Goal: Task Accomplishment & Management: Manage account settings

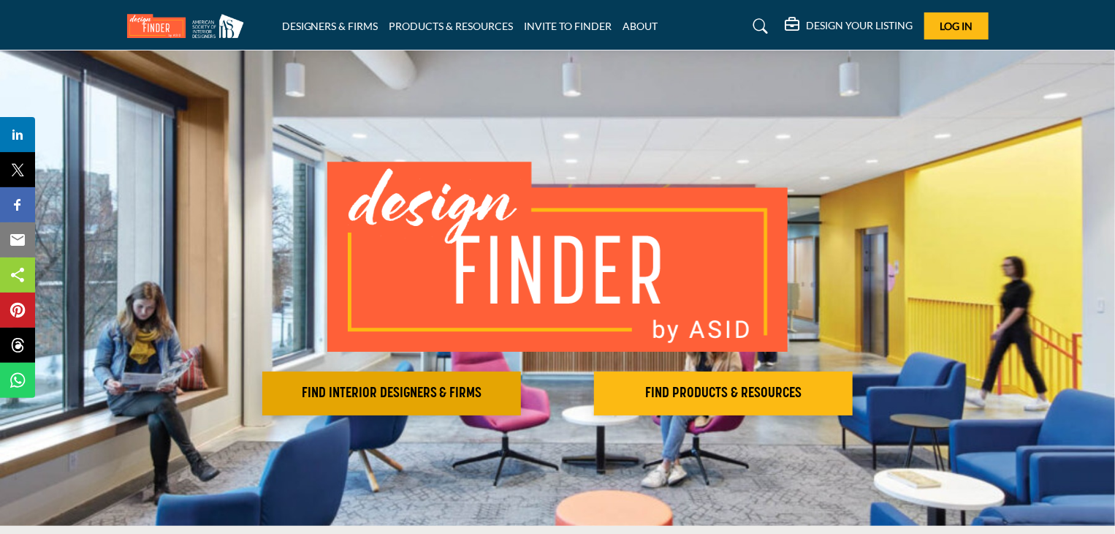
click at [474, 398] on h2 "FIND INTERIOR DESIGNERS & FIRMS" at bounding box center [392, 393] width 250 height 18
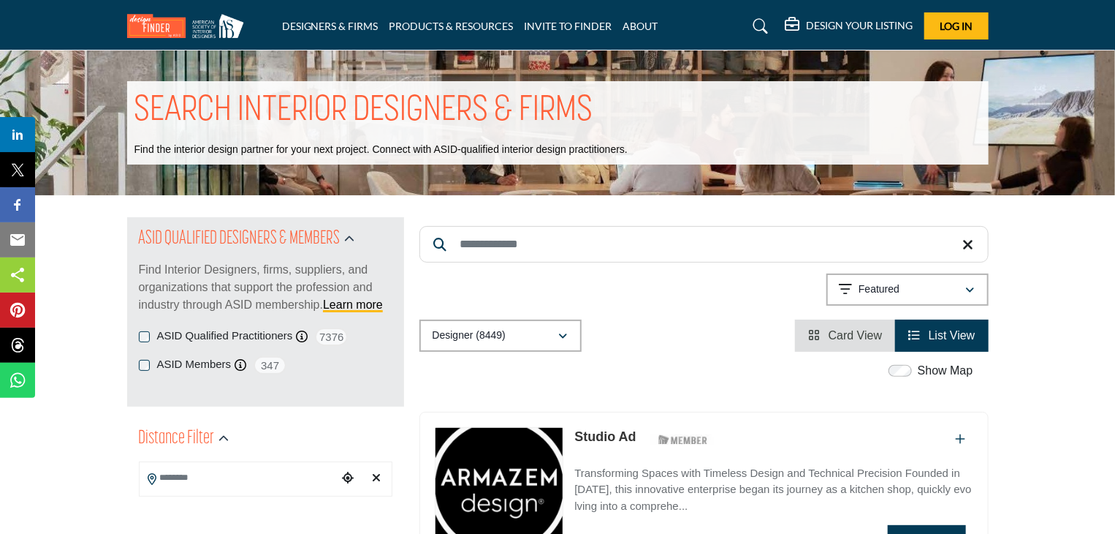
click at [478, 243] on input "Search Keyword" at bounding box center [704, 244] width 569 height 37
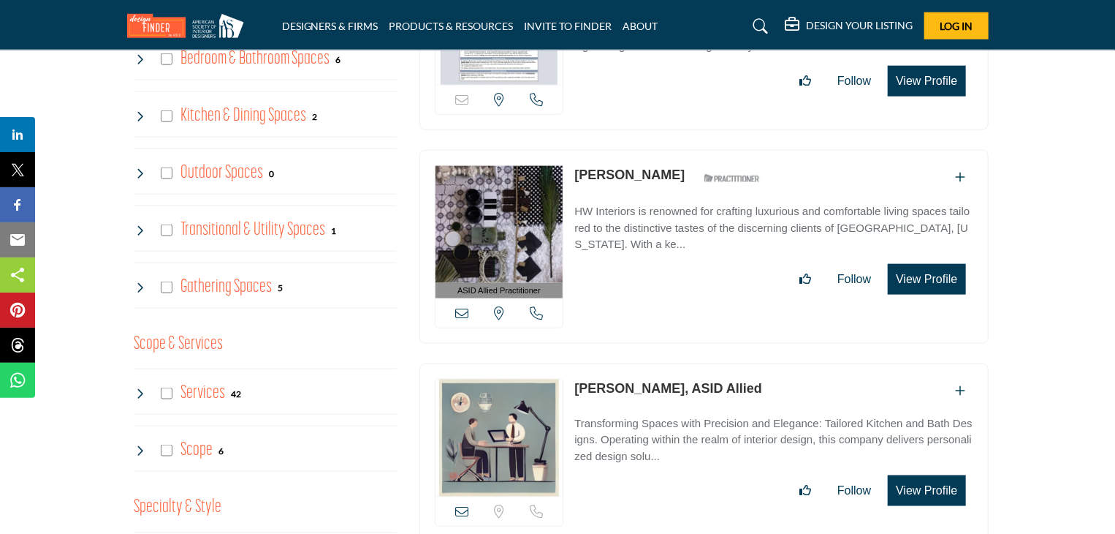
scroll to position [950, 0]
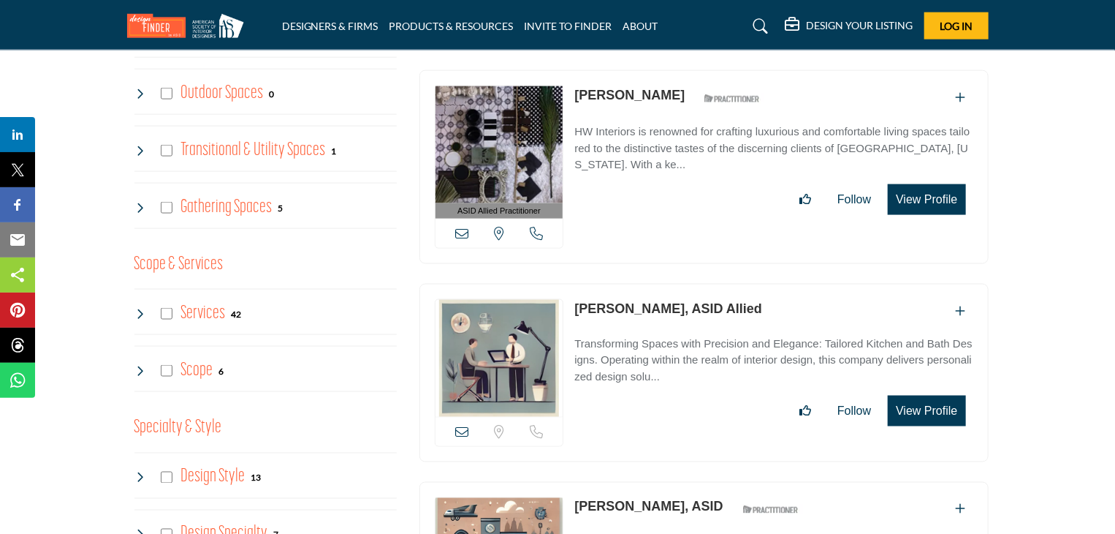
type input "*******"
click at [655, 303] on link "[PERSON_NAME], ASID Allied" at bounding box center [668, 308] width 188 height 15
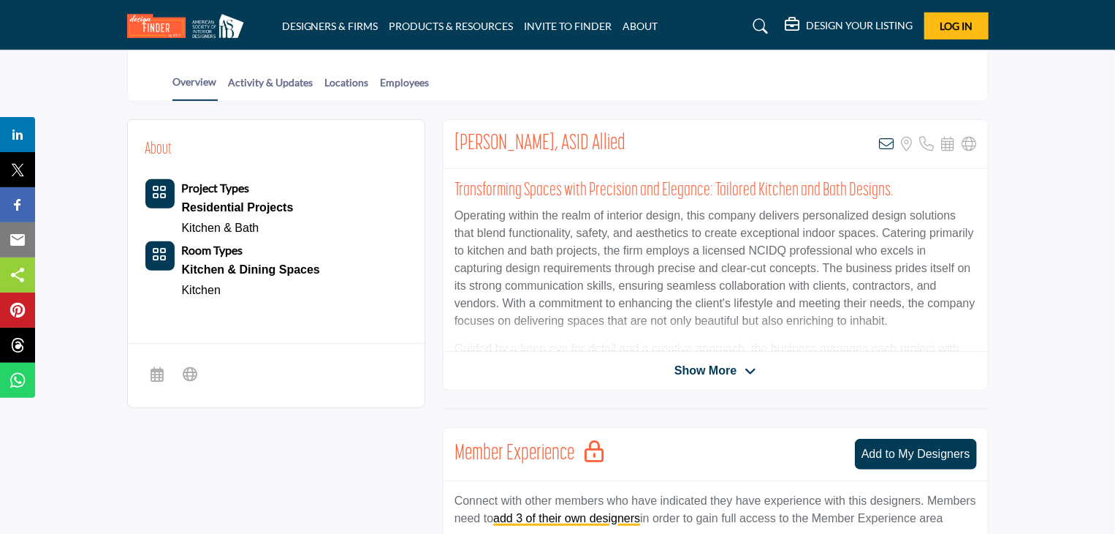
scroll to position [292, 0]
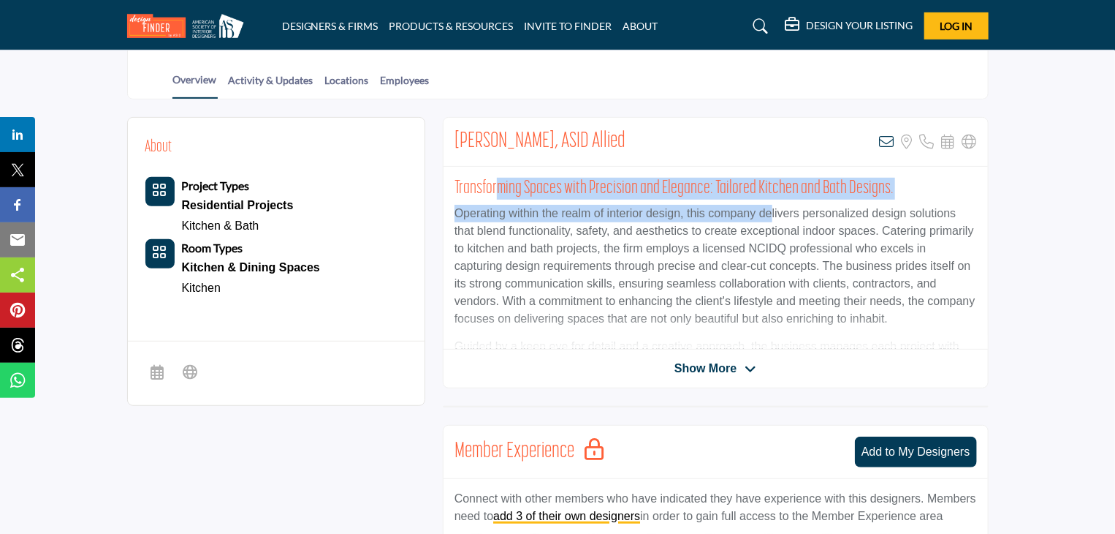
drag, startPoint x: 495, startPoint y: 175, endPoint x: 771, endPoint y: 210, distance: 278.6
click at [771, 210] on div "Transforming Spaces with Precision and Elegance: Tailored Kitchen and Bath Desi…" at bounding box center [716, 258] width 544 height 183
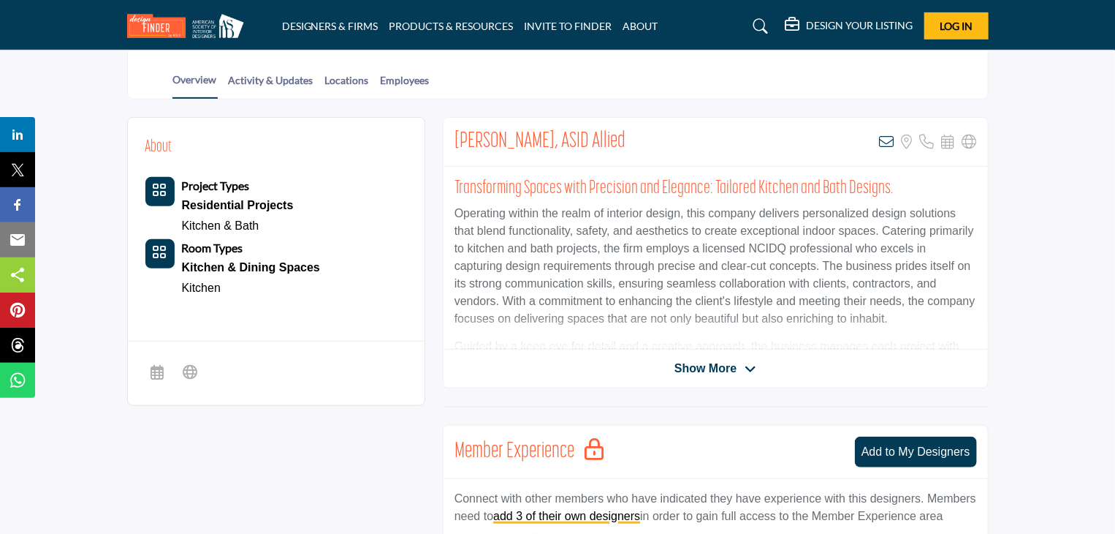
click at [784, 243] on p "Operating within the realm of interior design, this company delivers personaliz…" at bounding box center [716, 266] width 523 height 123
click at [667, 371] on div "Show More" at bounding box center [716, 369] width 544 height 18
click at [697, 369] on span "Show More" at bounding box center [706, 369] width 62 height 18
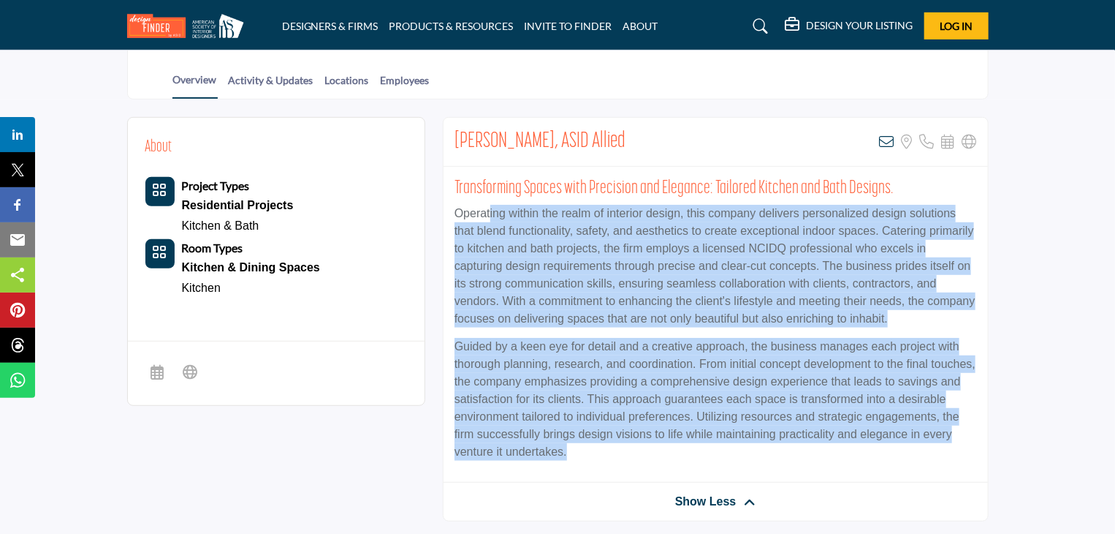
drag, startPoint x: 488, startPoint y: 216, endPoint x: 909, endPoint y: 442, distance: 478.1
click at [909, 442] on div "Transforming Spaces with Precision and Elegance: Tailored Kitchen and Bath Desi…" at bounding box center [716, 325] width 544 height 316
click at [909, 442] on p "Guided by a keen eye for detail and a creative approach, the business manages e…" at bounding box center [716, 399] width 523 height 123
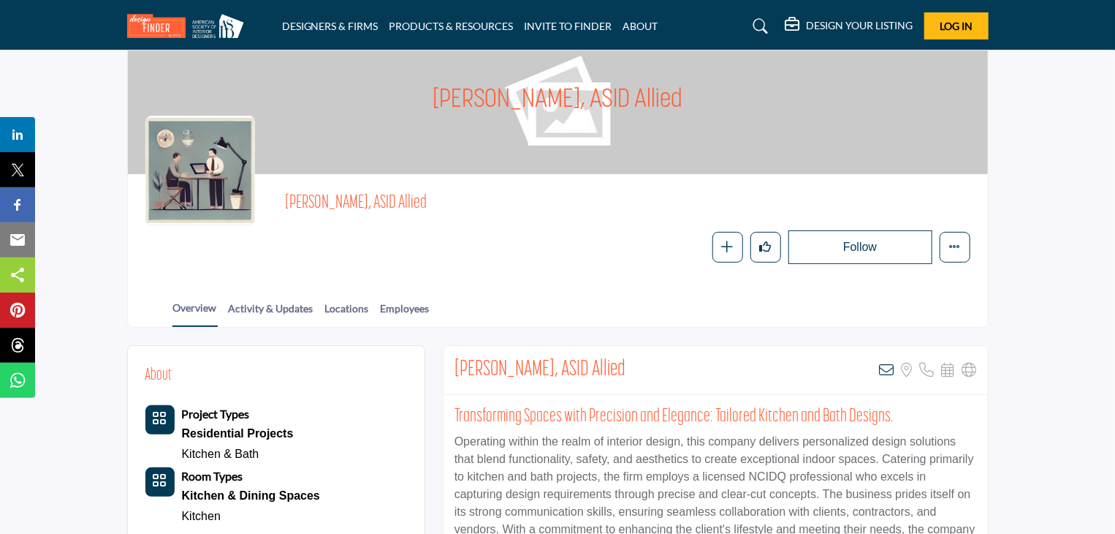
scroll to position [0, 0]
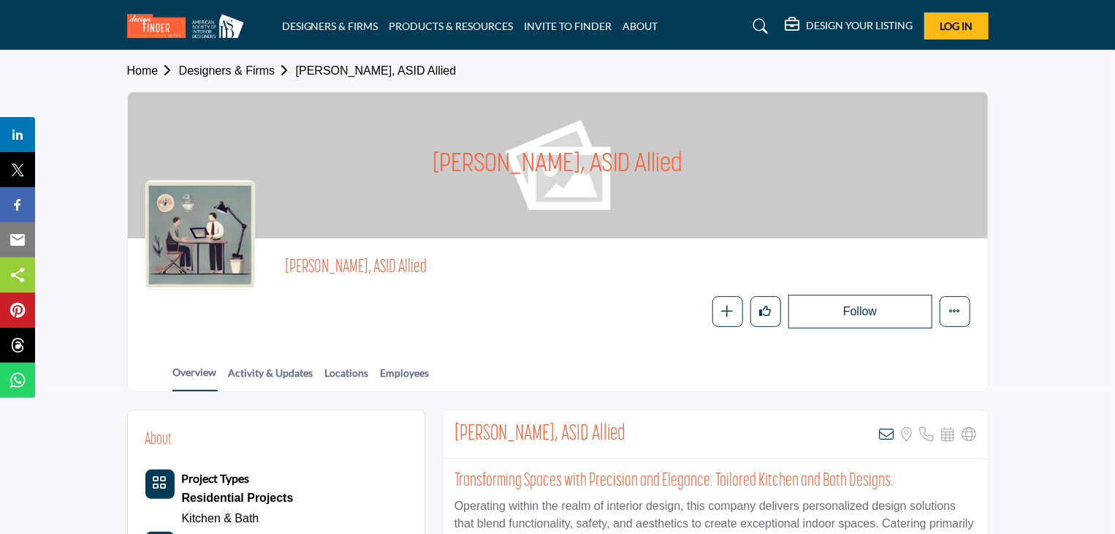
drag, startPoint x: 254, startPoint y: 271, endPoint x: 552, endPoint y: 281, distance: 297.6
click at [548, 281] on div "Julia Winne, ASID Allied Follow Following Message Recommend Claim Listing" at bounding box center [557, 292] width 825 height 72
click at [564, 296] on div "Follow Following Message Recommend" at bounding box center [730, 312] width 479 height 34
click at [259, 382] on link "Activity & Updates" at bounding box center [271, 378] width 86 height 26
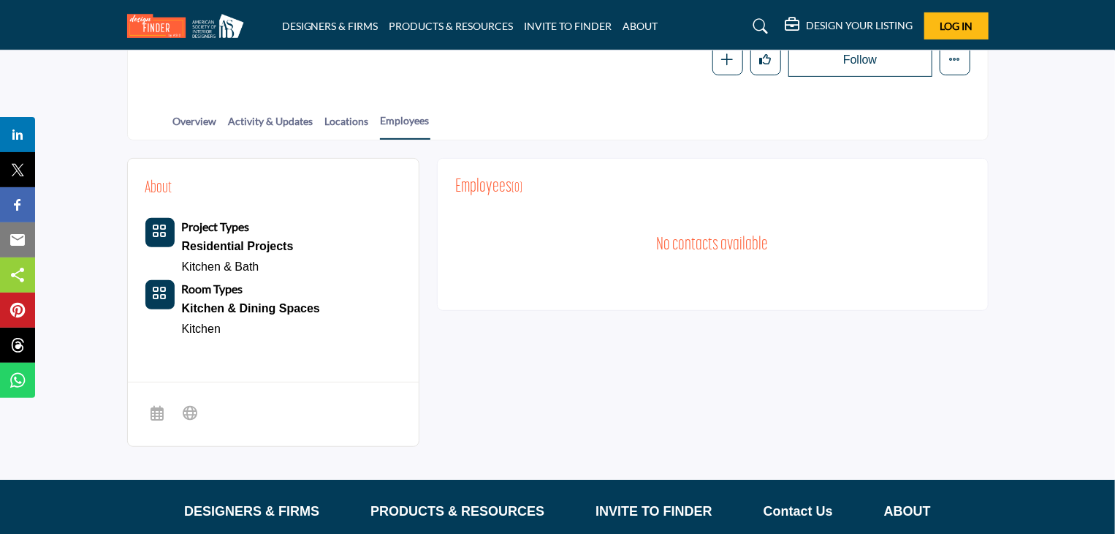
scroll to position [219, 0]
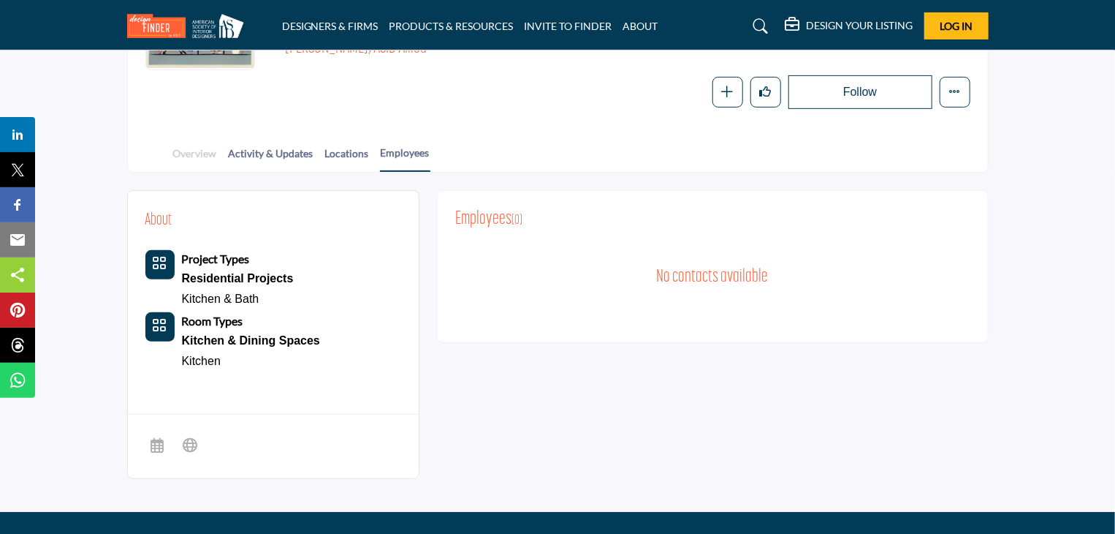
click at [181, 147] on link "Overview" at bounding box center [194, 158] width 45 height 26
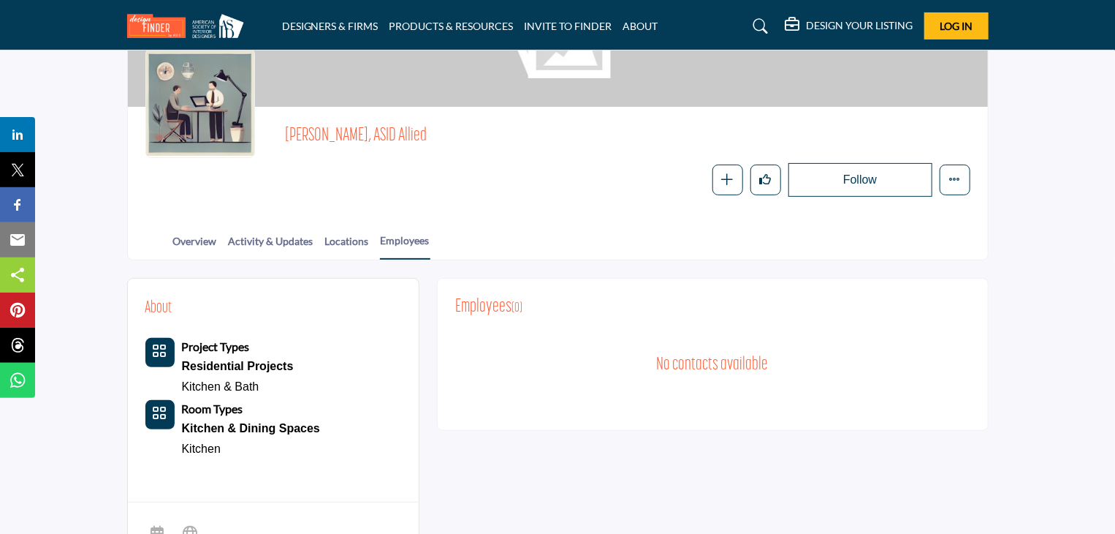
scroll to position [0, 0]
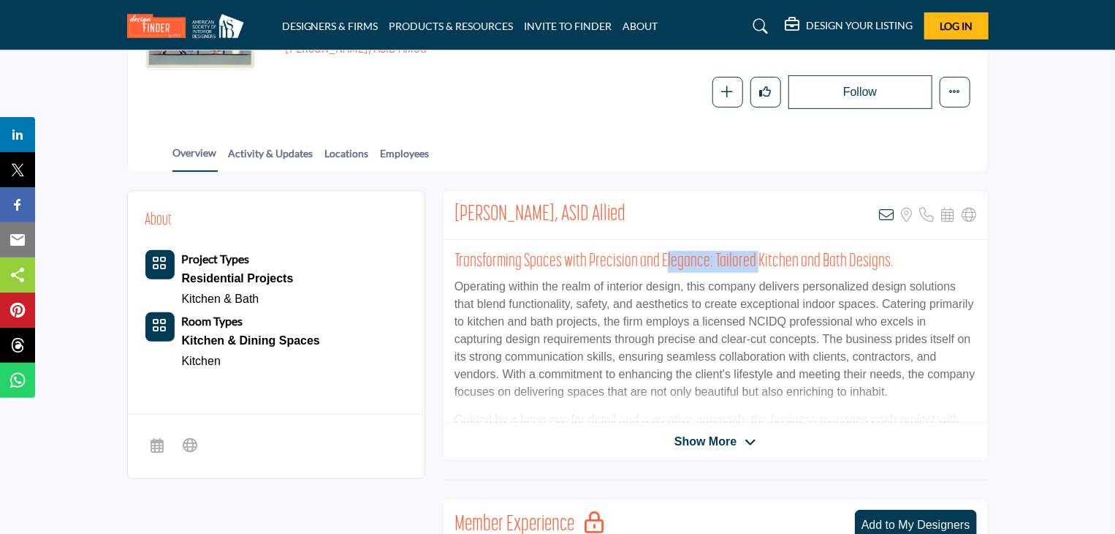
drag, startPoint x: 664, startPoint y: 255, endPoint x: 787, endPoint y: 265, distance: 123.9
click at [774, 261] on h2 "Transforming Spaces with Precision and Elegance: Tailored Kitchen and Bath Desi…" at bounding box center [716, 262] width 523 height 22
drag, startPoint x: 808, startPoint y: 276, endPoint x: 798, endPoint y: 273, distance: 10.6
click at [798, 273] on div "Transforming Spaces with Precision and Elegance: Tailored Kitchen and Bath Desi…" at bounding box center [716, 331] width 544 height 183
click at [792, 260] on h2 "Transforming Spaces with Precision and Elegance: Tailored Kitchen and Bath Desi…" at bounding box center [716, 262] width 523 height 22
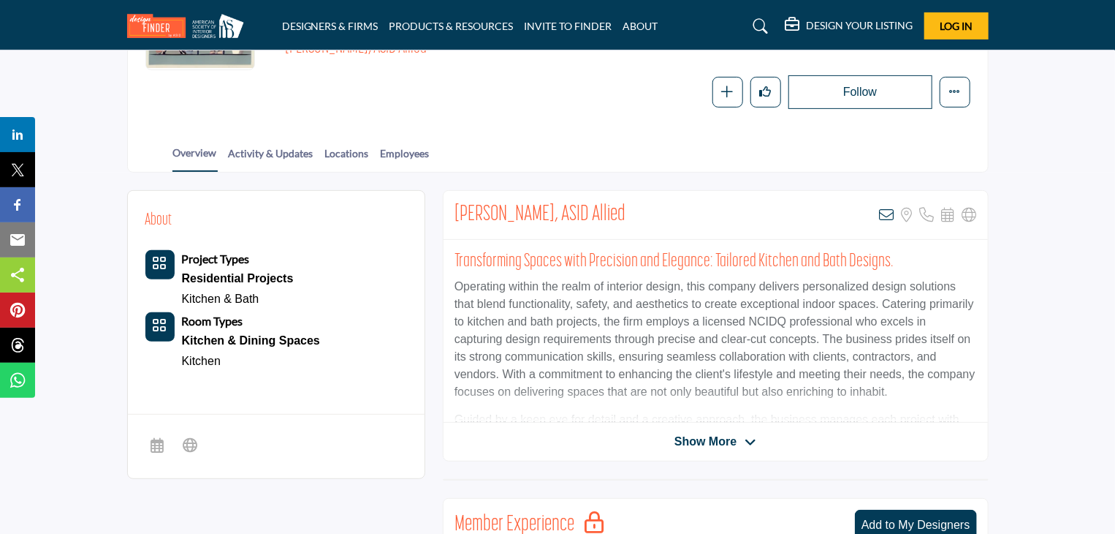
click at [798, 252] on h2 "Transforming Spaces with Precision and Elegance: Tailored Kitchen and Bath Desi…" at bounding box center [716, 262] width 523 height 22
click at [889, 256] on h2 "Transforming Spaces with Precision and Elegance: Tailored Kitchen and Bath Desi…" at bounding box center [716, 262] width 523 height 22
drag, startPoint x: 619, startPoint y: 222, endPoint x: 703, endPoint y: 289, distance: 107.2
click at [621, 223] on div "Julia Winne, ASID Allied View email address of this listing Sorry, but we don't…" at bounding box center [716, 215] width 544 height 49
click at [717, 442] on span "Show More" at bounding box center [706, 442] width 62 height 18
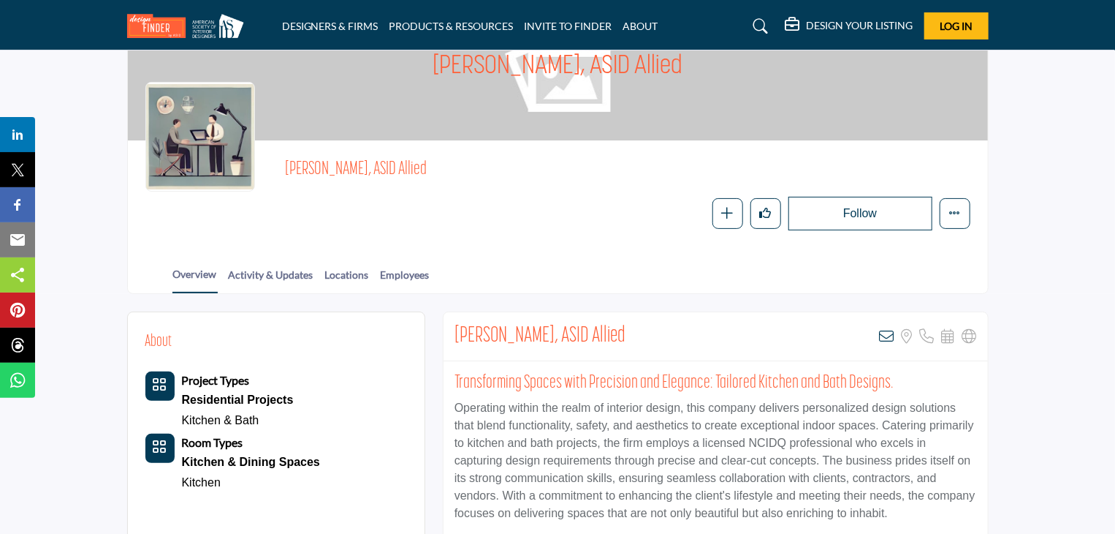
scroll to position [73, 0]
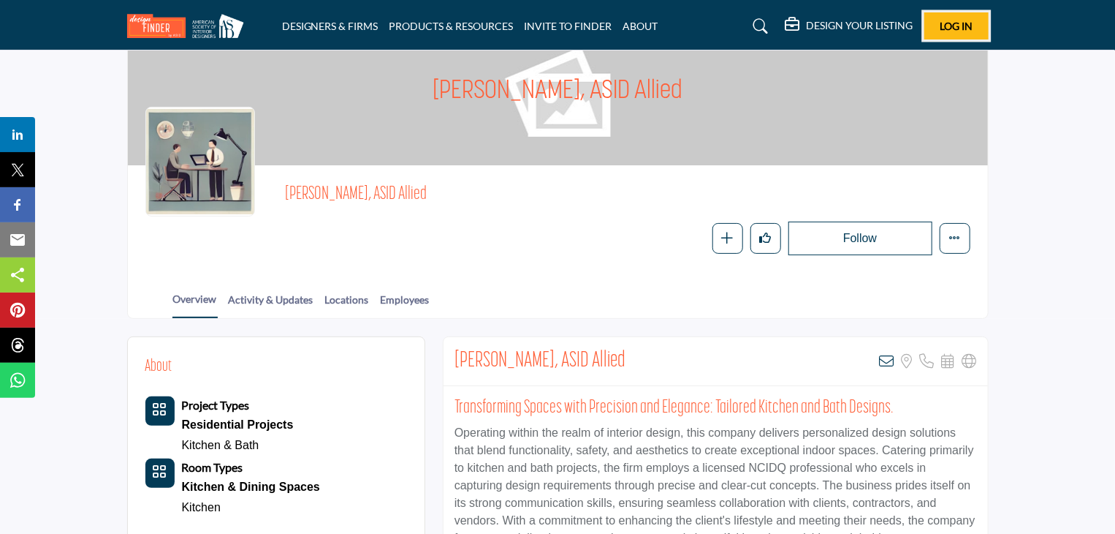
click at [939, 14] on button "Log In" at bounding box center [957, 25] width 64 height 27
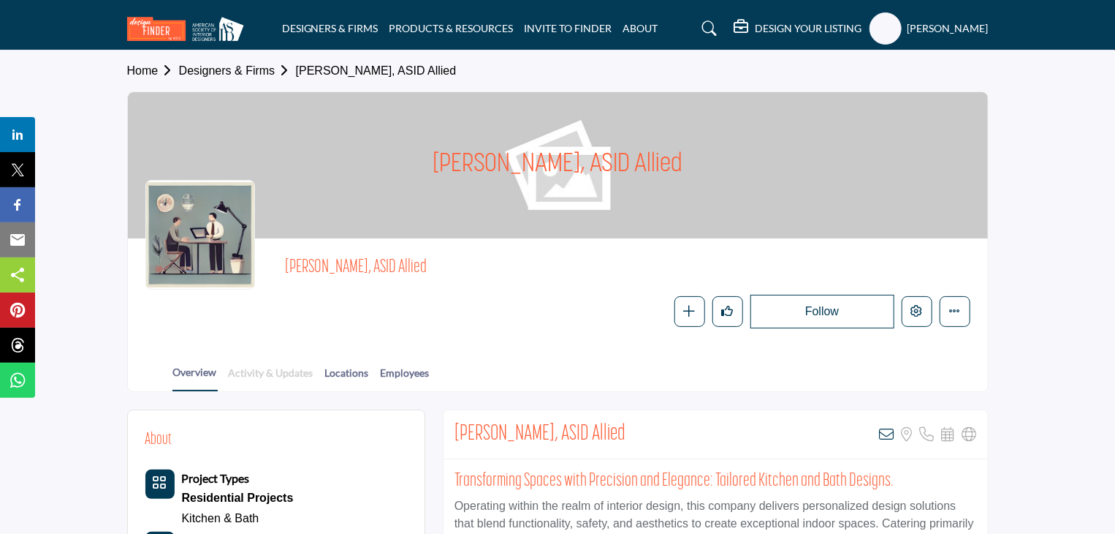
click at [263, 365] on link "Activity & Updates" at bounding box center [271, 378] width 86 height 26
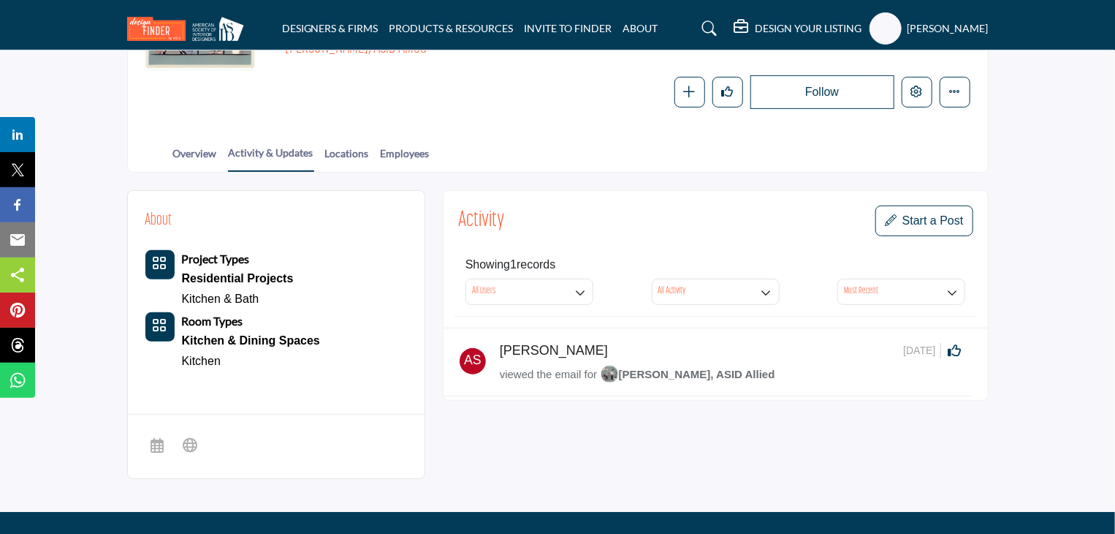
drag, startPoint x: 381, startPoint y: 315, endPoint x: 182, endPoint y: 159, distance: 252.5
click at [181, 160] on link "Overview" at bounding box center [194, 158] width 45 height 26
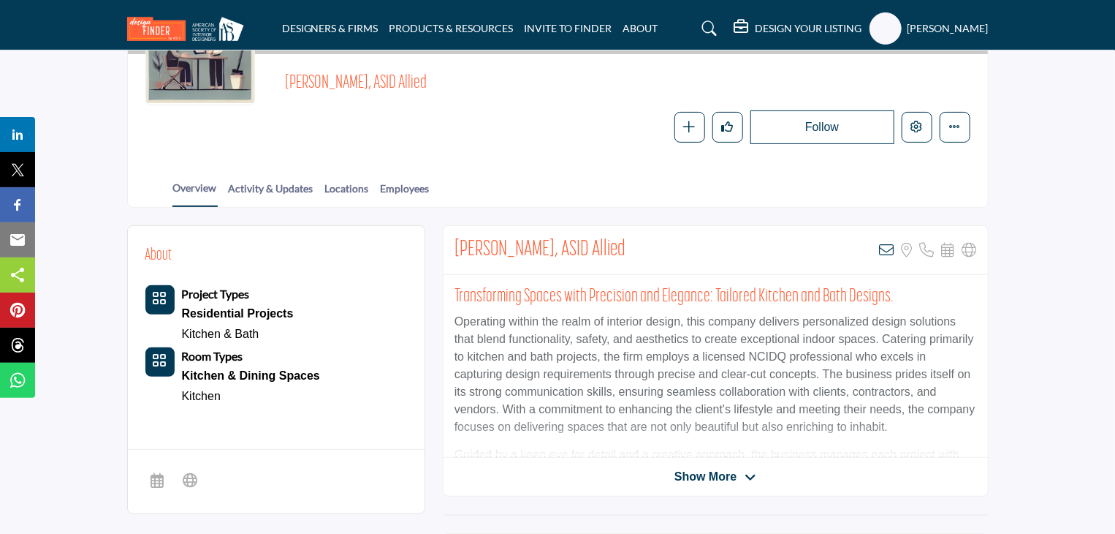
scroll to position [219, 0]
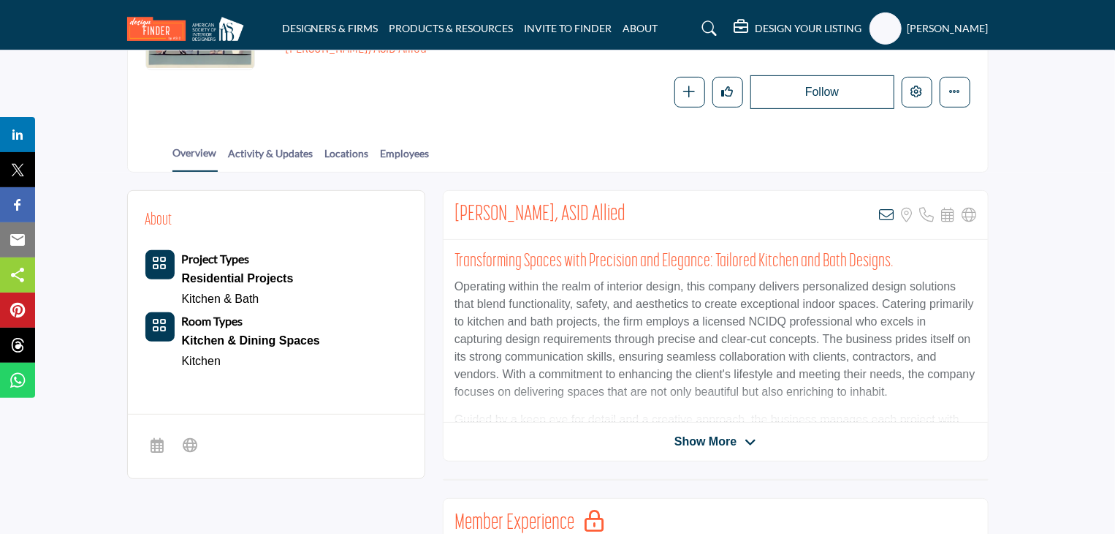
click at [725, 439] on span "Show More" at bounding box center [706, 442] width 62 height 18
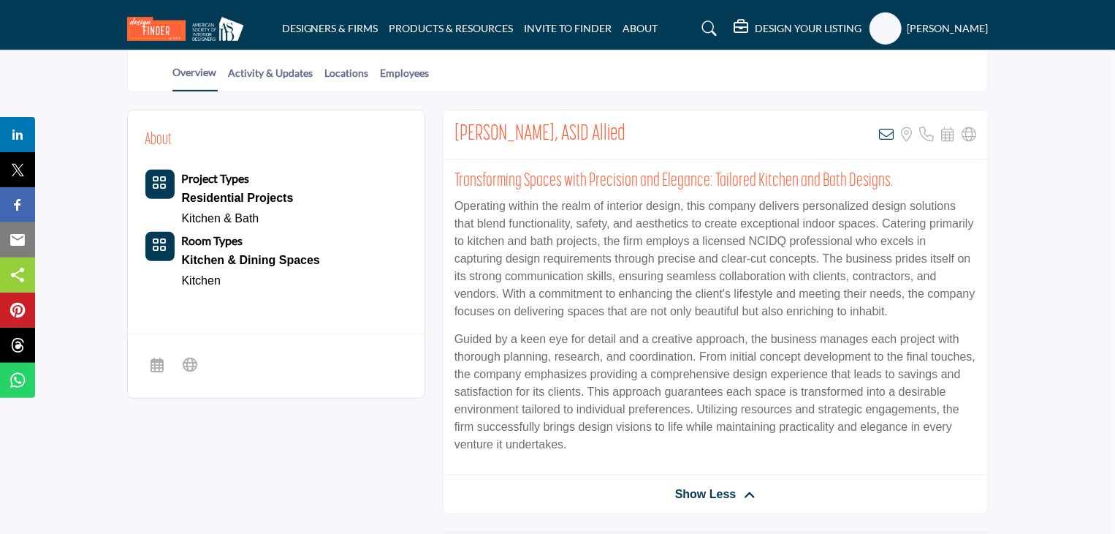
scroll to position [292, 0]
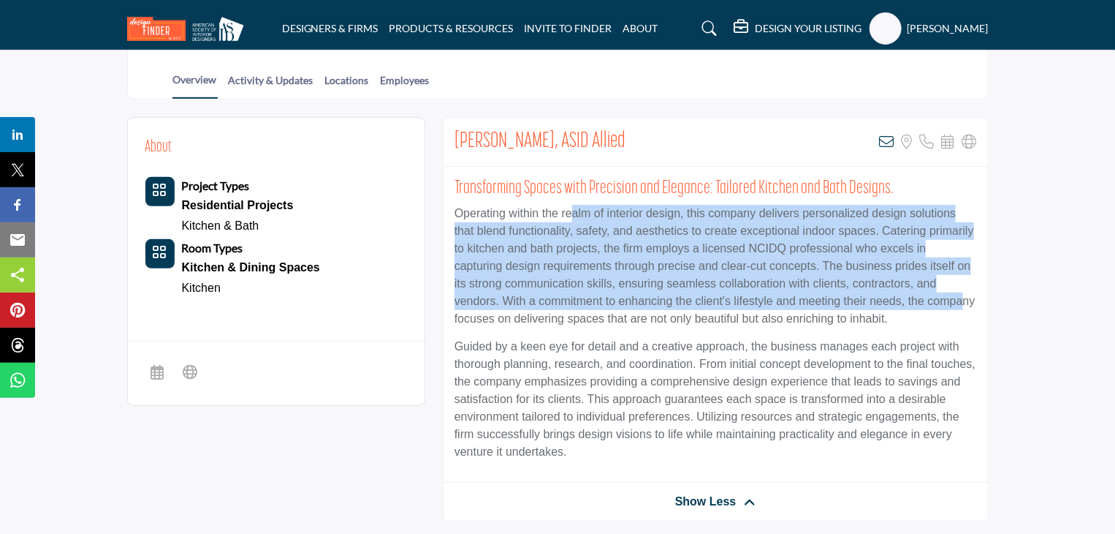
drag, startPoint x: 574, startPoint y: 203, endPoint x: 958, endPoint y: 311, distance: 398.5
click at [962, 303] on p "Operating within the realm of interior design, this company delivers personaliz…" at bounding box center [716, 266] width 523 height 123
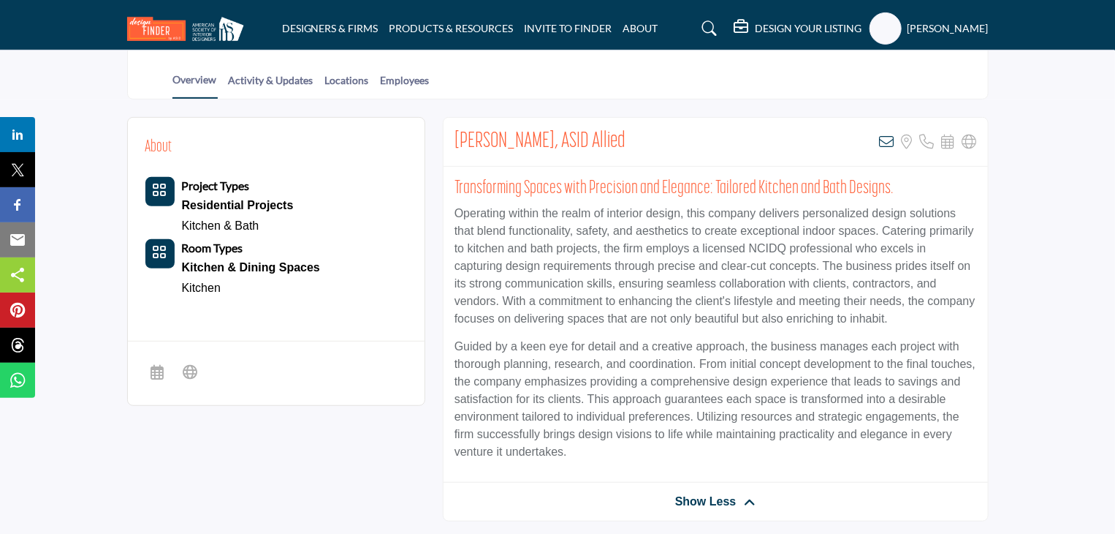
click at [950, 323] on p "Operating within the realm of interior design, this company delivers personaliz…" at bounding box center [716, 266] width 523 height 123
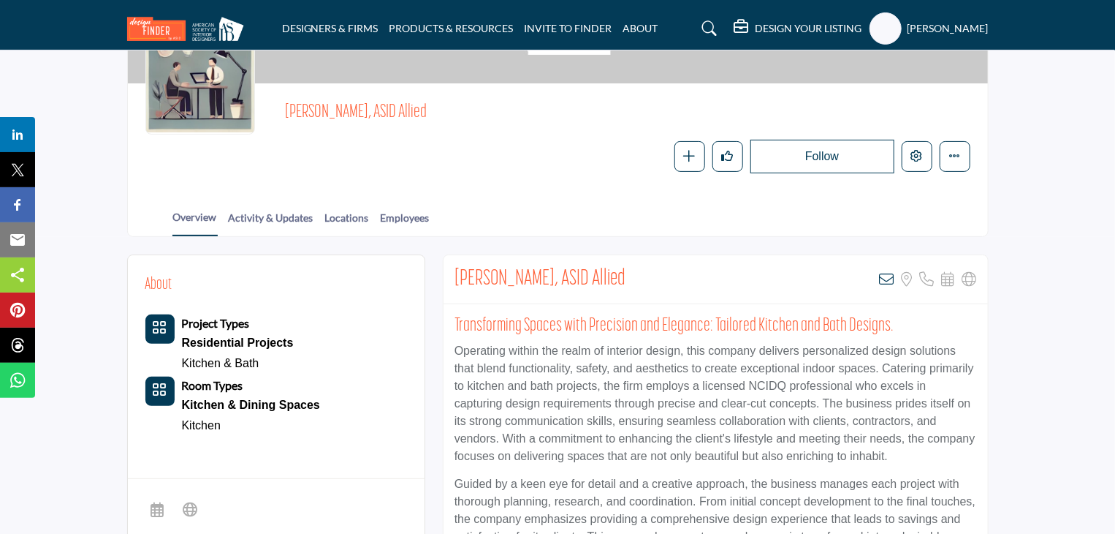
scroll to position [146, 0]
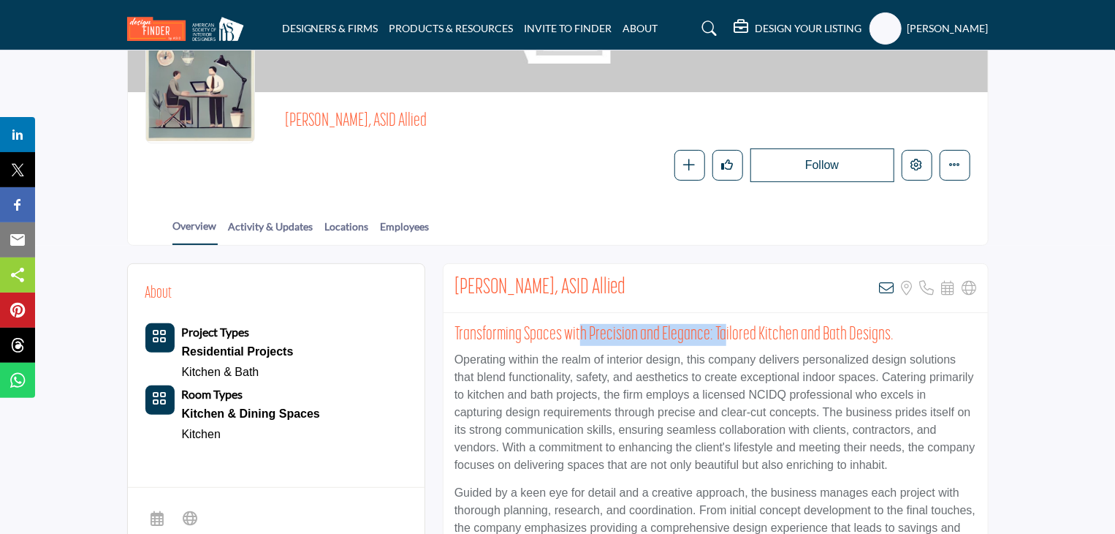
drag, startPoint x: 579, startPoint y: 337, endPoint x: 722, endPoint y: 335, distance: 143.3
click at [722, 335] on h2 "Transforming Spaces with Precision and Elegance: Tailored Kitchen and Bath Desi…" at bounding box center [716, 335] width 523 height 22
drag, startPoint x: 746, startPoint y: 371, endPoint x: 756, endPoint y: 269, distance: 102.1
click at [746, 371] on p "Operating within the realm of interior design, this company delivers personaliz…" at bounding box center [716, 412] width 523 height 123
click at [944, 167] on button "Featured" at bounding box center [955, 165] width 31 height 31
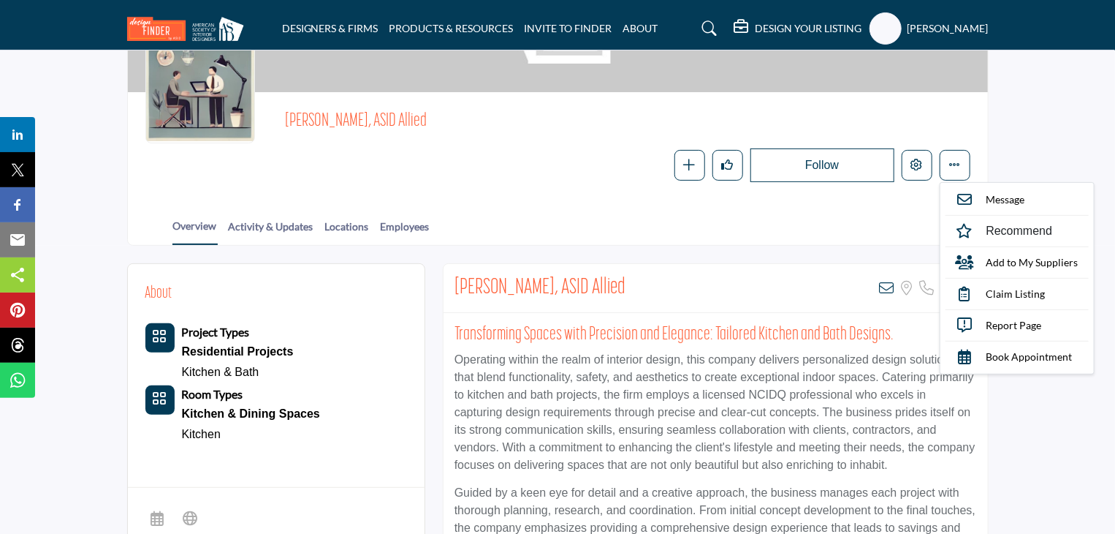
click at [686, 327] on h2 "Transforming Spaces with Precision and Elegance: Tailored Kitchen and Bath Desi…" at bounding box center [716, 335] width 523 height 22
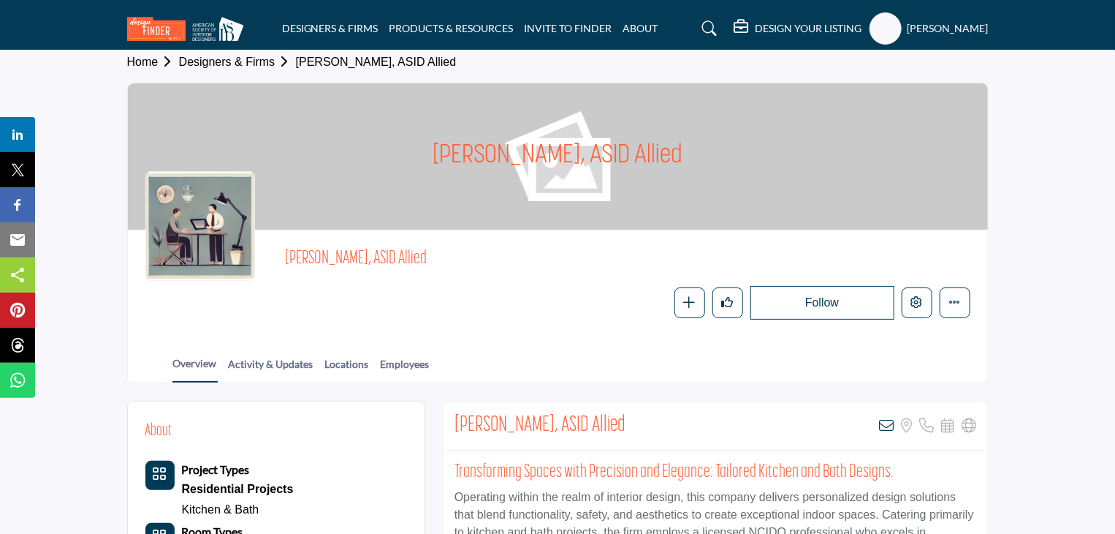
scroll to position [0, 0]
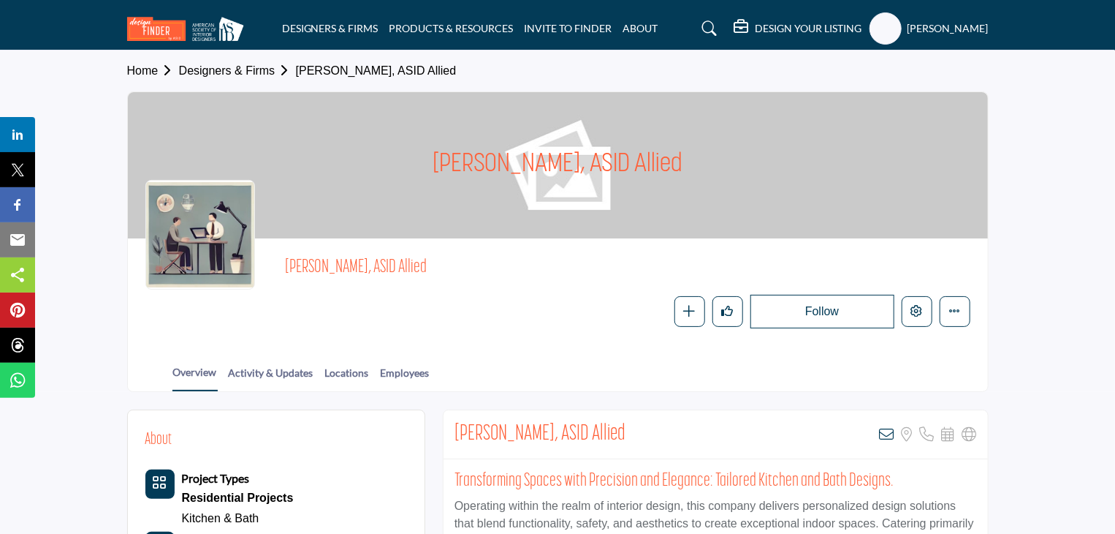
drag, startPoint x: 478, startPoint y: 145, endPoint x: 660, endPoint y: 175, distance: 184.4
click at [658, 175] on h1 "[PERSON_NAME], ASID Allied" at bounding box center [558, 165] width 250 height 146
click at [668, 178] on div "[PERSON_NAME], ASID Allied" at bounding box center [558, 165] width 860 height 146
click at [354, 367] on link "Locations" at bounding box center [347, 378] width 45 height 26
click at [272, 369] on link "Activity & Updates" at bounding box center [271, 378] width 86 height 26
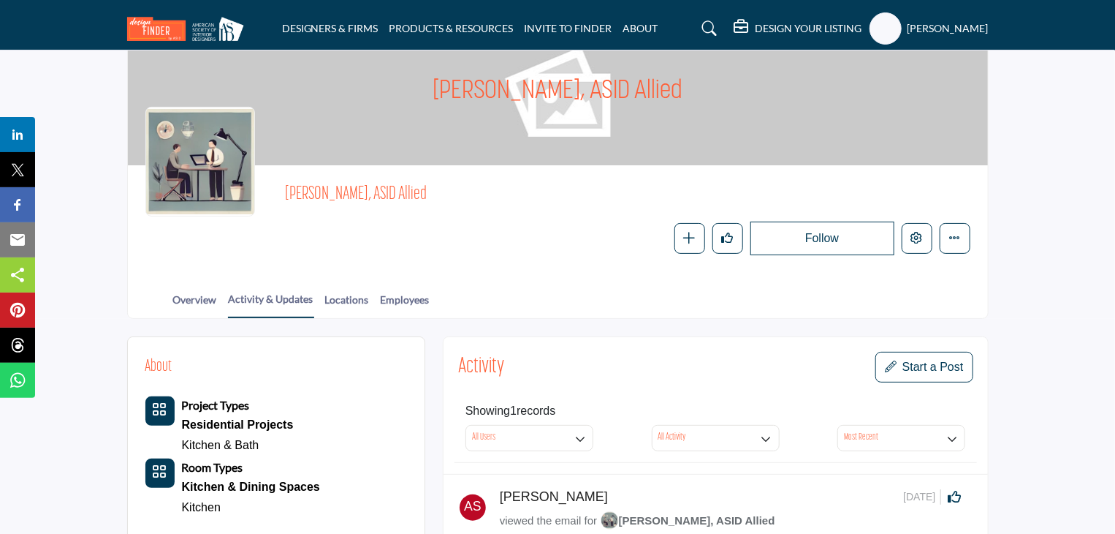
click at [900, 24] on profile-featured-3a7e0eba-c683-4bbb-928f-7c32e6a265b1 "Show hide supplier dropdown" at bounding box center [886, 28] width 32 height 32
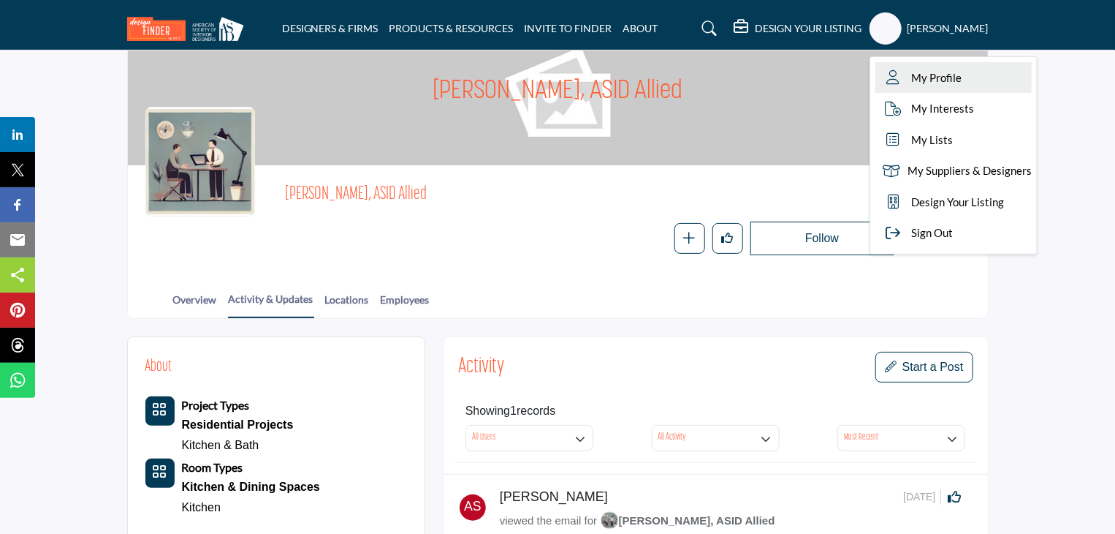
click at [930, 82] on span "My Profile" at bounding box center [937, 77] width 50 height 17
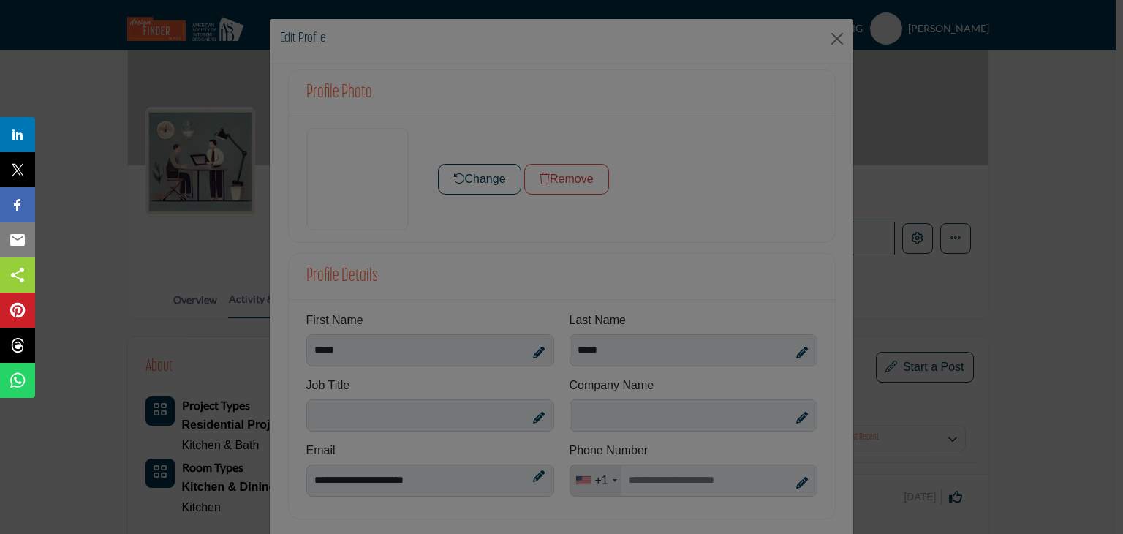
click at [356, 209] on div at bounding box center [561, 267] width 1123 height 534
click at [476, 219] on div at bounding box center [561, 267] width 1123 height 534
click at [916, 235] on div at bounding box center [561, 267] width 1123 height 534
click at [739, 311] on div at bounding box center [561, 267] width 1123 height 534
click at [910, 301] on div at bounding box center [561, 267] width 1123 height 534
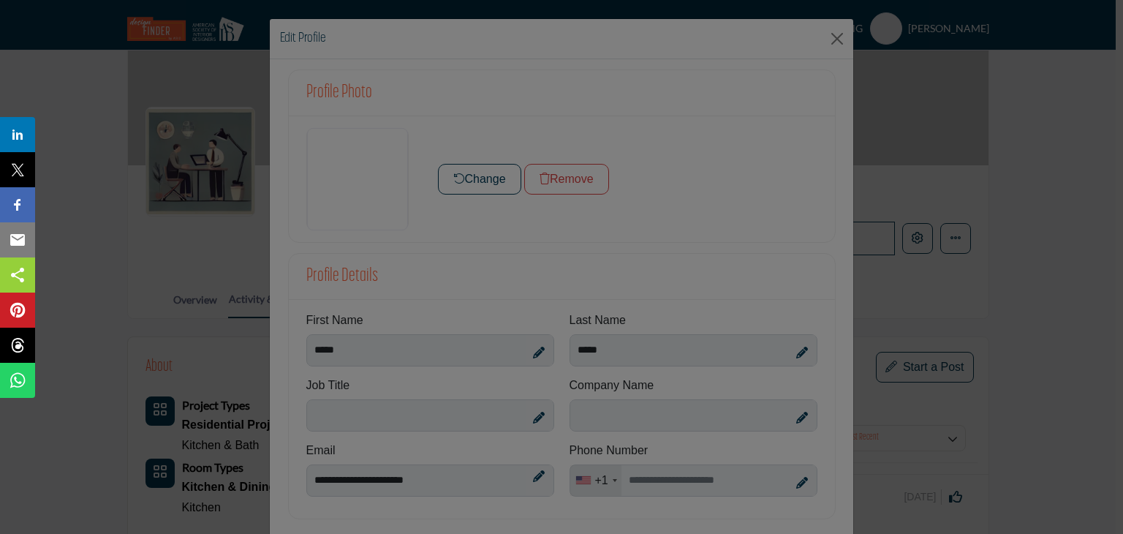
click at [830, 33] on div at bounding box center [561, 267] width 1123 height 534
click at [832, 38] on div at bounding box center [561, 267] width 1123 height 534
drag, startPoint x: 909, startPoint y: 107, endPoint x: 778, endPoint y: 6, distance: 166.2
click at [906, 103] on div at bounding box center [561, 267] width 1123 height 534
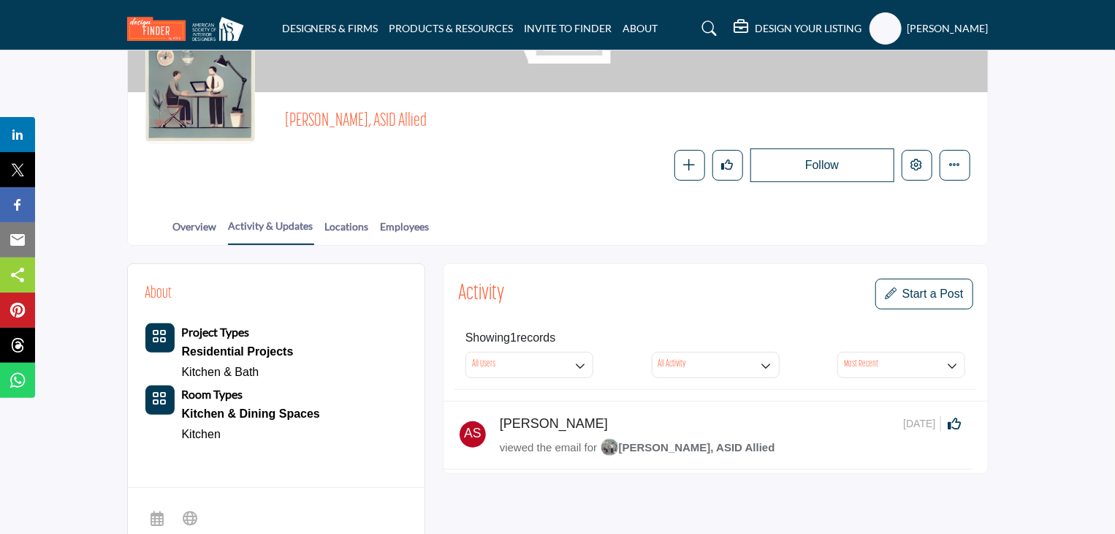
drag, startPoint x: 687, startPoint y: 460, endPoint x: 694, endPoint y: 474, distance: 15.7
click at [694, 474] on div "Activity Start a Post Showing 1 records All Users Like" at bounding box center [716, 377] width 546 height 228
click at [693, 477] on div "Activity Start a Post Showing 1 records All Users Like" at bounding box center [716, 377] width 546 height 228
click at [550, 453] on div "viewed the email for [PERSON_NAME], ASID Allied" at bounding box center [731, 448] width 462 height 19
click at [512, 419] on h5 "[PERSON_NAME]" at bounding box center [554, 424] width 108 height 16
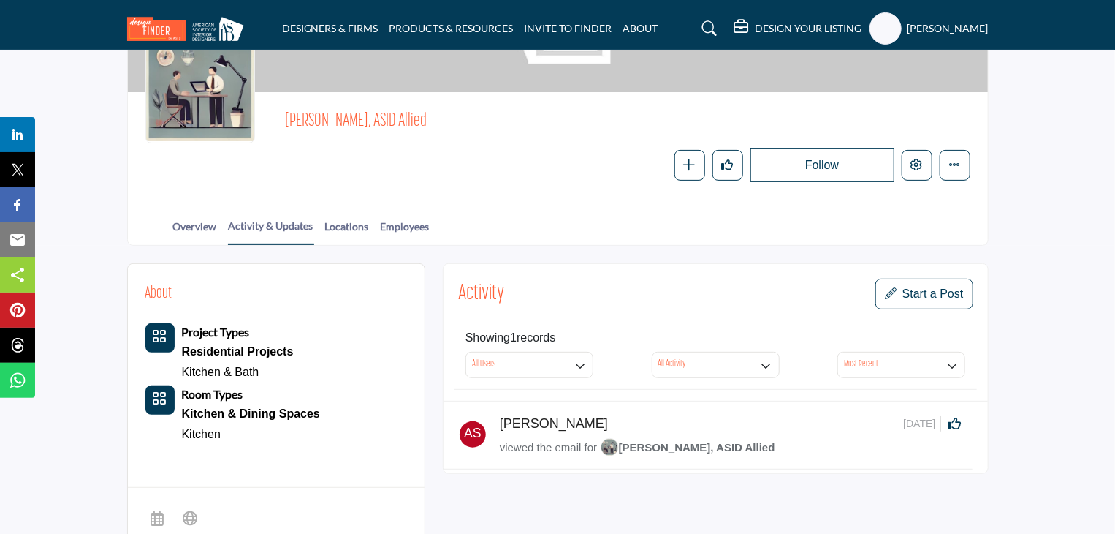
click at [626, 416] on div "[PERSON_NAME]" at bounding box center [702, 424] width 404 height 16
click at [355, 221] on link "Locations" at bounding box center [347, 232] width 45 height 26
click at [196, 226] on link "Overview" at bounding box center [194, 232] width 45 height 26
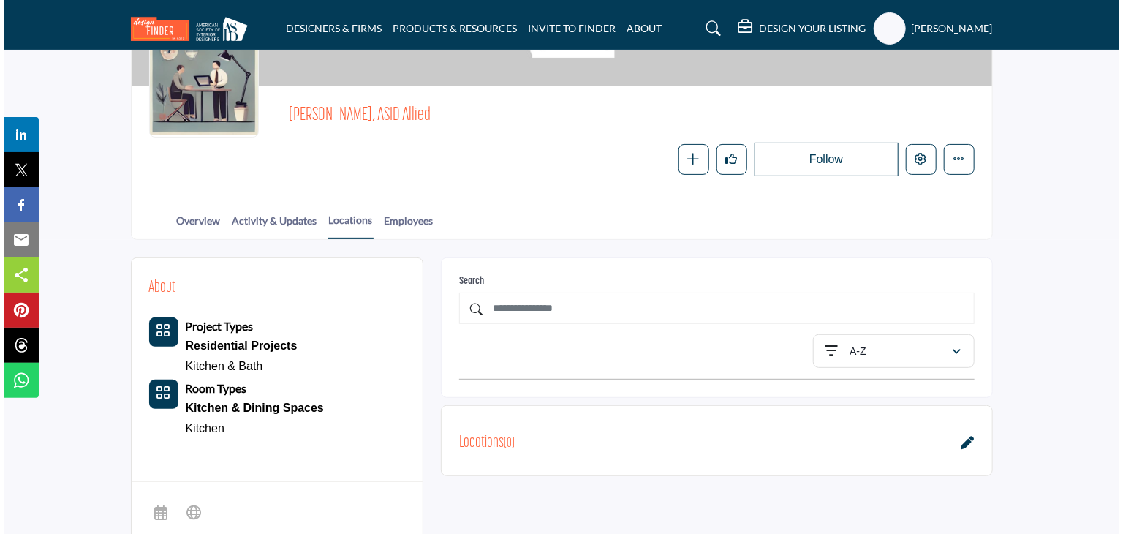
scroll to position [73, 0]
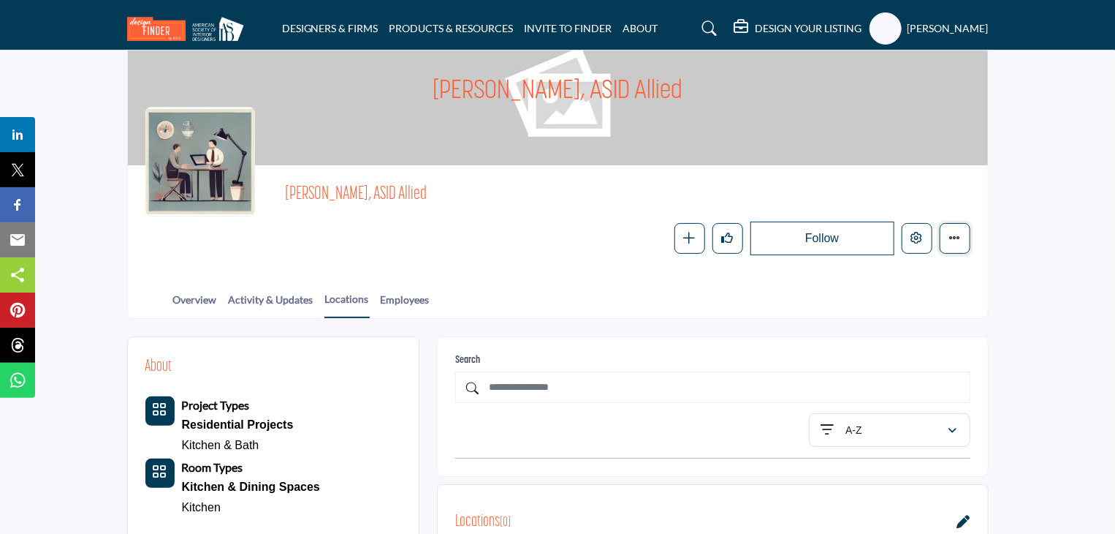
click at [959, 235] on icon "More details" at bounding box center [955, 238] width 12 height 12
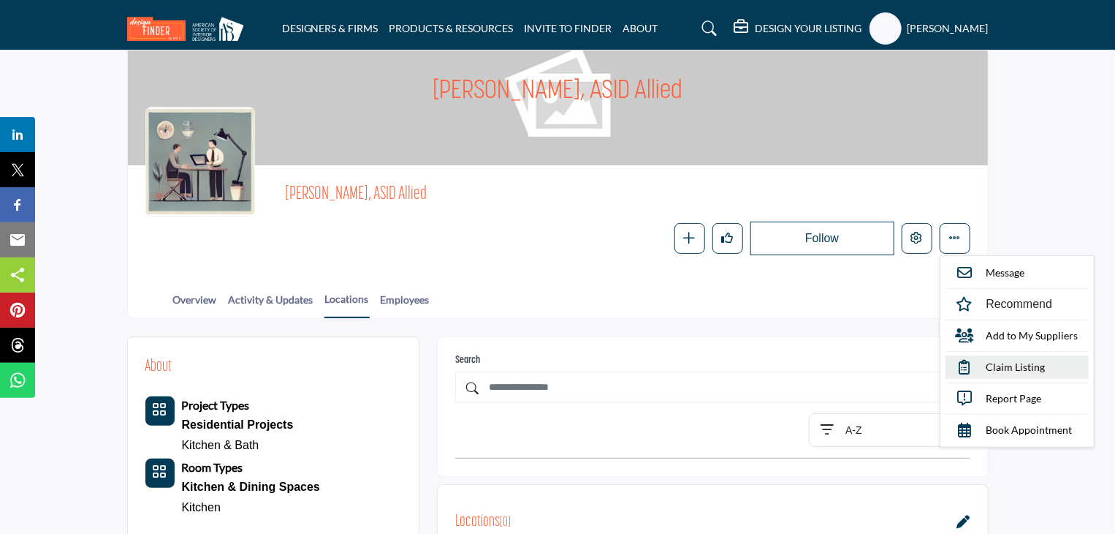
click at [999, 364] on span "Claim Listing" at bounding box center [1016, 366] width 59 height 15
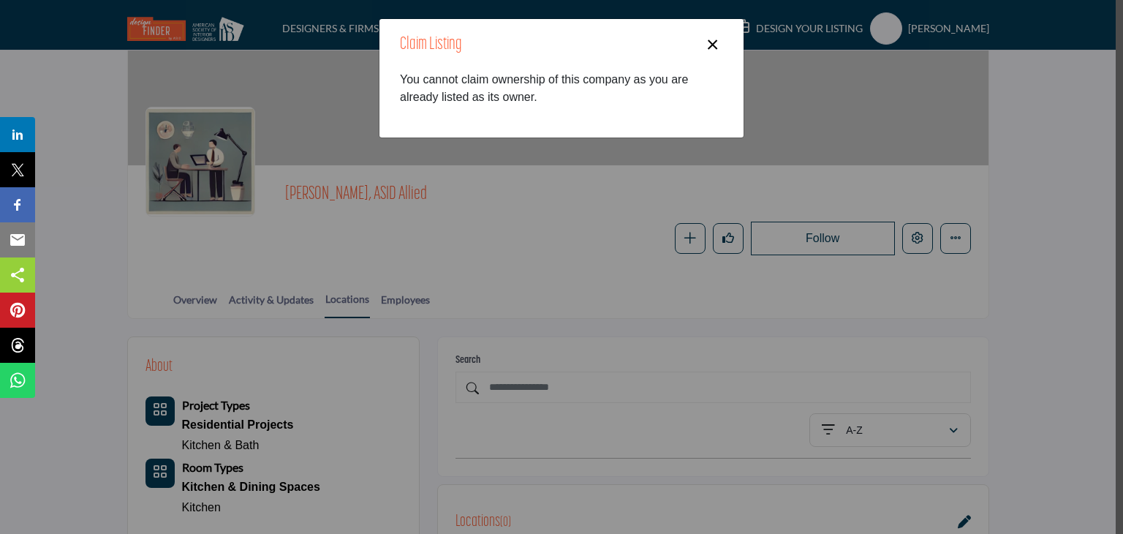
drag, startPoint x: 578, startPoint y: 101, endPoint x: 591, endPoint y: 110, distance: 15.2
click at [591, 110] on div "You cannot claim ownership of this company as you are already listed as its own…" at bounding box center [561, 93] width 364 height 45
click at [705, 39] on button "×" at bounding box center [712, 43] width 21 height 28
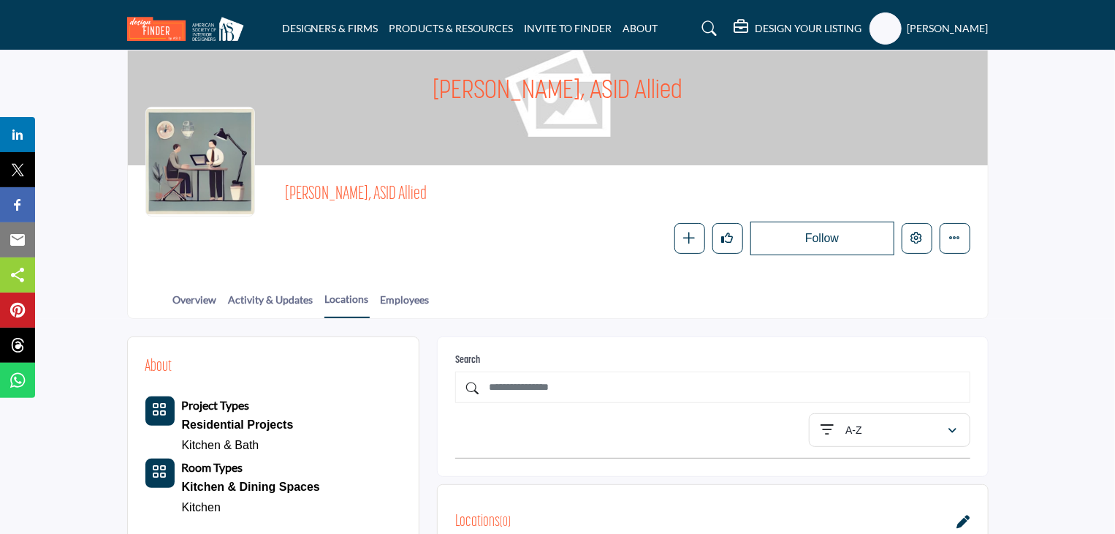
click at [902, 31] on profile-featured-3a7e0eba-c683-4bbb-928f-7c32e6a265b1 "Show hide supplier dropdown" at bounding box center [886, 28] width 32 height 32
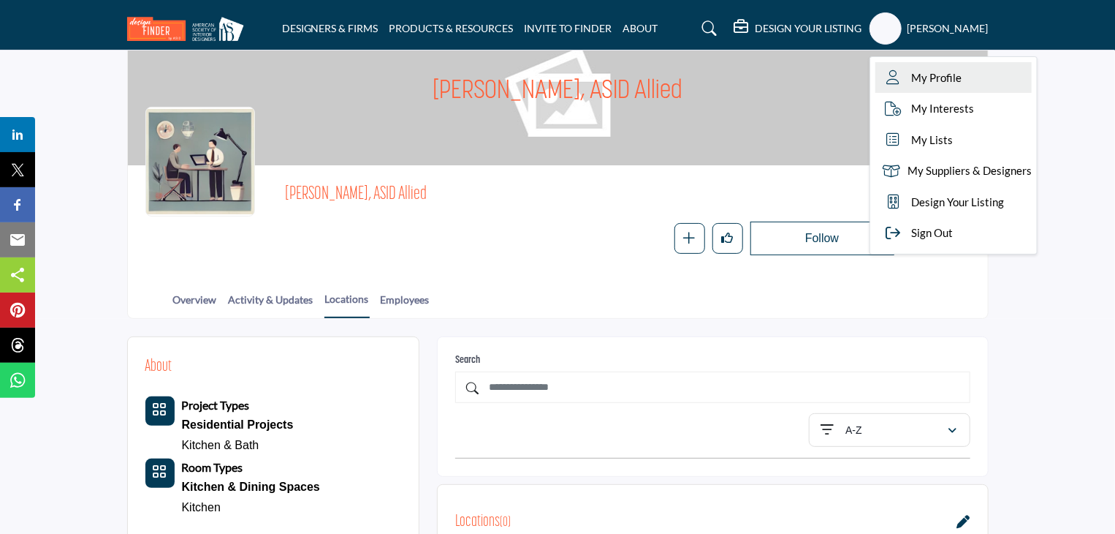
click at [965, 86] on link "My Profile" at bounding box center [954, 77] width 156 height 31
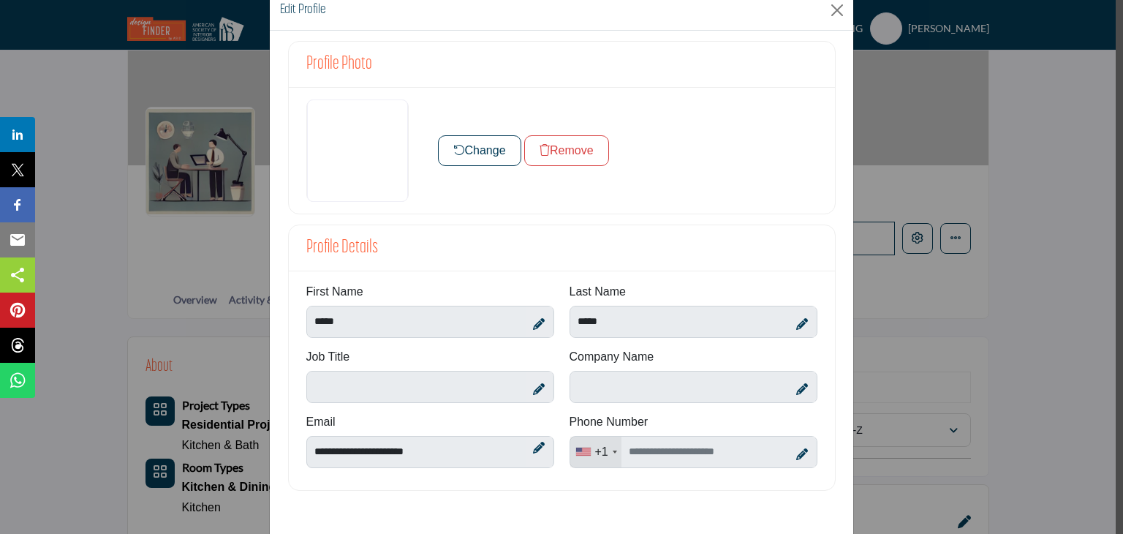
scroll to position [53, 0]
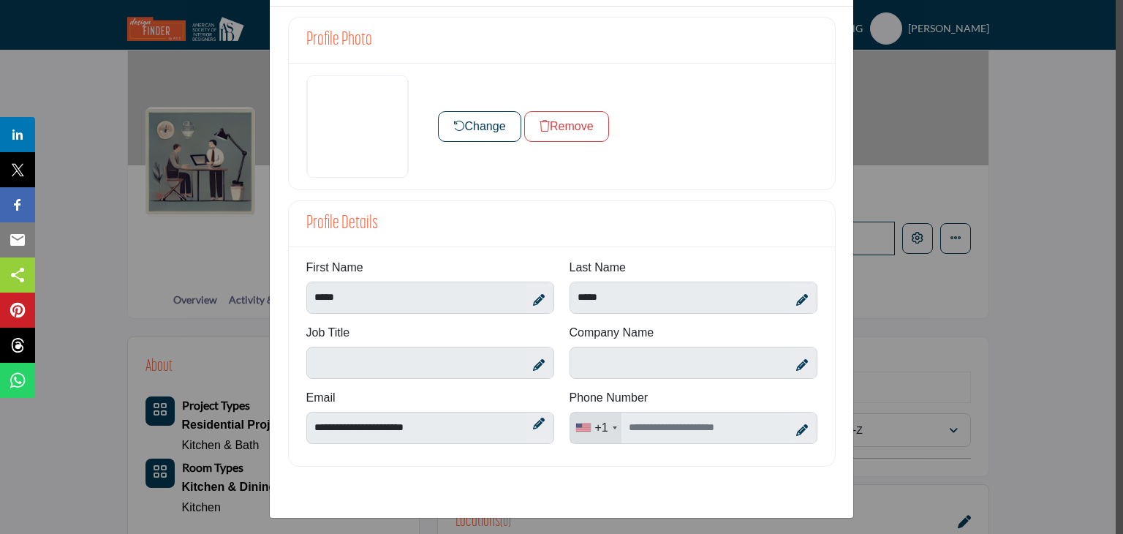
click at [967, 284] on div "Edit Profile Profile Photo Change Remove Profile Details ." at bounding box center [561, 267] width 1123 height 534
click at [593, 126] on button "Remove" at bounding box center [566, 126] width 85 height 31
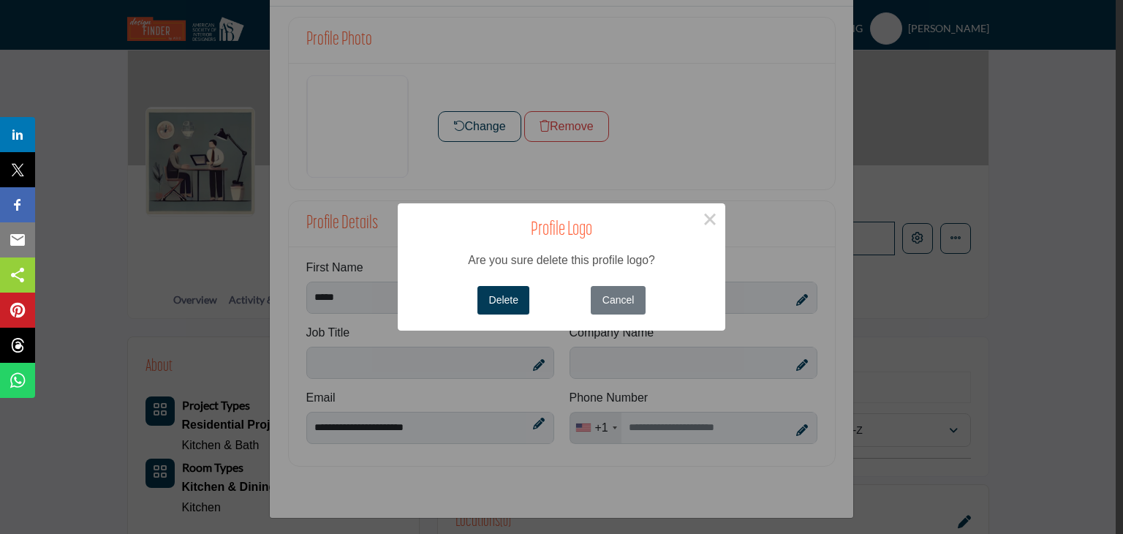
scroll to position [0, 0]
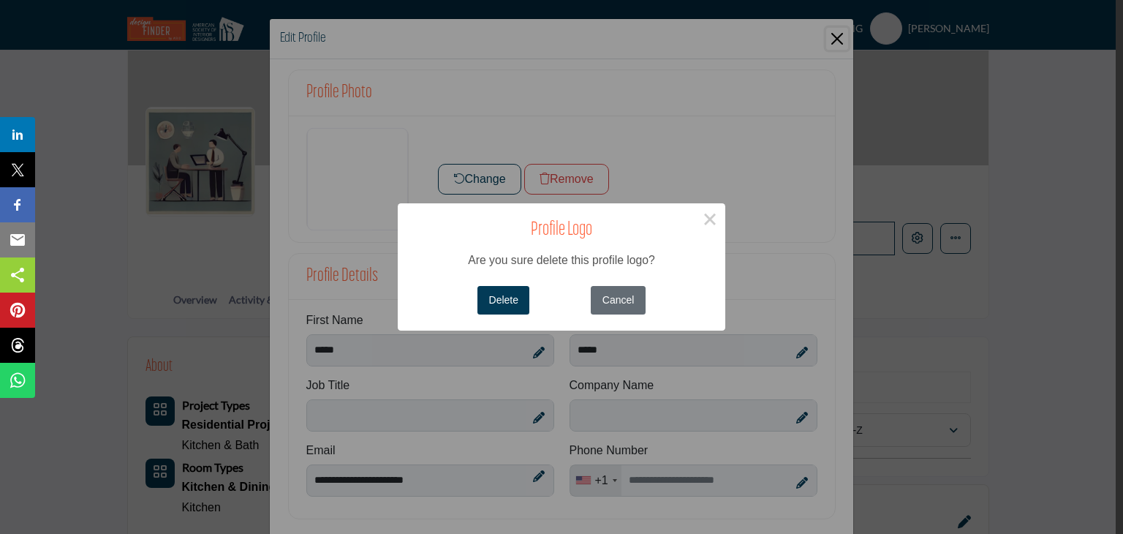
click at [596, 299] on button "Cancel" at bounding box center [618, 300] width 54 height 29
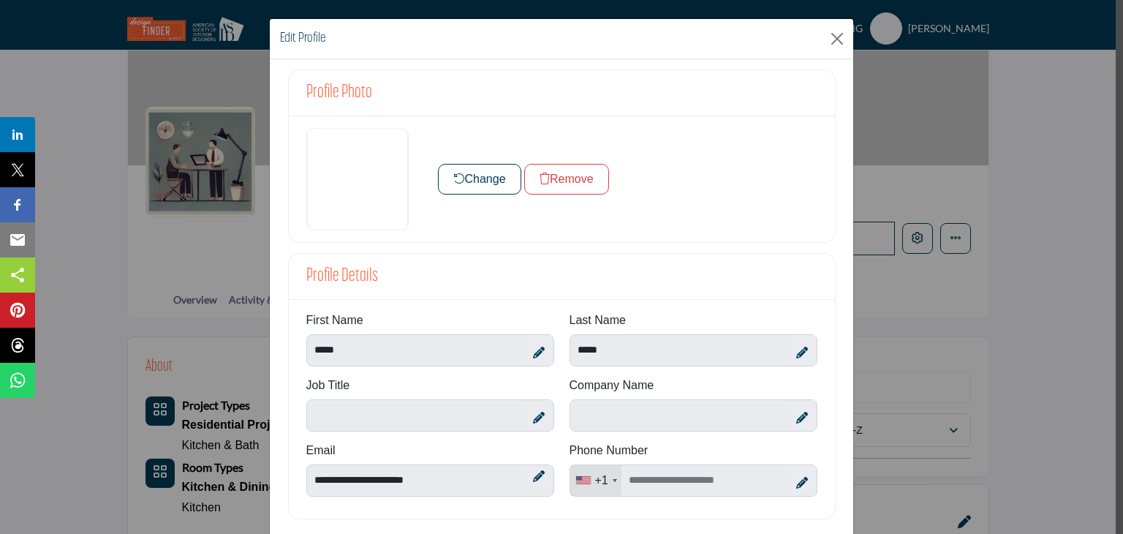
click at [462, 186] on button "Change" at bounding box center [479, 179] width 83 height 31
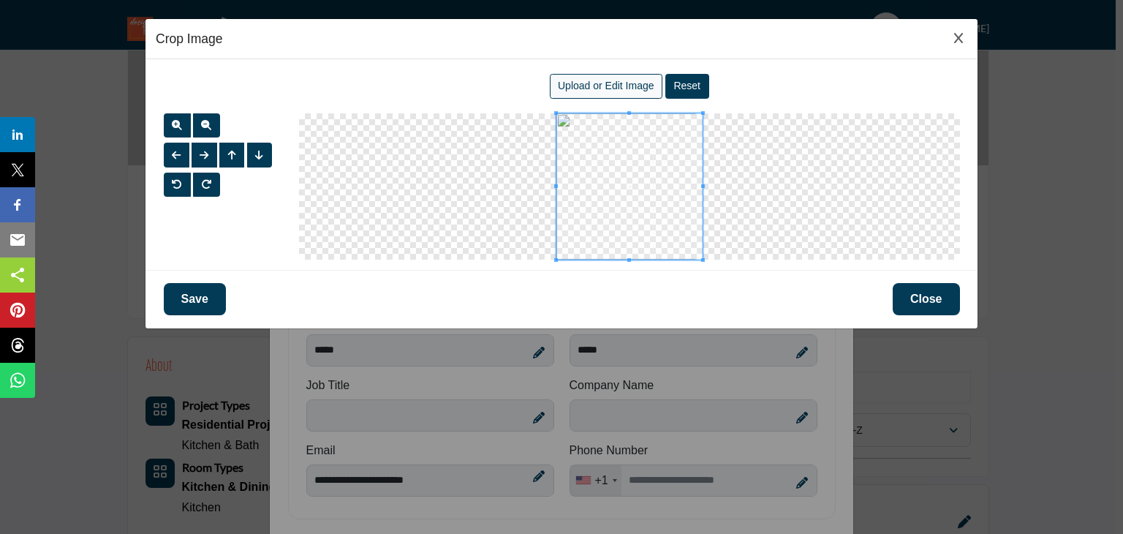
click at [600, 84] on span "Upload or Edit Image" at bounding box center [606, 86] width 96 height 12
type input "**********"
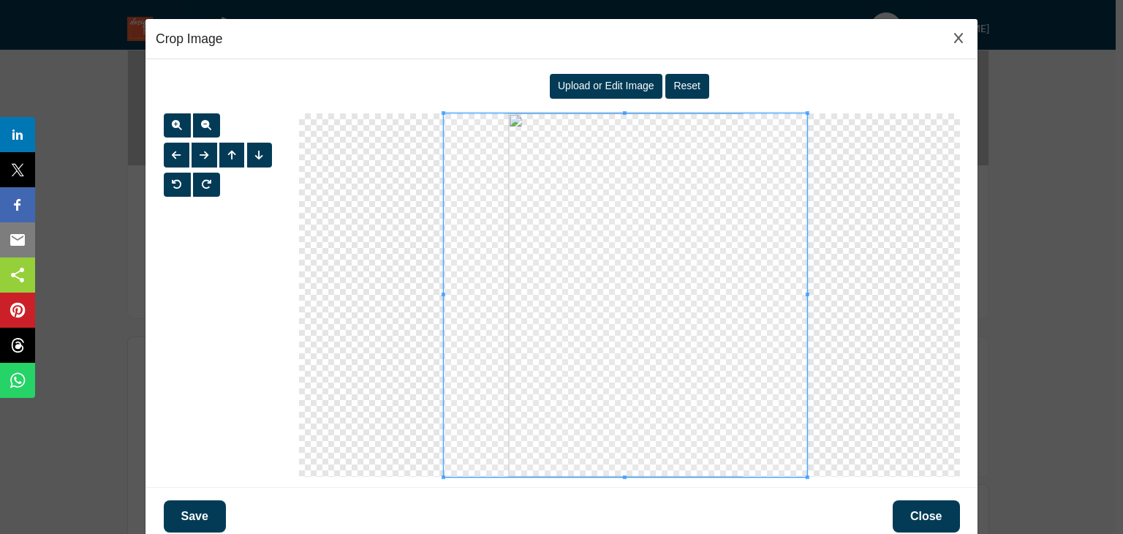
click at [615, 387] on span at bounding box center [624, 294] width 363 height 363
click at [607, 389] on span at bounding box center [617, 294] width 363 height 363
click at [935, 515] on button "Close" at bounding box center [925, 516] width 67 height 32
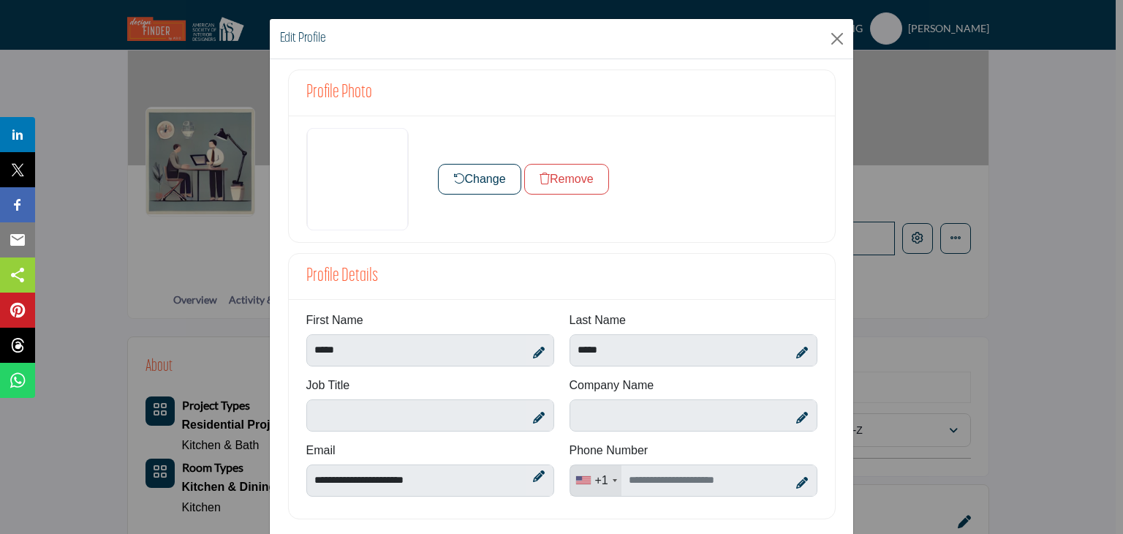
click at [467, 167] on button "Change" at bounding box center [479, 179] width 83 height 31
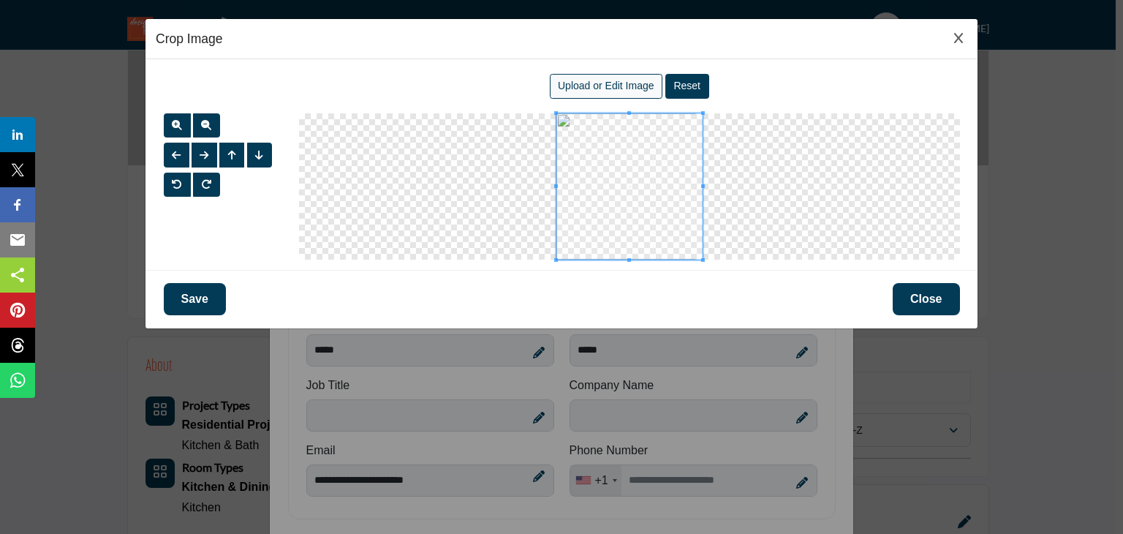
click at [597, 83] on span "Upload or Edit Image" at bounding box center [606, 86] width 96 height 12
type input "**********"
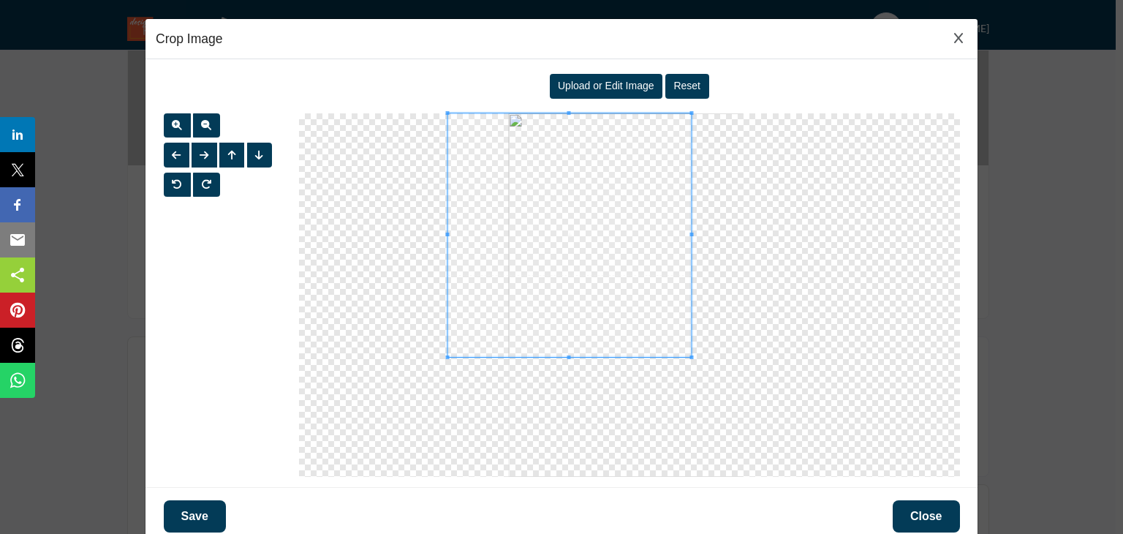
click at [688, 338] on div at bounding box center [568, 234] width 243 height 243
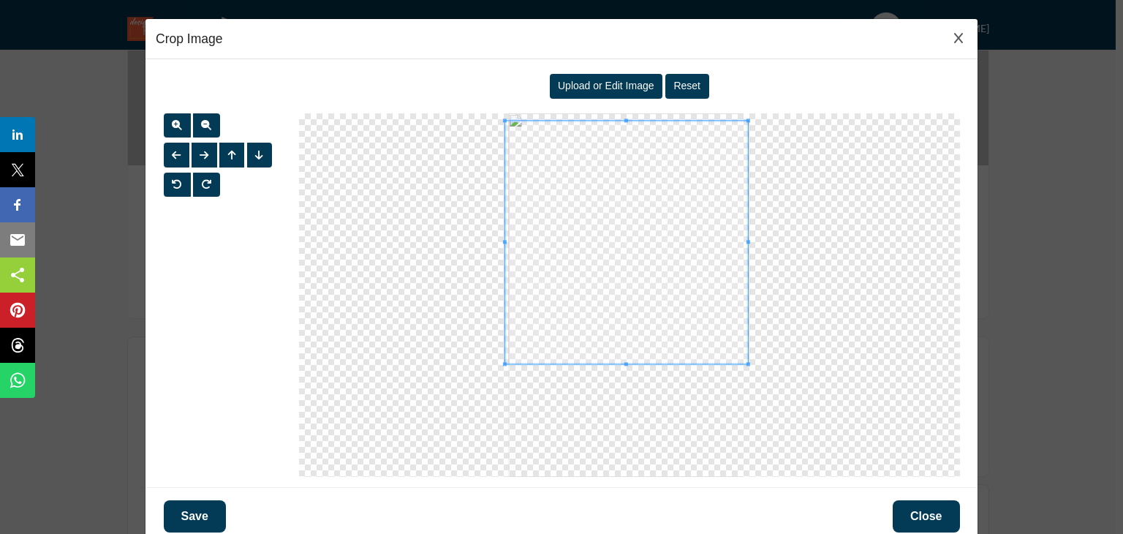
click at [717, 280] on span at bounding box center [625, 242] width 243 height 243
click at [737, 354] on span at bounding box center [739, 356] width 4 height 4
click at [742, 321] on span at bounding box center [744, 237] width 4 height 239
click at [734, 317] on span at bounding box center [623, 237] width 239 height 239
click at [732, 337] on div at bounding box center [619, 236] width 231 height 231
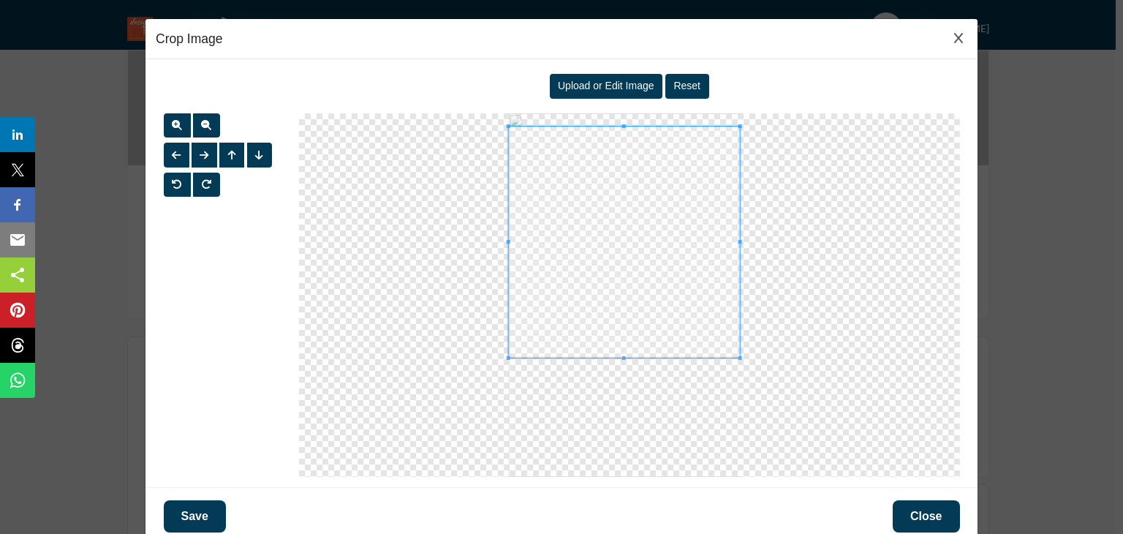
click at [732, 328] on span at bounding box center [623, 241] width 231 height 231
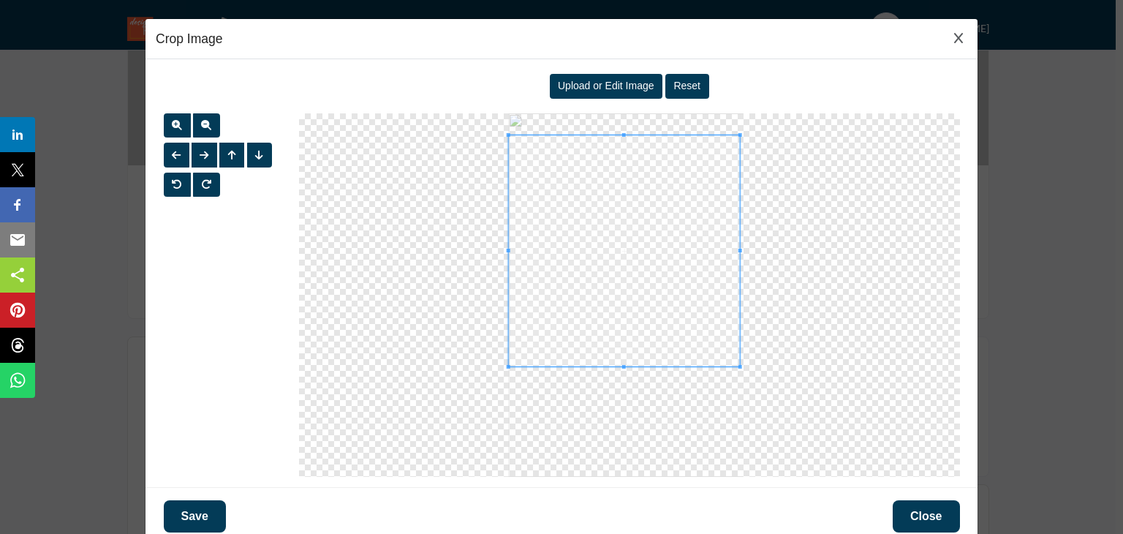
click at [672, 335] on span at bounding box center [623, 250] width 231 height 231
click at [200, 504] on button "Save" at bounding box center [195, 516] width 62 height 32
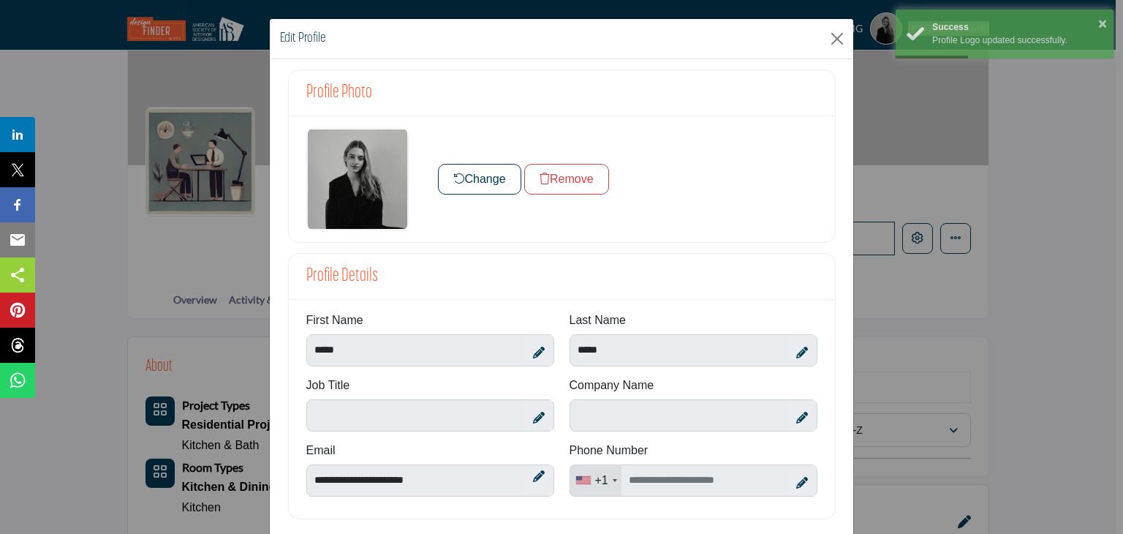
click at [533, 413] on icon at bounding box center [539, 417] width 12 height 12
click at [420, 414] on input "Enter Job Title" at bounding box center [430, 415] width 248 height 32
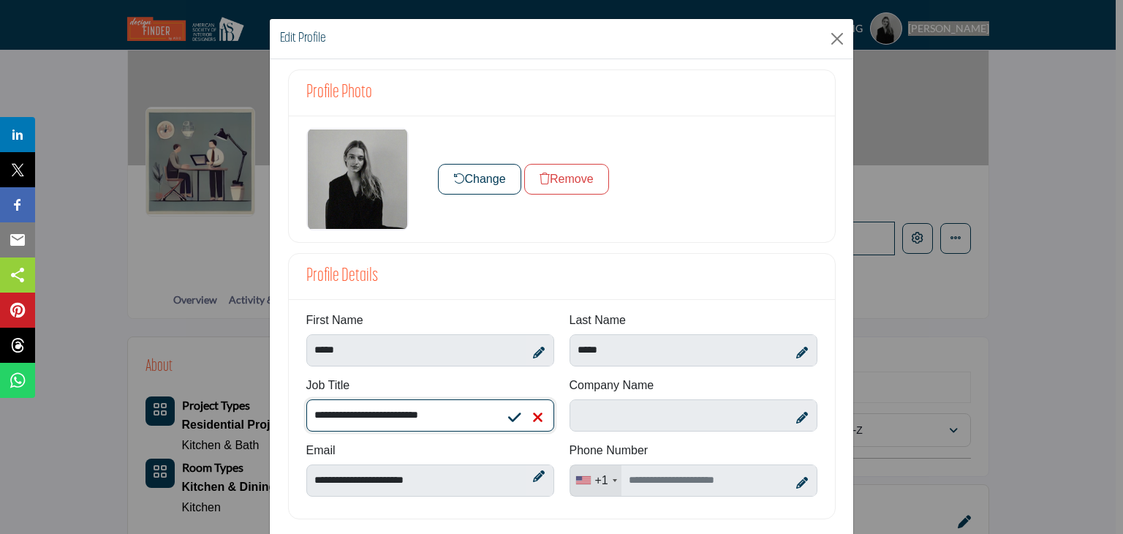
type input "**********"
click at [511, 415] on icon at bounding box center [514, 417] width 13 height 15
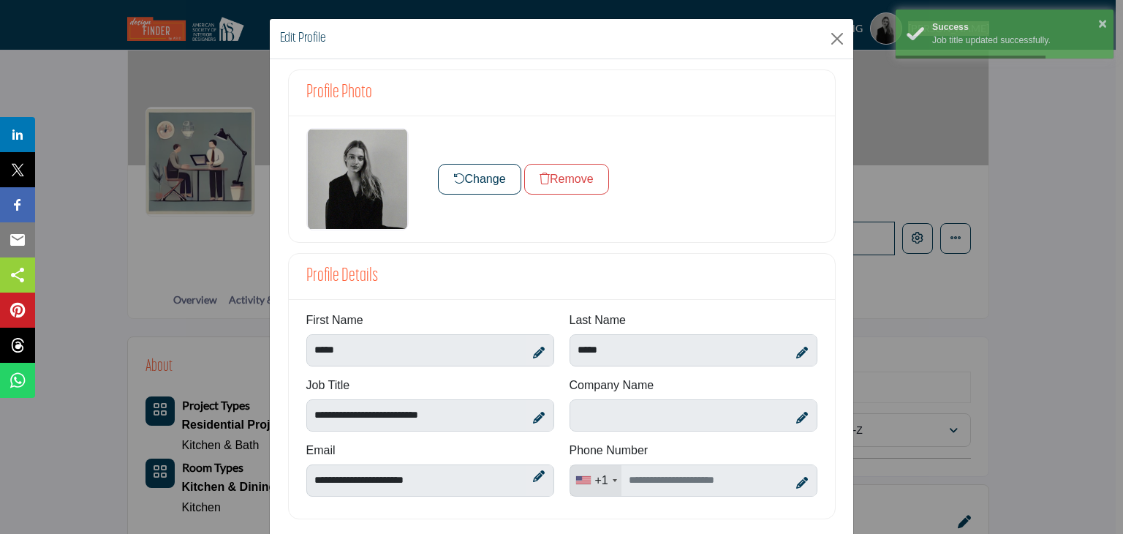
click at [797, 415] on icon at bounding box center [802, 417] width 12 height 12
click at [707, 414] on input "Enter Company name" at bounding box center [693, 415] width 248 height 32
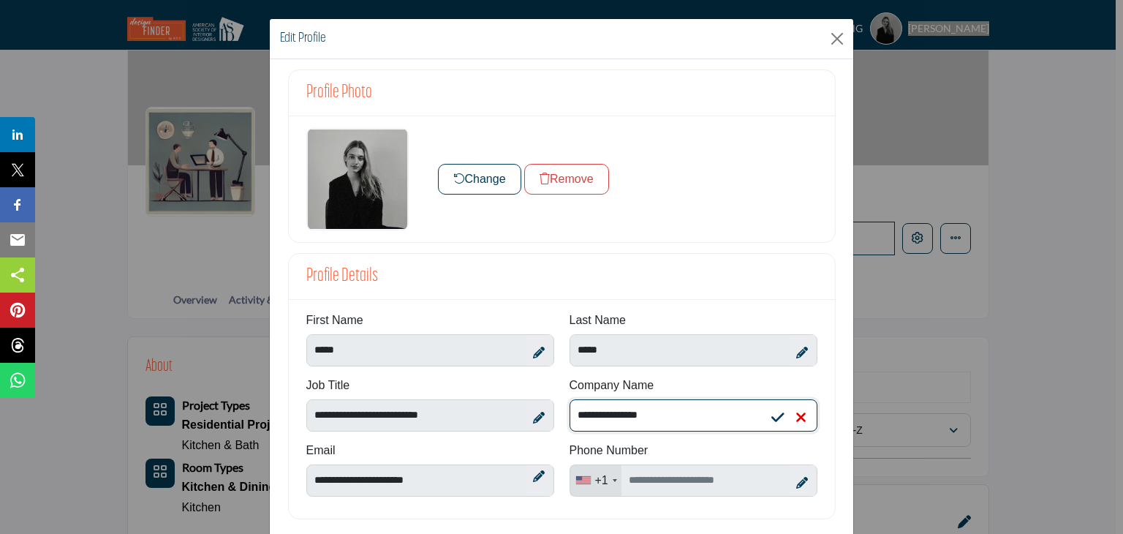
type input "**********"
click at [775, 414] on icon at bounding box center [777, 417] width 13 height 15
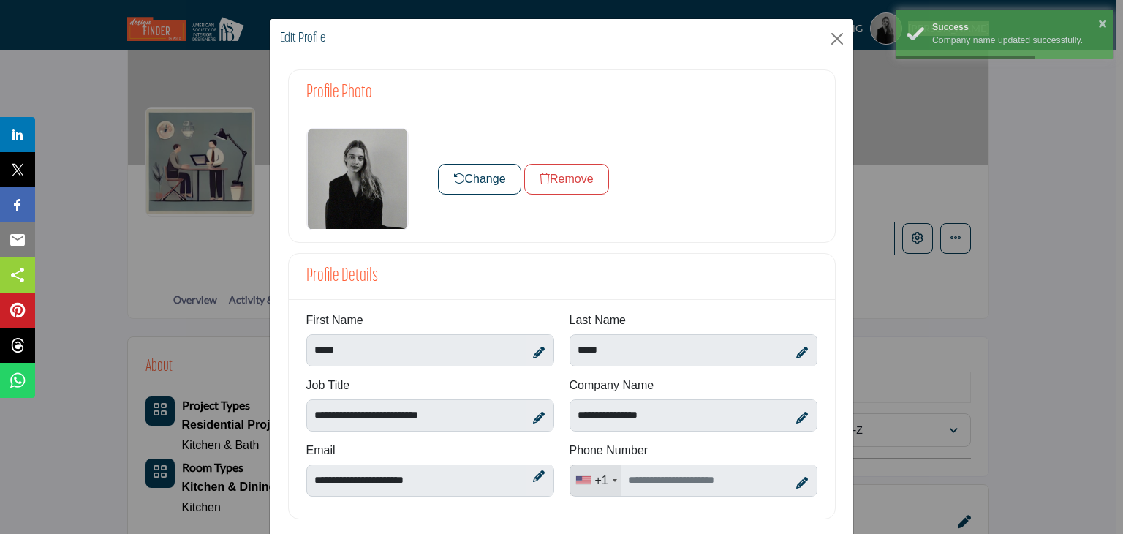
click at [798, 482] on icon at bounding box center [802, 483] width 12 height 12
click at [727, 478] on input "Enter your Phone Number" at bounding box center [693, 480] width 248 height 32
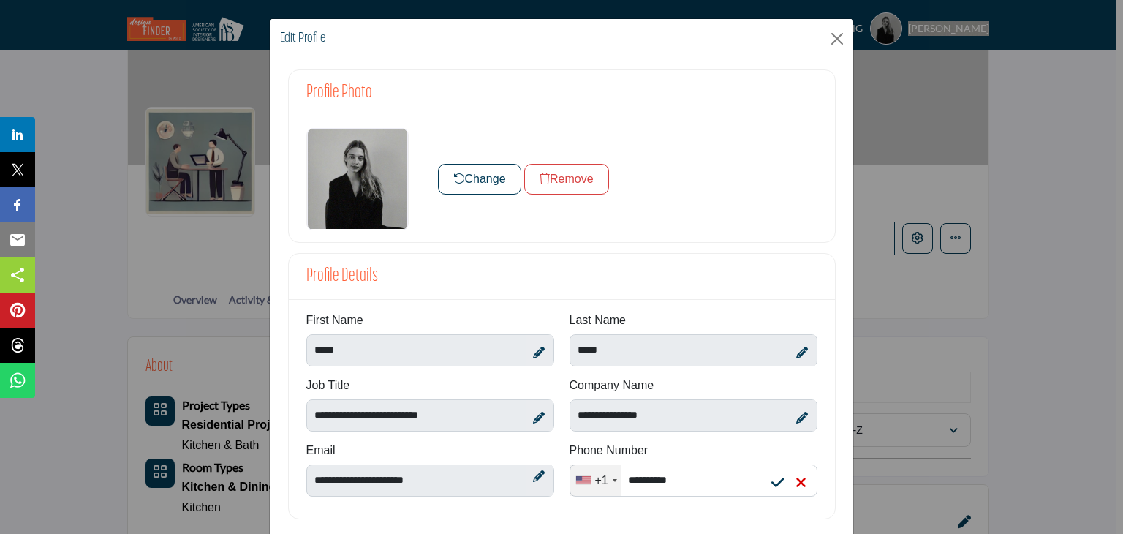
click at [781, 485] on icon at bounding box center [777, 482] width 13 height 15
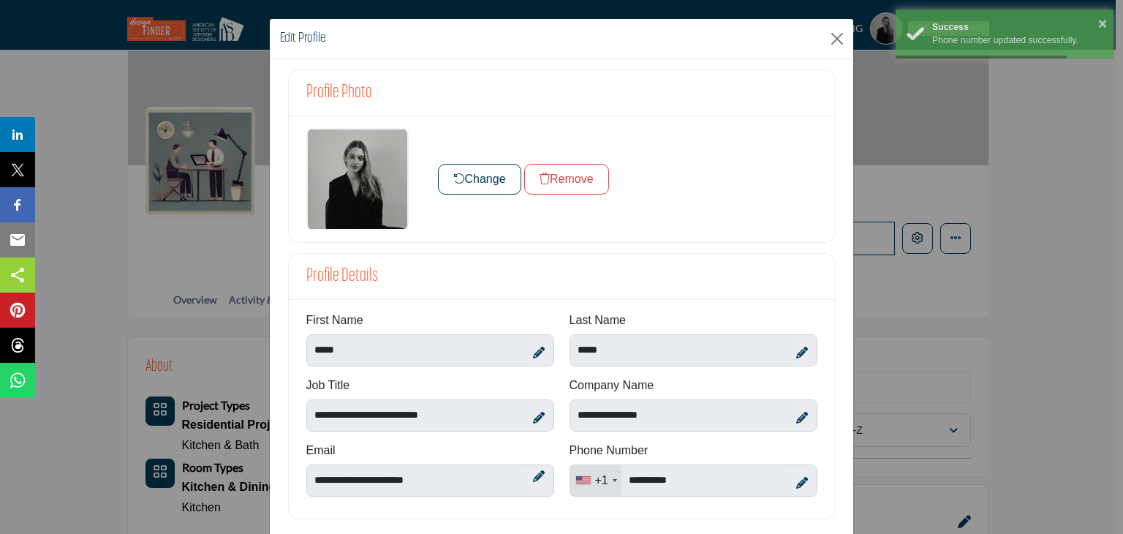
click at [767, 506] on div "First Name ***** Last Name ***** Email ." at bounding box center [562, 409] width 546 height 219
click at [796, 477] on icon at bounding box center [802, 483] width 12 height 12
click at [639, 479] on input "**********" at bounding box center [693, 480] width 248 height 32
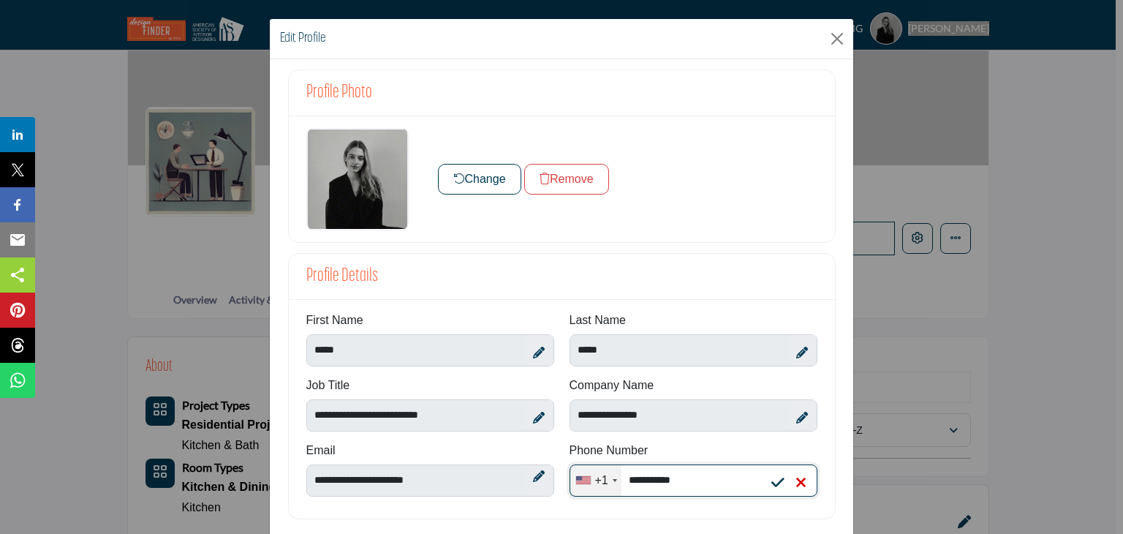
click at [661, 476] on input "**********" at bounding box center [693, 480] width 248 height 32
type input "**********"
click at [778, 480] on icon at bounding box center [777, 482] width 13 height 15
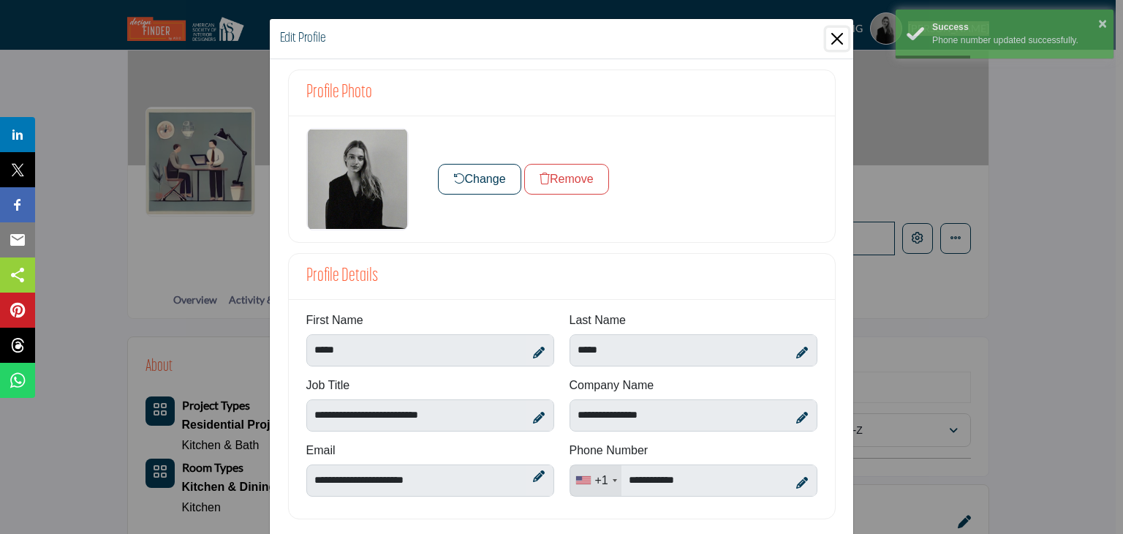
click at [832, 39] on button "Close" at bounding box center [837, 39] width 22 height 22
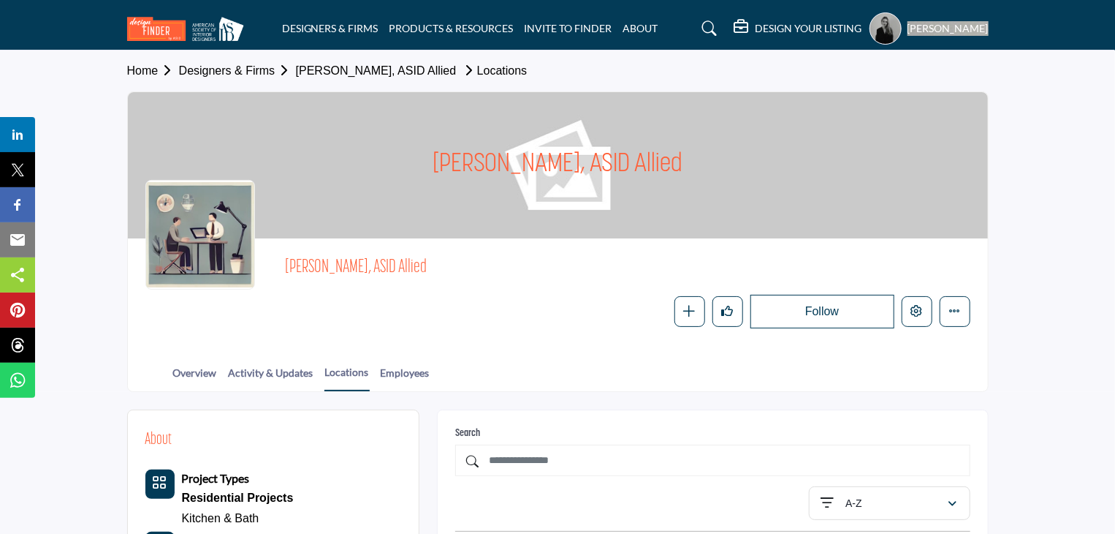
click at [209, 249] on div at bounding box center [200, 235] width 110 height 110
click at [208, 365] on link "Overview" at bounding box center [194, 378] width 45 height 26
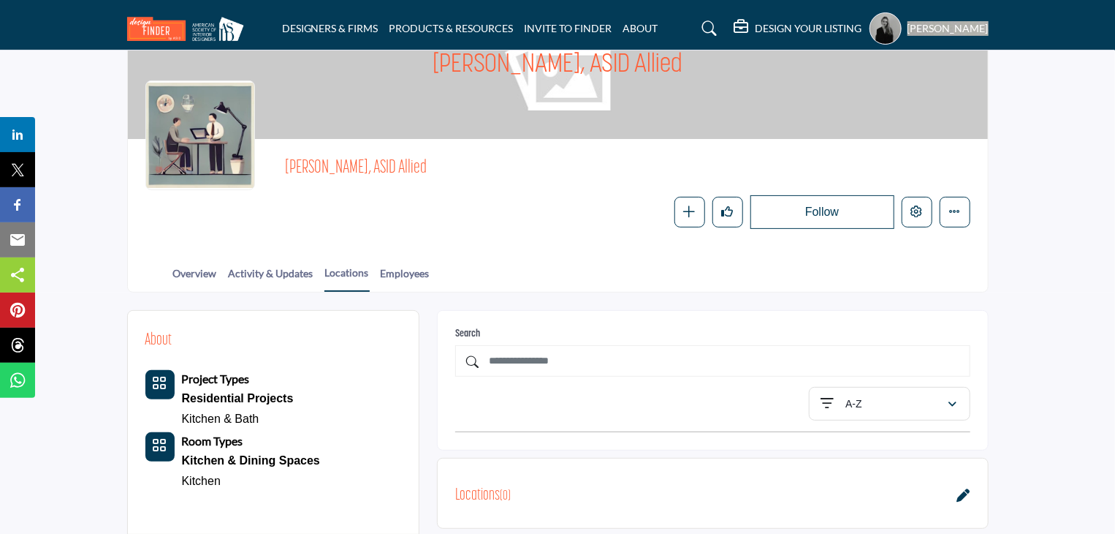
scroll to position [219, 0]
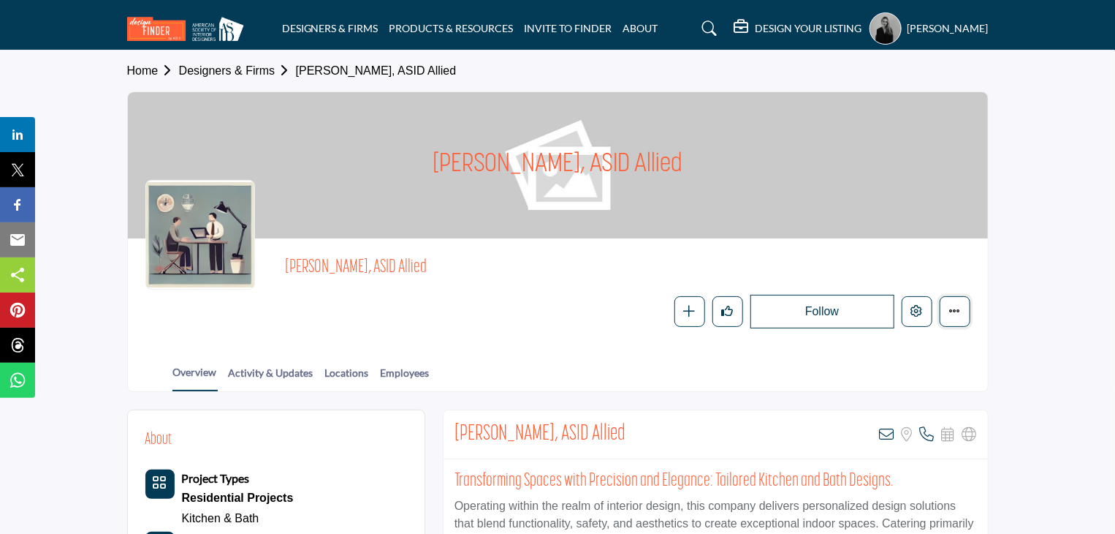
click at [963, 312] on button "Featured" at bounding box center [955, 311] width 31 height 31
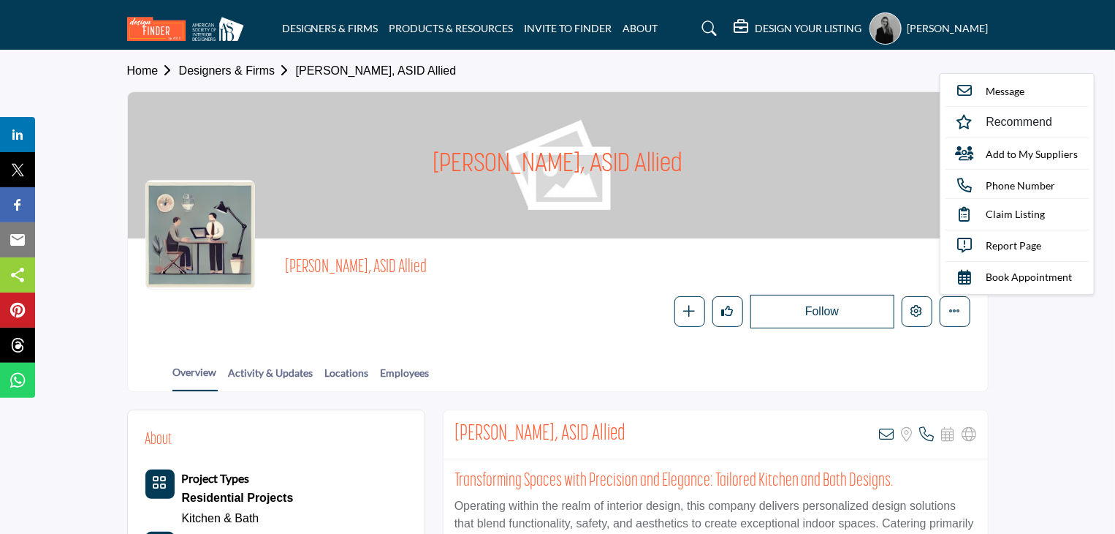
click at [994, 357] on div "Home Designers & Firms Julia Winne, ASID Allied Julia Winne, ASID Allied Julia …" at bounding box center [557, 220] width 877 height 341
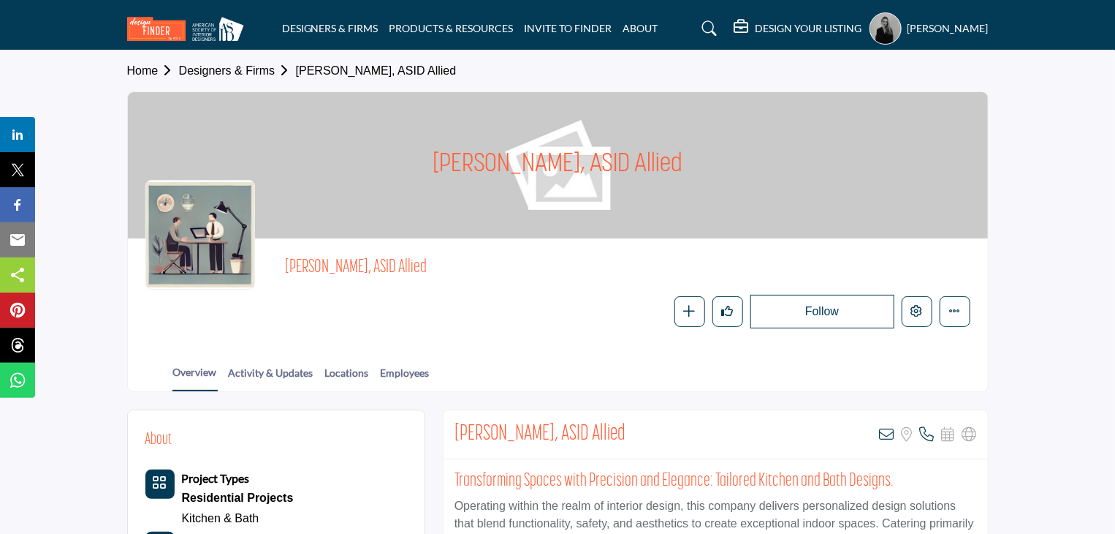
click at [752, 23] on icon at bounding box center [744, 27] width 18 height 15
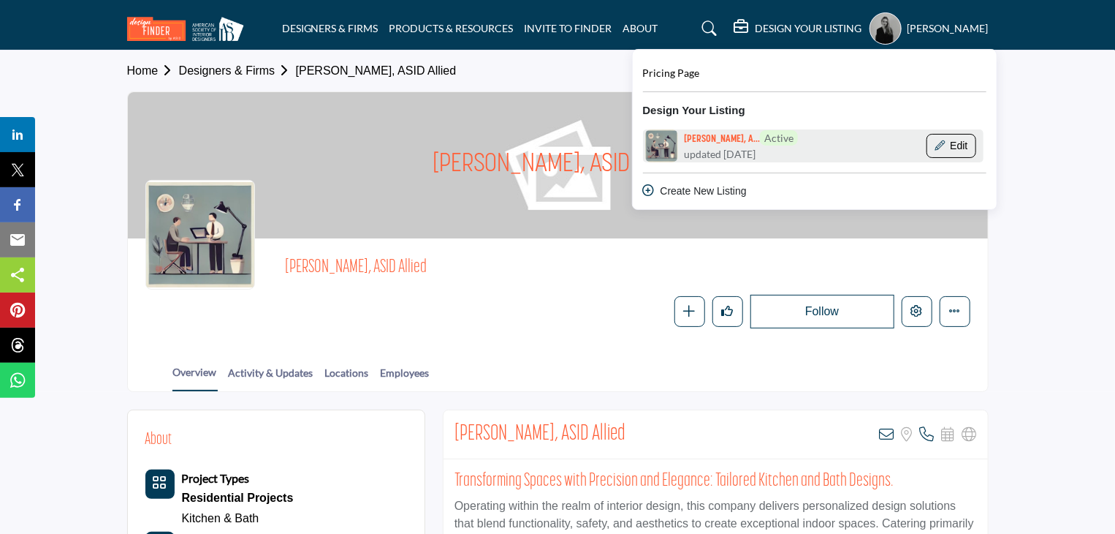
click at [974, 151] on button "Edit" at bounding box center [952, 146] width 50 height 25
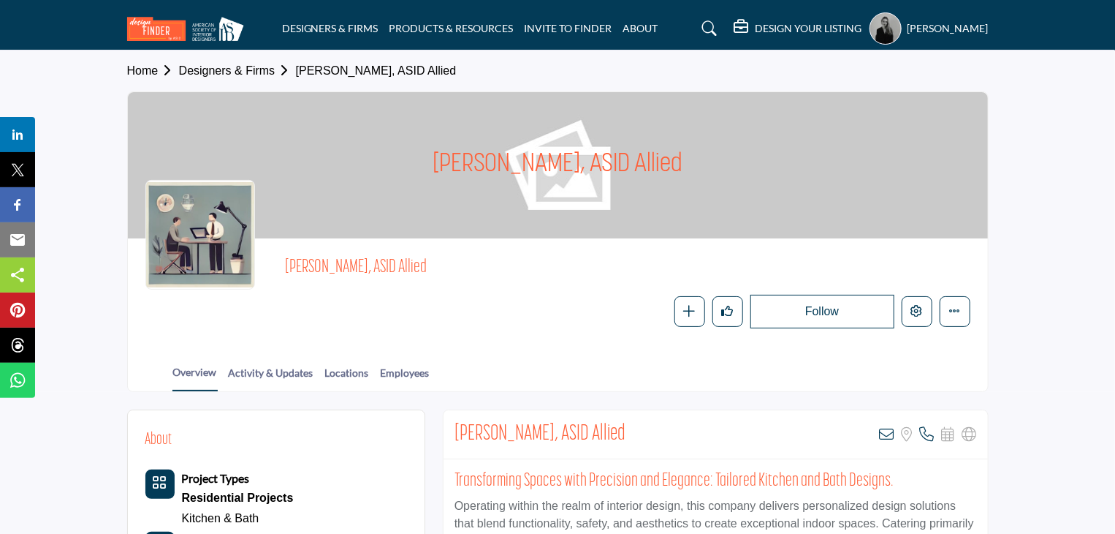
click at [850, 23] on h5 "DESIGN YOUR LISTING" at bounding box center [809, 28] width 107 height 13
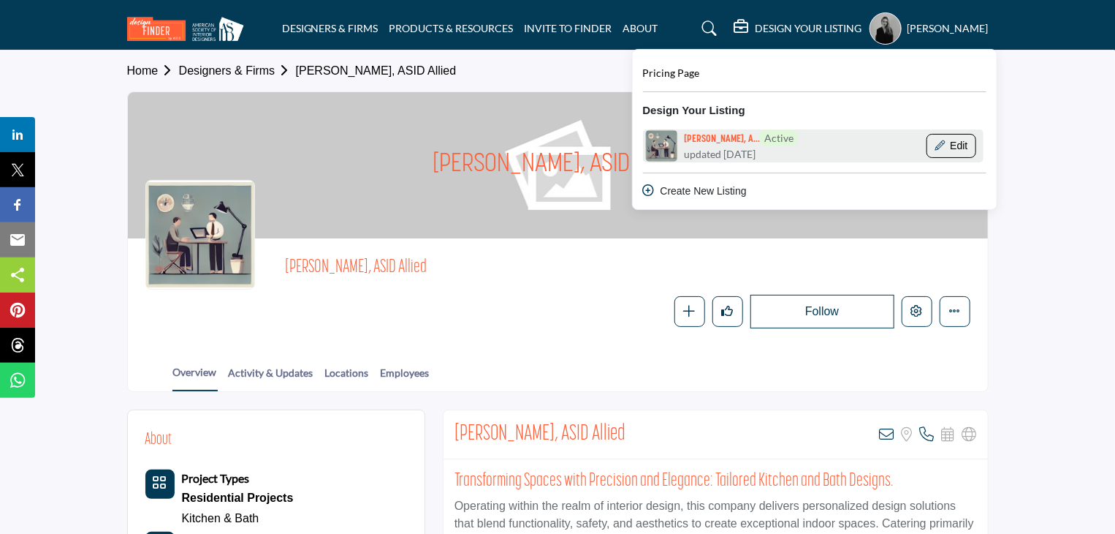
click at [968, 146] on button "Edit" at bounding box center [952, 146] width 50 height 25
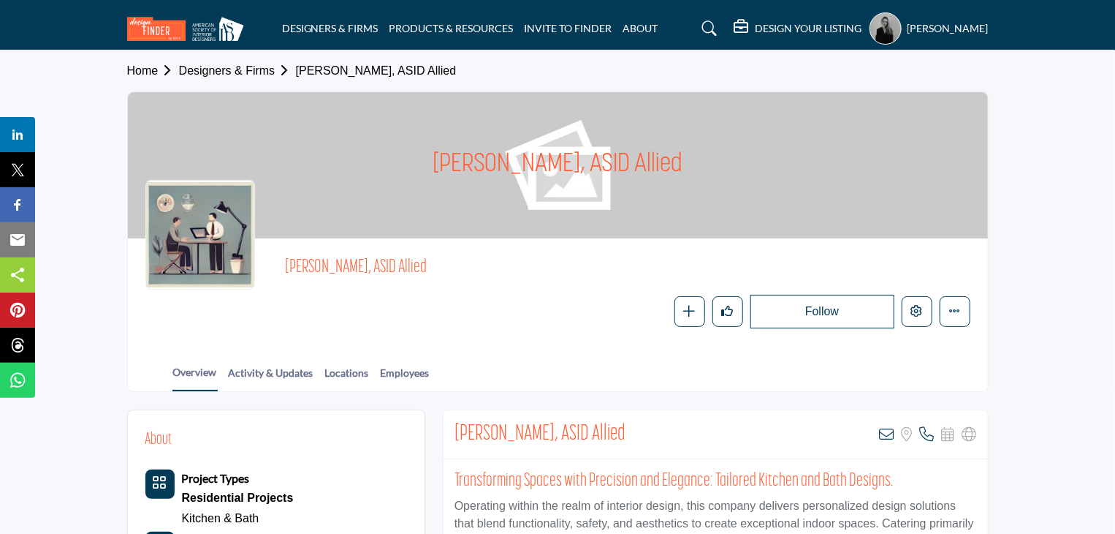
drag, startPoint x: 488, startPoint y: 170, endPoint x: 669, endPoint y: 172, distance: 180.5
click at [669, 172] on div "[PERSON_NAME], ASID Allied" at bounding box center [558, 165] width 860 height 146
click at [560, 292] on div "Julia Winne, ASID Allied Follow Following Message Recommend" at bounding box center [627, 292] width 685 height 72
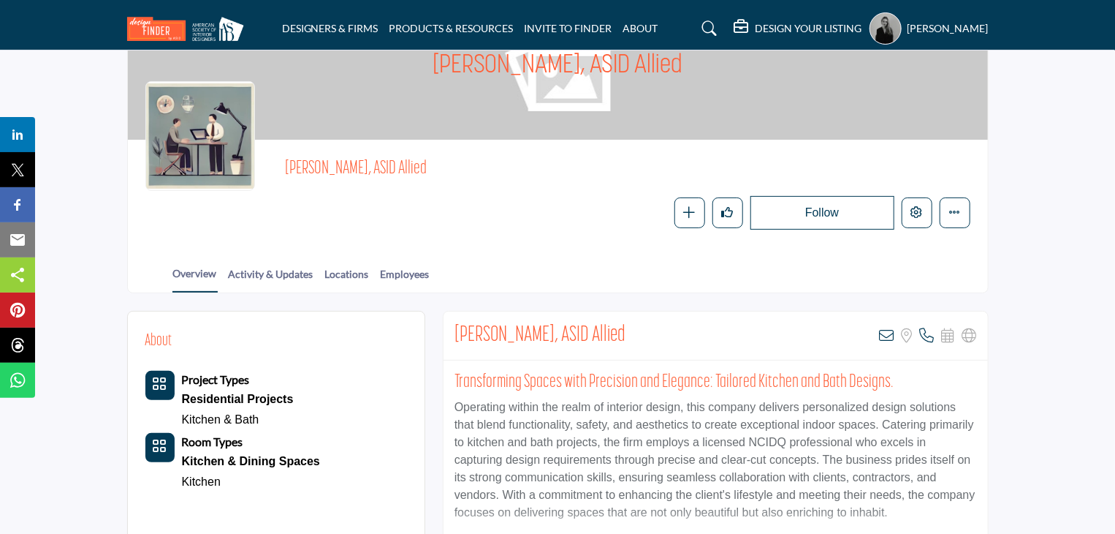
scroll to position [219, 0]
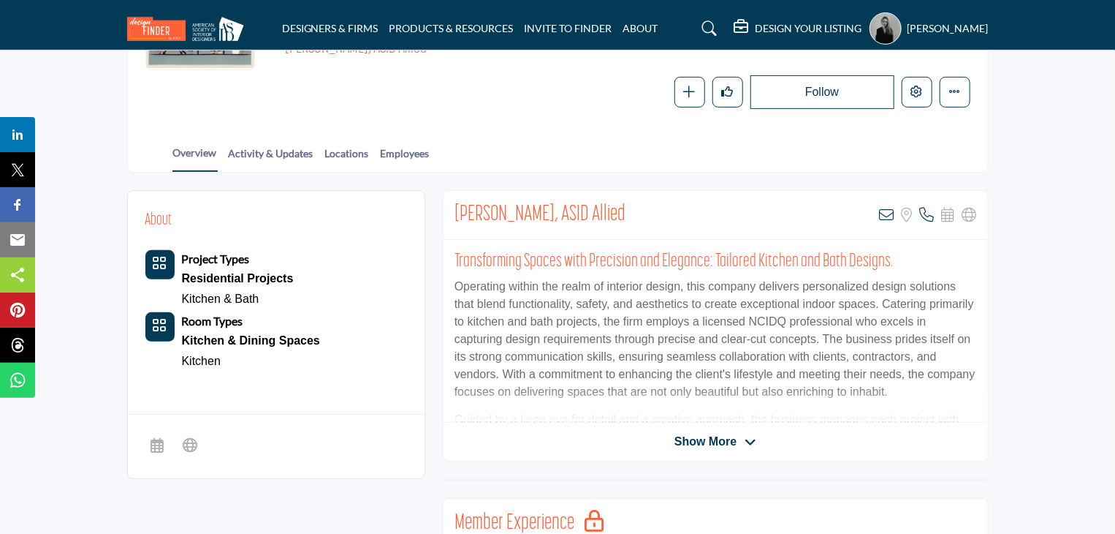
click at [416, 142] on div "Overview Activity & Updates Locations Employees" at bounding box center [576, 148] width 824 height 45
click at [413, 145] on link "Employees" at bounding box center [405, 158] width 50 height 26
click at [413, 150] on link "Employees" at bounding box center [405, 158] width 50 height 26
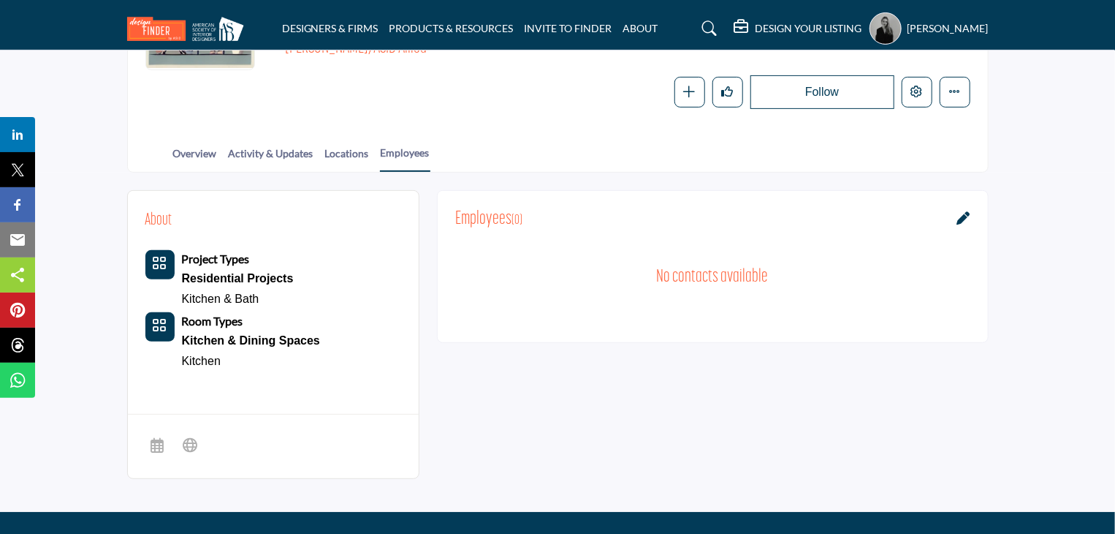
click at [966, 208] on div "Employees ( 0 )" at bounding box center [712, 219] width 515 height 22
click at [965, 214] on icon at bounding box center [963, 217] width 13 height 13
click at [965, 216] on icon at bounding box center [963, 217] width 13 height 13
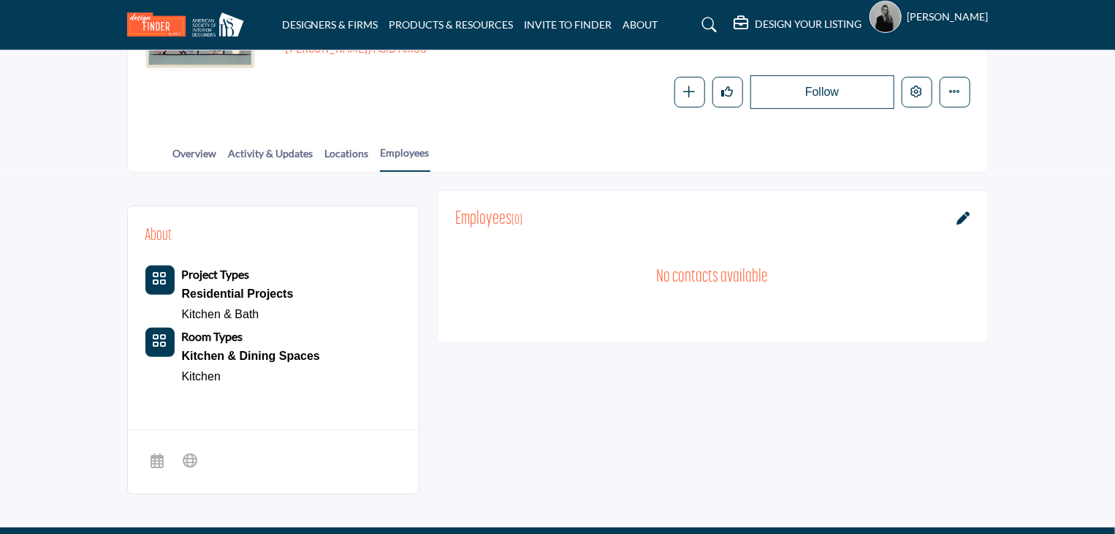
click at [0, 0] on div at bounding box center [0, 0] width 0 height 0
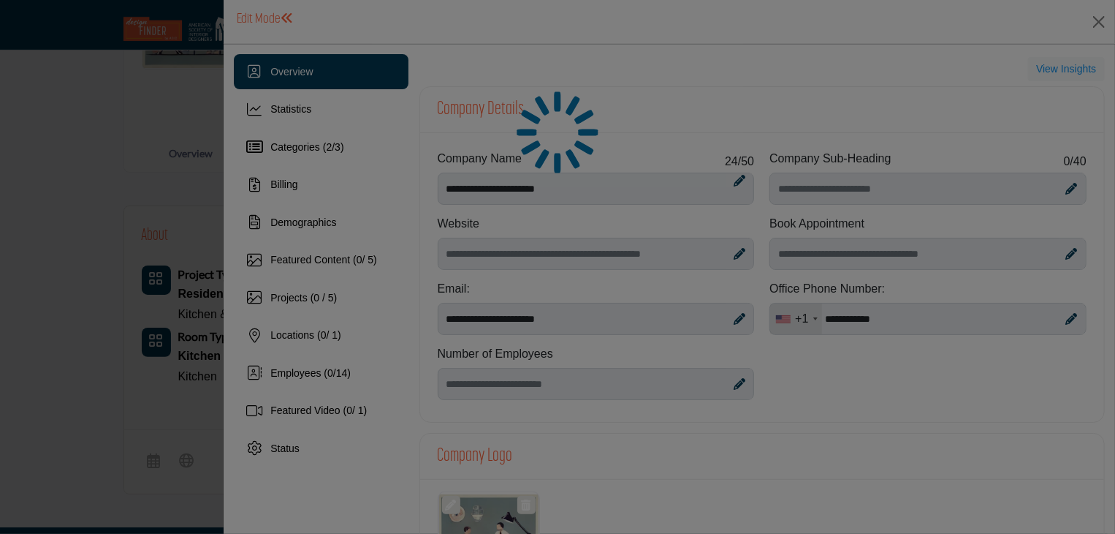
click at [960, 439] on div at bounding box center [557, 267] width 1115 height 534
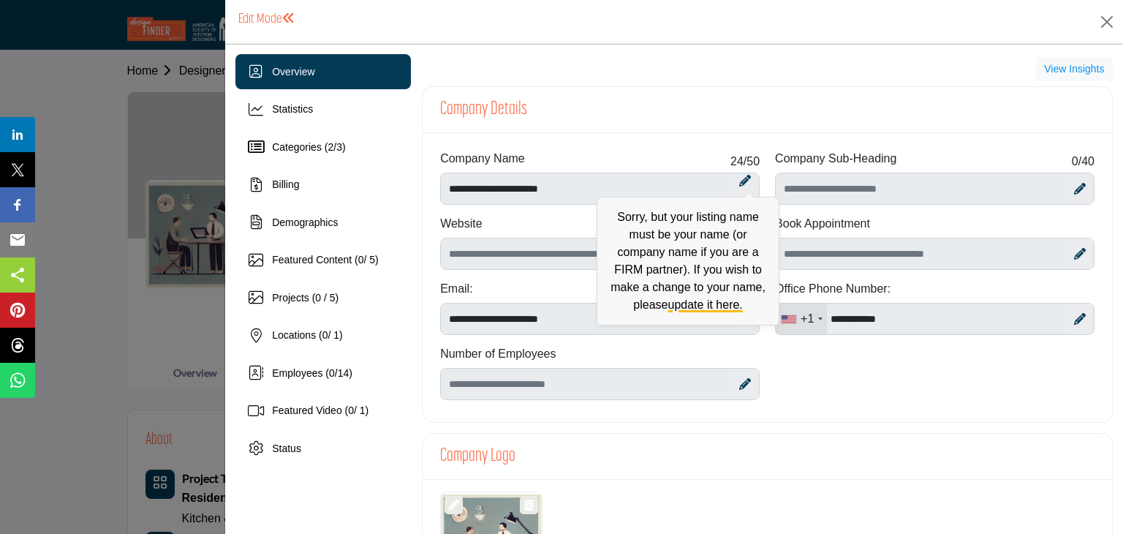
click at [739, 179] on icon at bounding box center [745, 181] width 12 height 12
click at [740, 182] on icon at bounding box center [745, 181] width 12 height 12
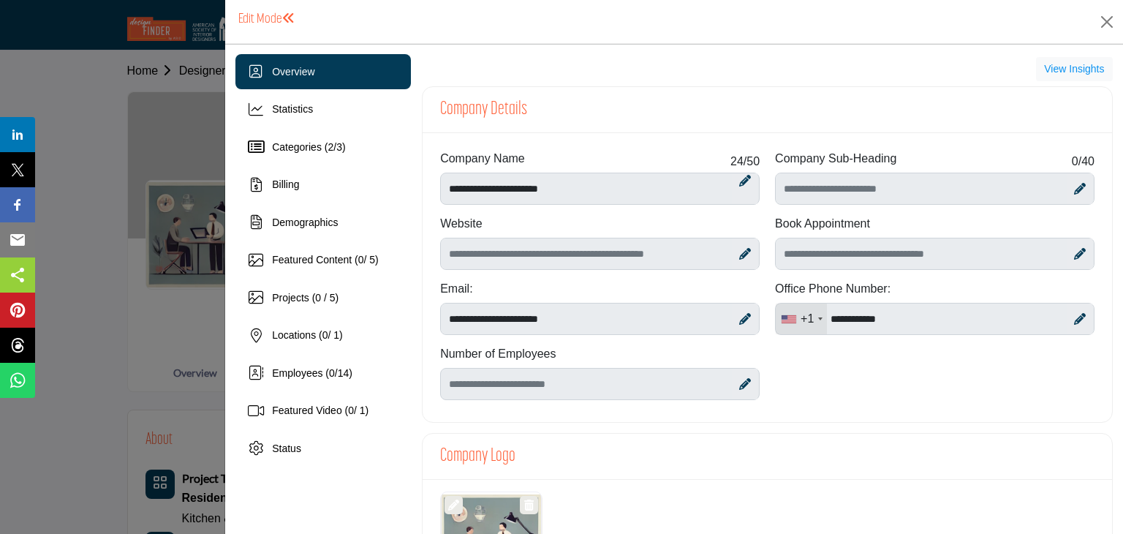
click at [661, 235] on div "Website" at bounding box center [599, 242] width 319 height 55
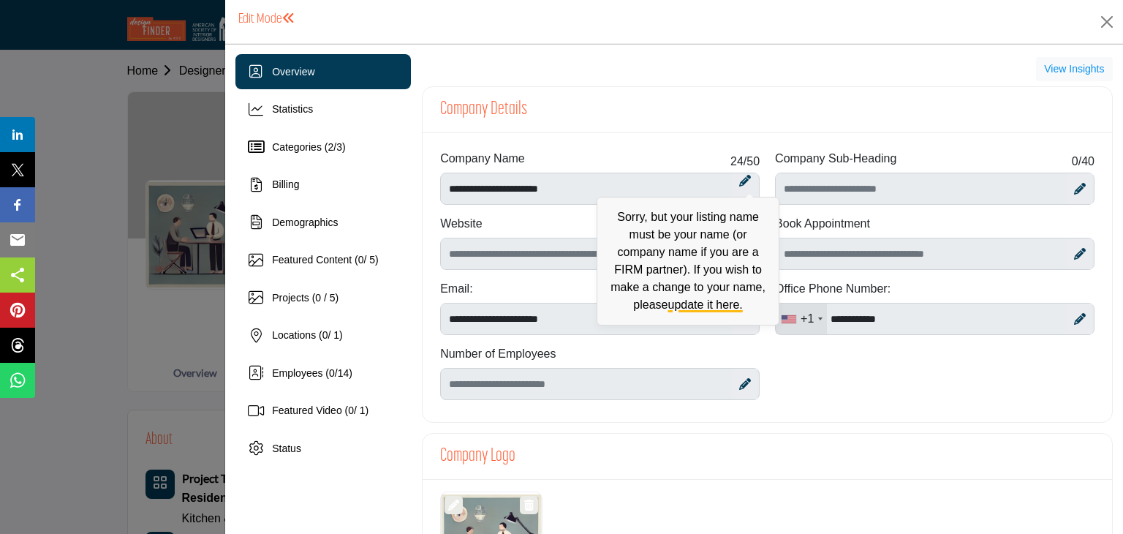
click at [739, 185] on icon at bounding box center [745, 181] width 12 height 12
click at [683, 305] on link "update it here." at bounding box center [705, 304] width 75 height 12
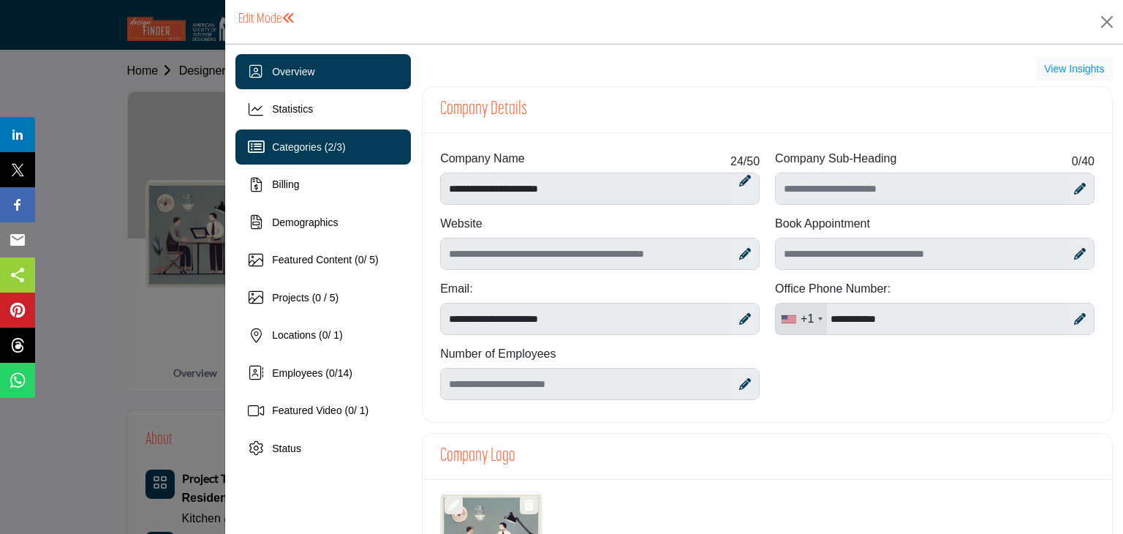
click at [330, 143] on span "2" at bounding box center [330, 147] width 6 height 12
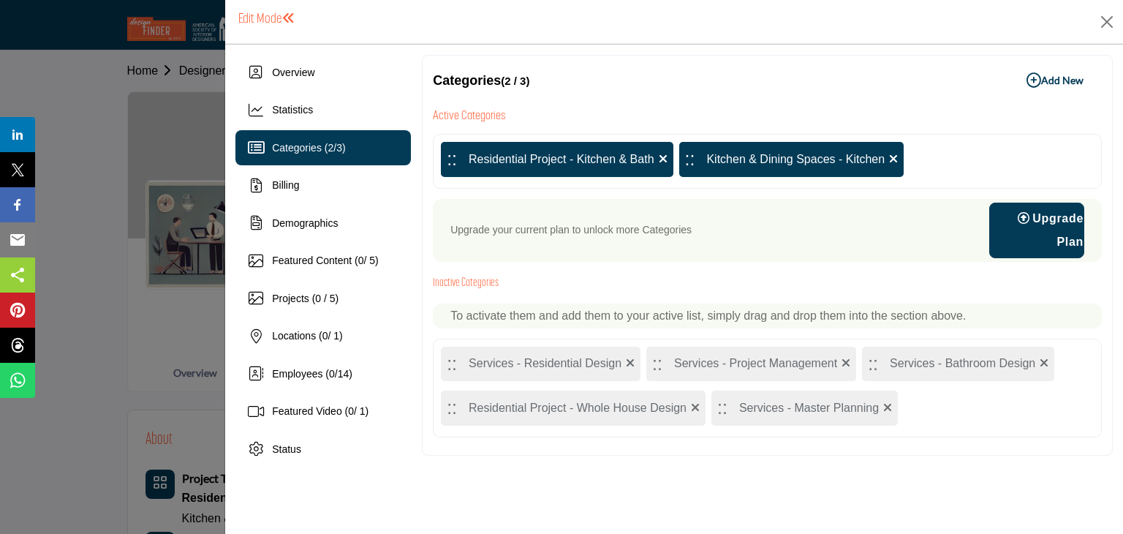
click at [586, 368] on div ":: Services - Residential Design" at bounding box center [541, 363] width 200 height 35
drag, startPoint x: 586, startPoint y: 368, endPoint x: 590, endPoint y: 343, distance: 25.1
click at [590, 343] on div ":: Services - Residential Design :: Services - Project Management :: Services -…" at bounding box center [767, 387] width 669 height 99
click at [603, 314] on p "To activate them and add them to your active list, simply drag and drop them in…" at bounding box center [767, 316] width 634 height 18
click at [586, 354] on div ":: Services - Residential Design" at bounding box center [541, 363] width 200 height 35
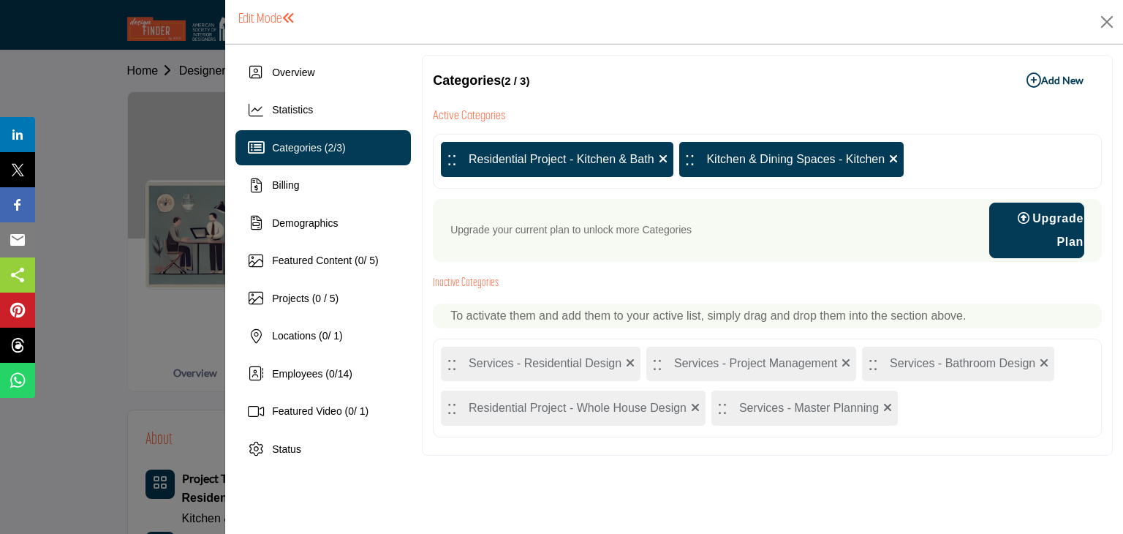
drag, startPoint x: 459, startPoint y: 361, endPoint x: 479, endPoint y: 343, distance: 27.4
click at [479, 343] on div ":: Services - Residential Design :: Services - Project Management :: Services -…" at bounding box center [767, 387] width 669 height 99
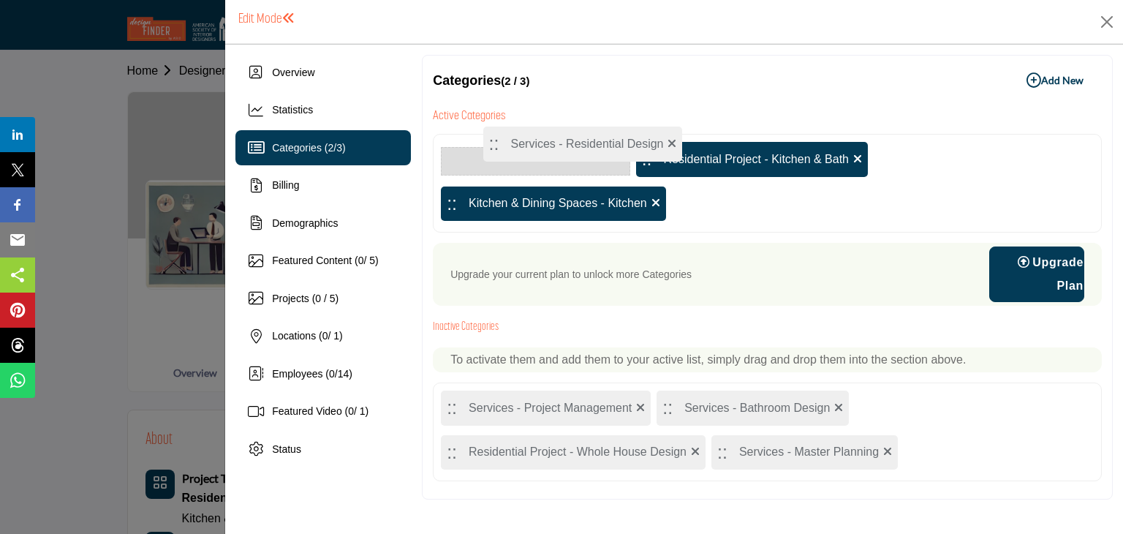
drag, startPoint x: 455, startPoint y: 365, endPoint x: 496, endPoint y: 146, distance: 222.5
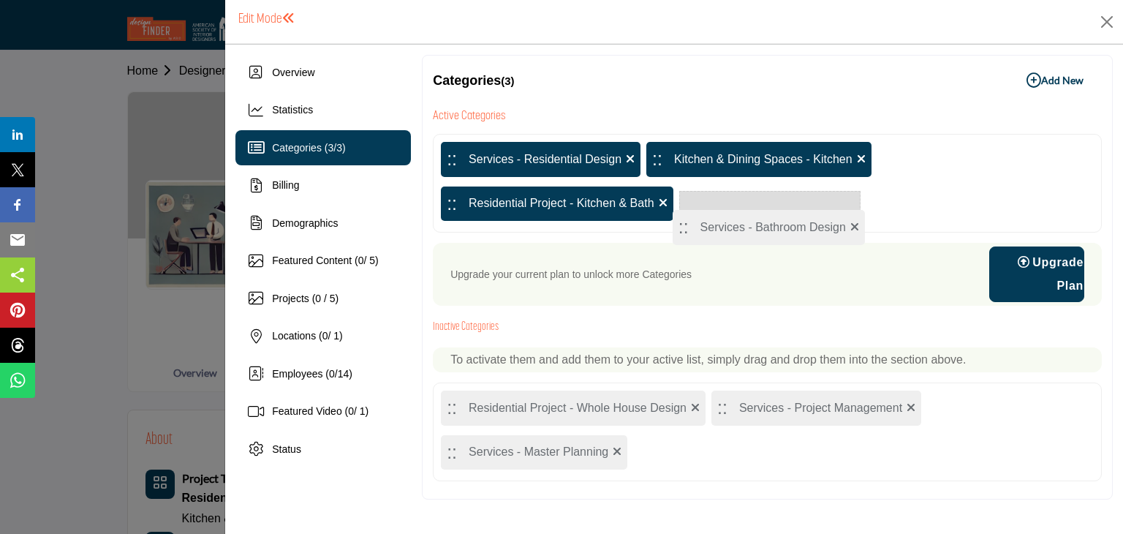
drag, startPoint x: 646, startPoint y: 454, endPoint x: 685, endPoint y: 230, distance: 227.0
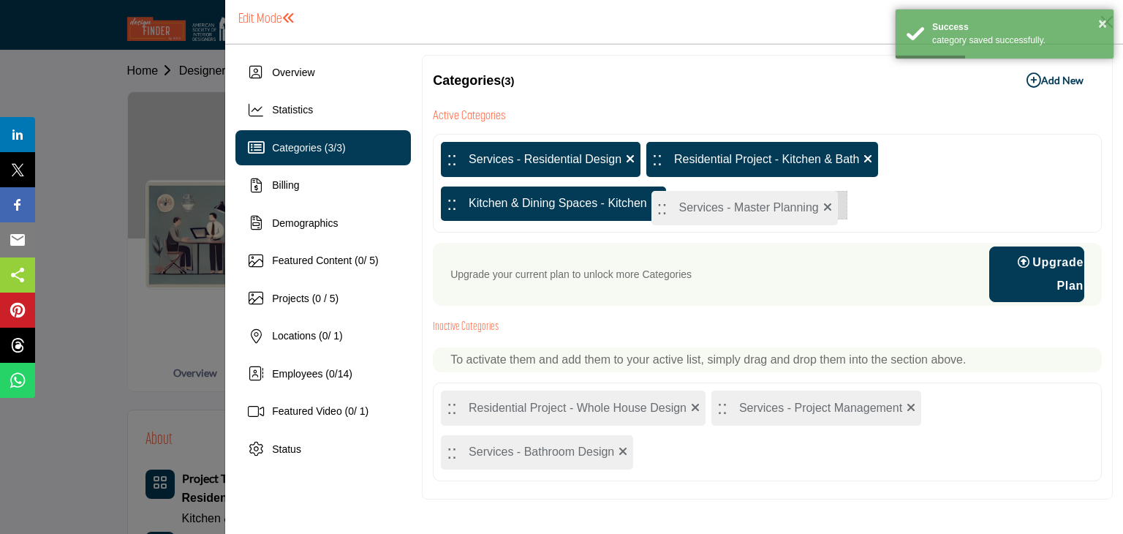
drag, startPoint x: 453, startPoint y: 407, endPoint x: 663, endPoint y: 208, distance: 289.0
drag, startPoint x: 645, startPoint y: 455, endPoint x: 711, endPoint y: 211, distance: 252.8
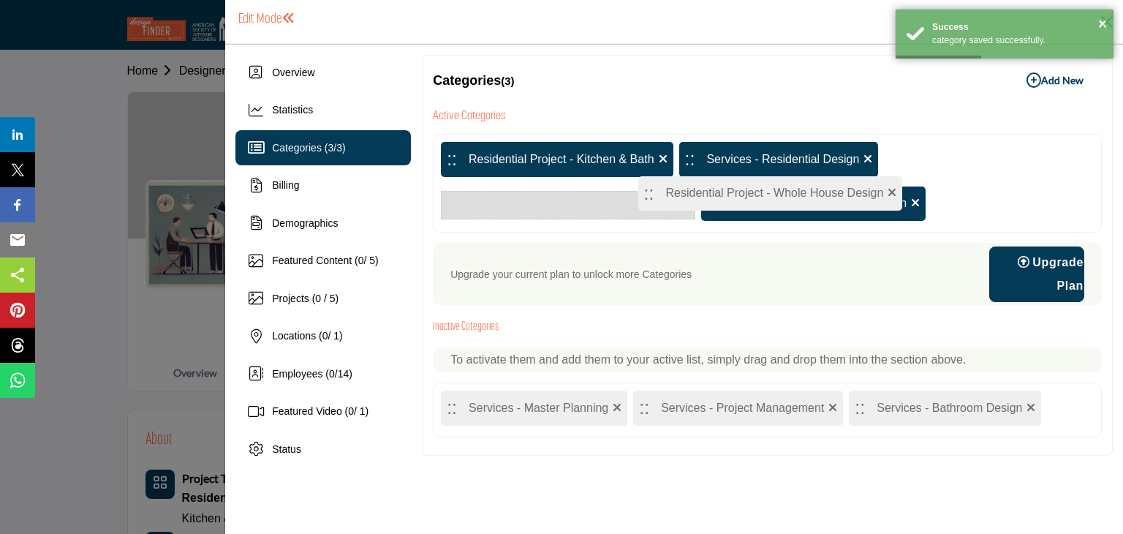
drag, startPoint x: 452, startPoint y: 413, endPoint x: 662, endPoint y: 202, distance: 297.7
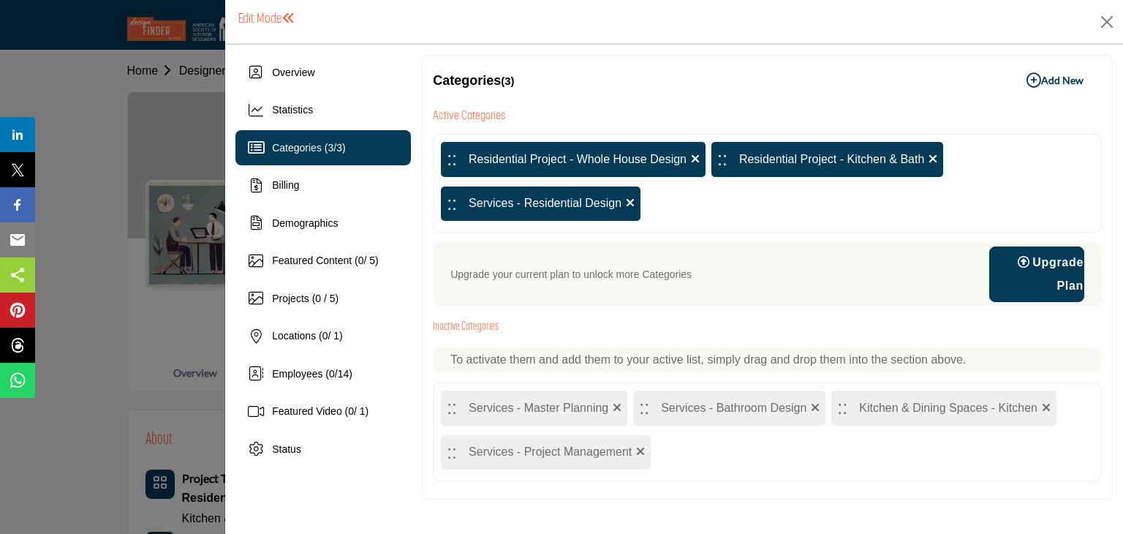
drag, startPoint x: 637, startPoint y: 409, endPoint x: 732, endPoint y: 270, distance: 168.3
click at [732, 270] on div "Active Categories :: Residential Project - Whole House Design :: Residential Pr…" at bounding box center [767, 293] width 669 height 375
drag, startPoint x: 658, startPoint y: 398, endPoint x: 714, endPoint y: 237, distance: 170.4
click at [714, 237] on div "Active Categories :: Residential Project - Whole House Design :: Residential Pr…" at bounding box center [767, 293] width 669 height 375
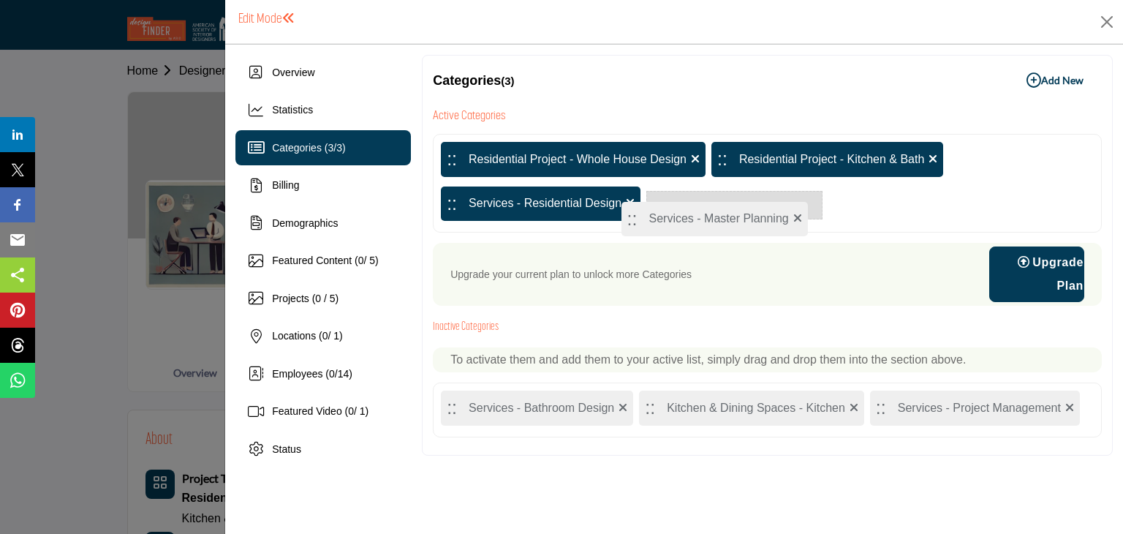
drag, startPoint x: 449, startPoint y: 411, endPoint x: 631, endPoint y: 221, distance: 263.6
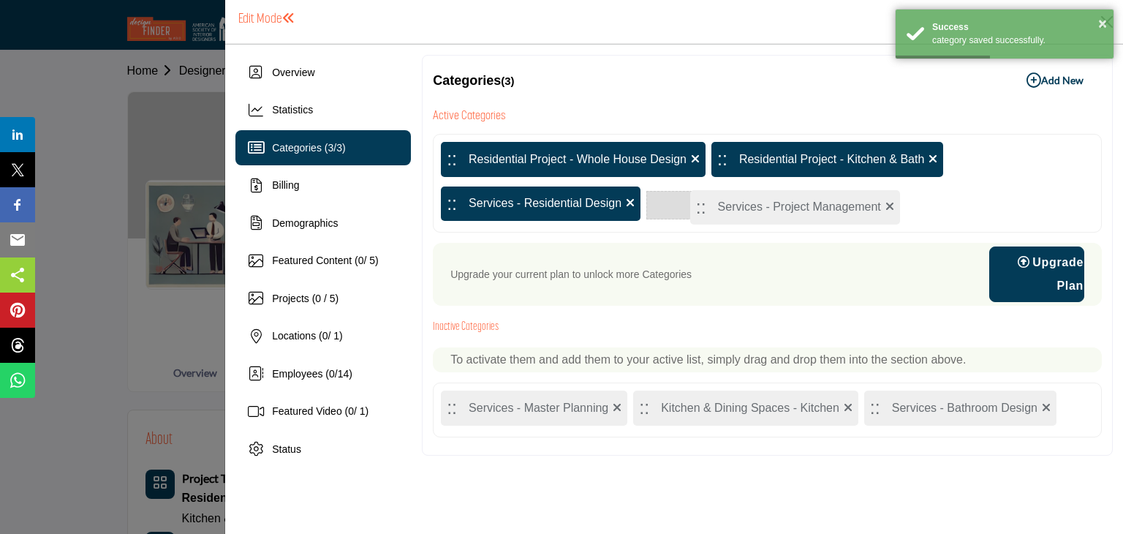
drag, startPoint x: 640, startPoint y: 407, endPoint x: 697, endPoint y: 205, distance: 209.4
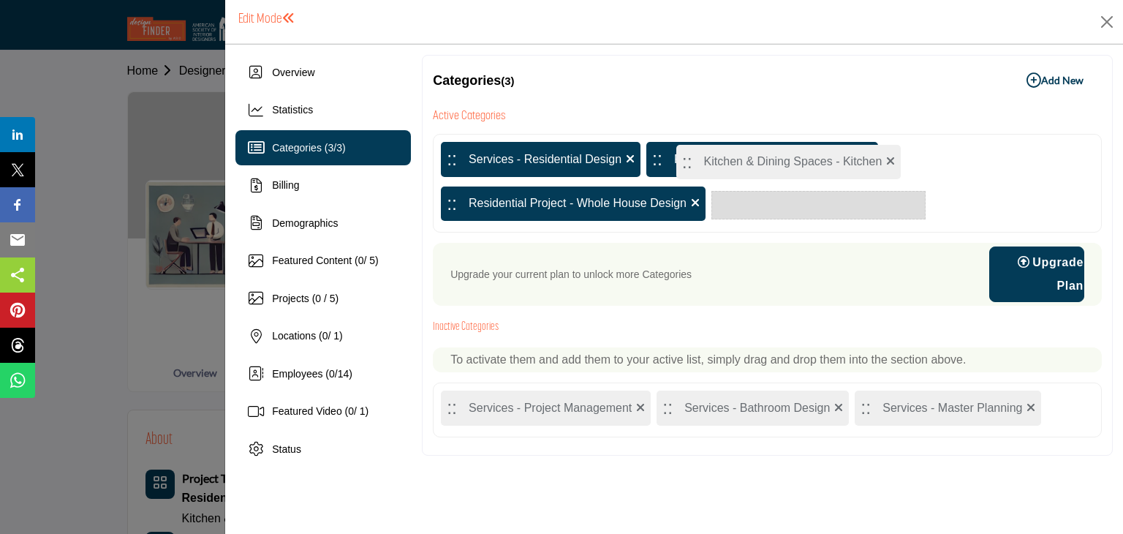
drag, startPoint x: 669, startPoint y: 406, endPoint x: 689, endPoint y: 156, distance: 250.8
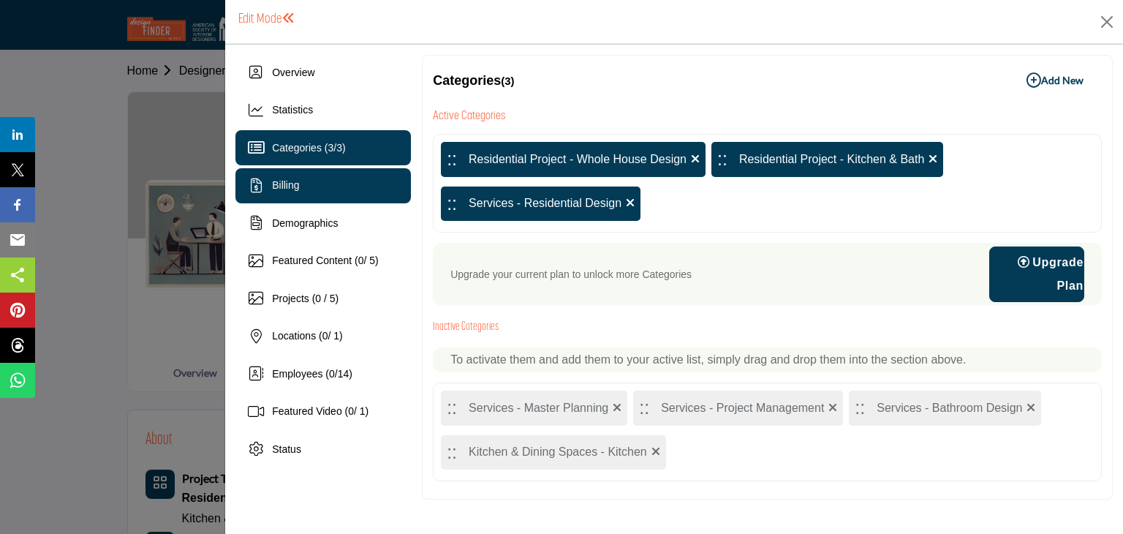
click at [298, 185] on span "Billing" at bounding box center [285, 185] width 27 height 12
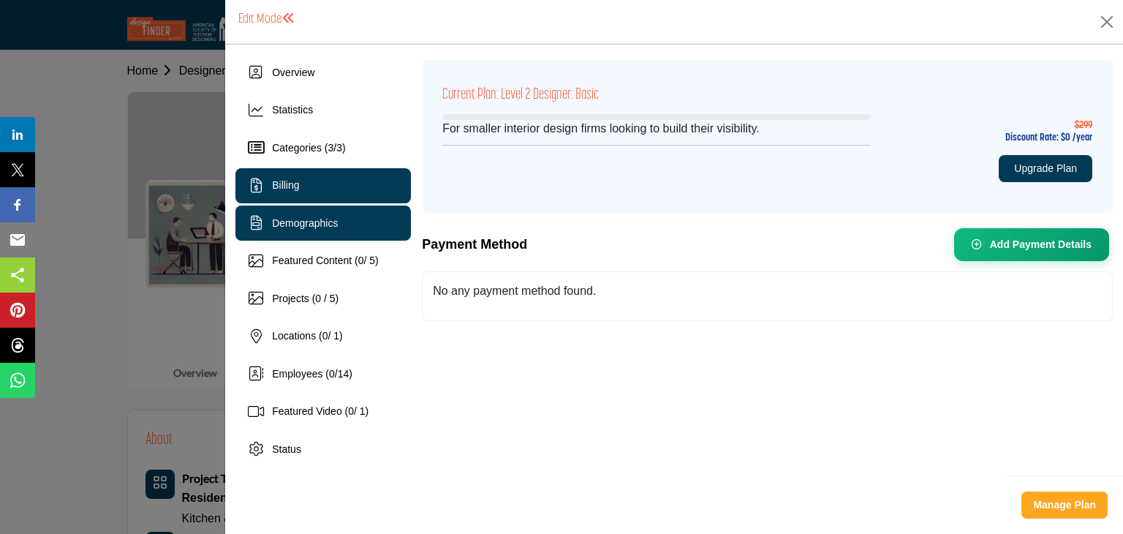
click at [304, 216] on div "Demographics" at bounding box center [305, 223] width 66 height 15
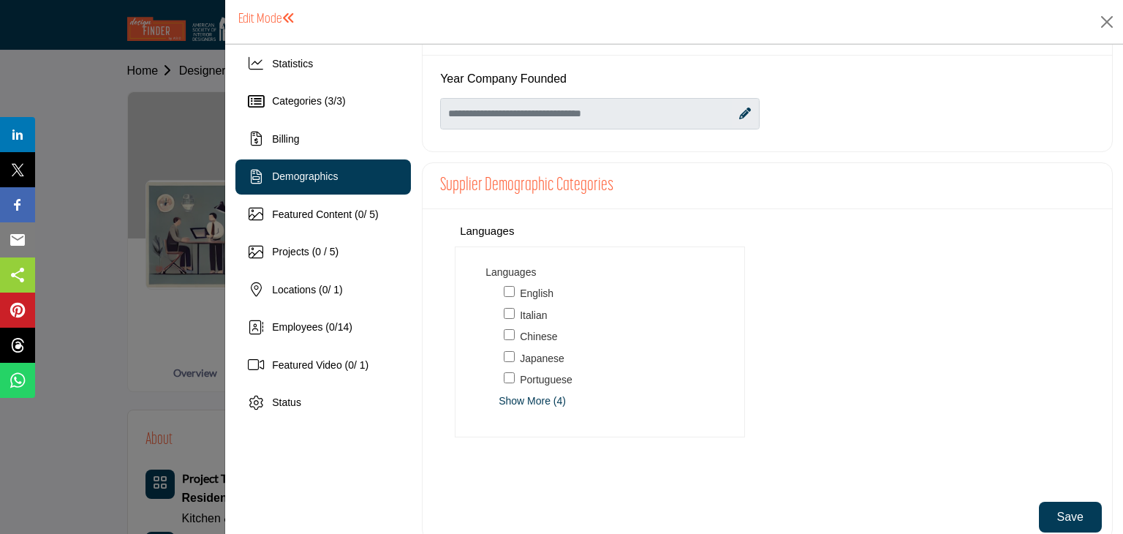
scroll to position [71, 0]
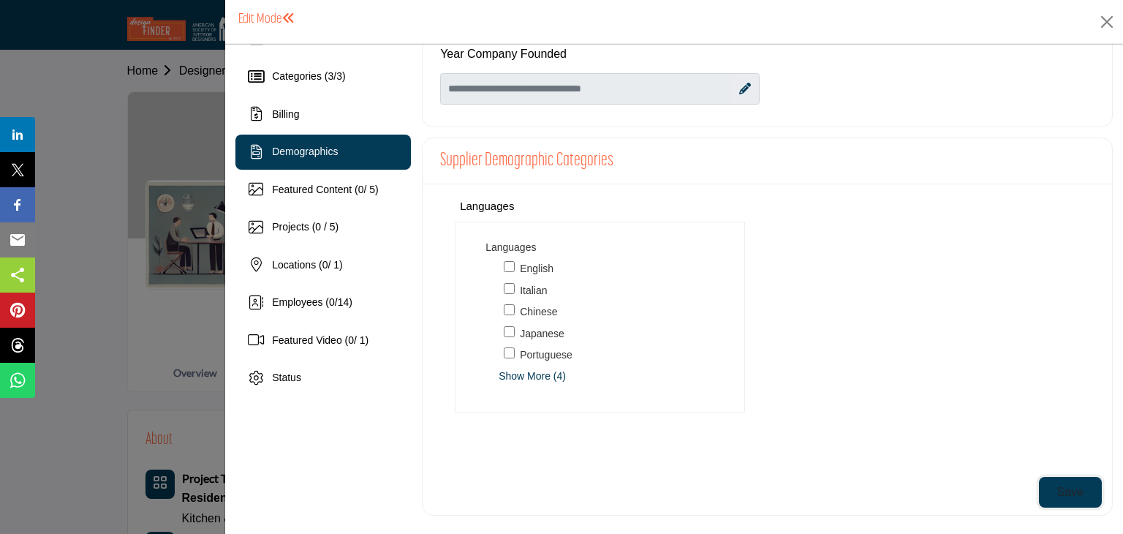
click at [1050, 484] on button "Save" at bounding box center [1070, 492] width 63 height 31
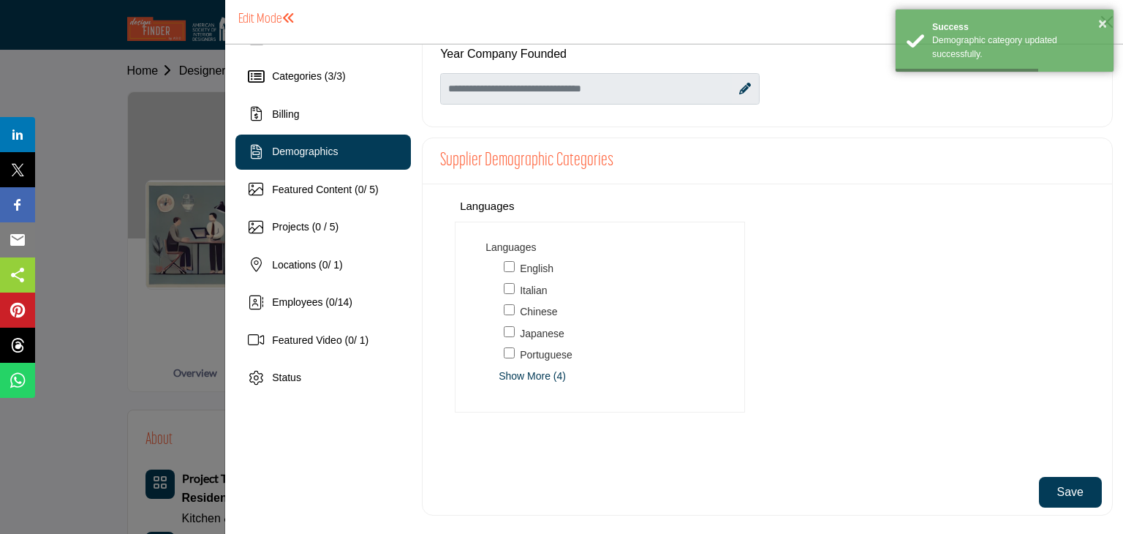
click at [739, 87] on icon at bounding box center [745, 89] width 12 height 12
click at [636, 93] on input "Enter value for Year Company Founded" at bounding box center [599, 88] width 319 height 31
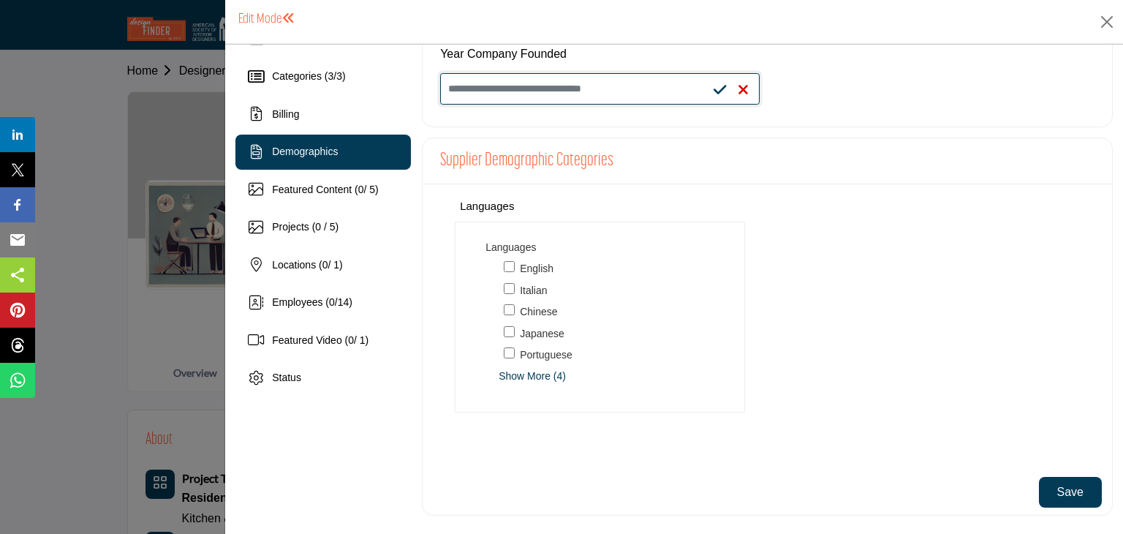
type input "****"
click at [715, 94] on icon at bounding box center [719, 90] width 13 height 15
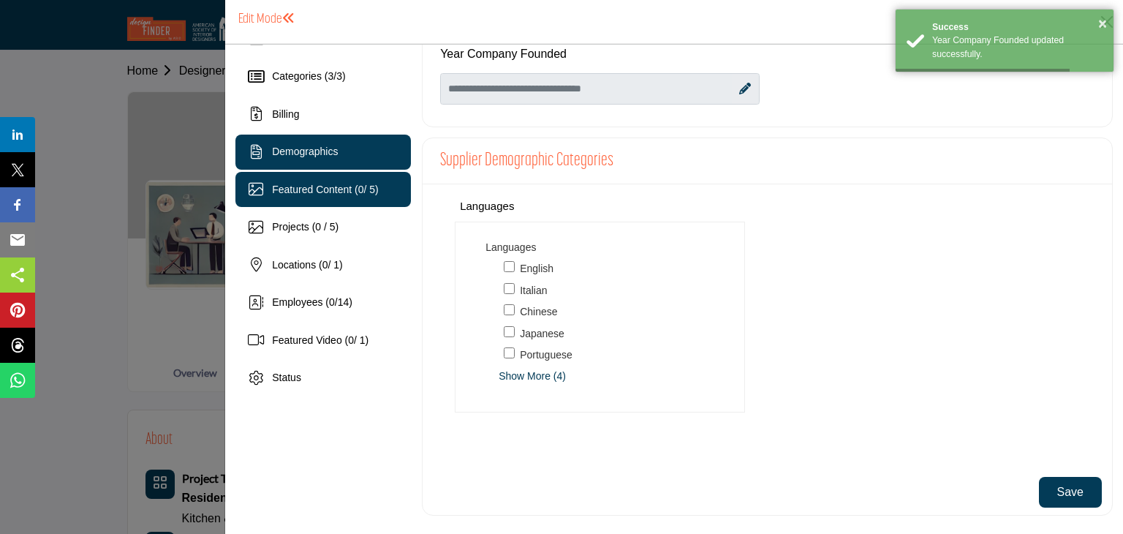
click at [310, 189] on span "Featured Content ( 0 / 5)" at bounding box center [325, 189] width 107 height 12
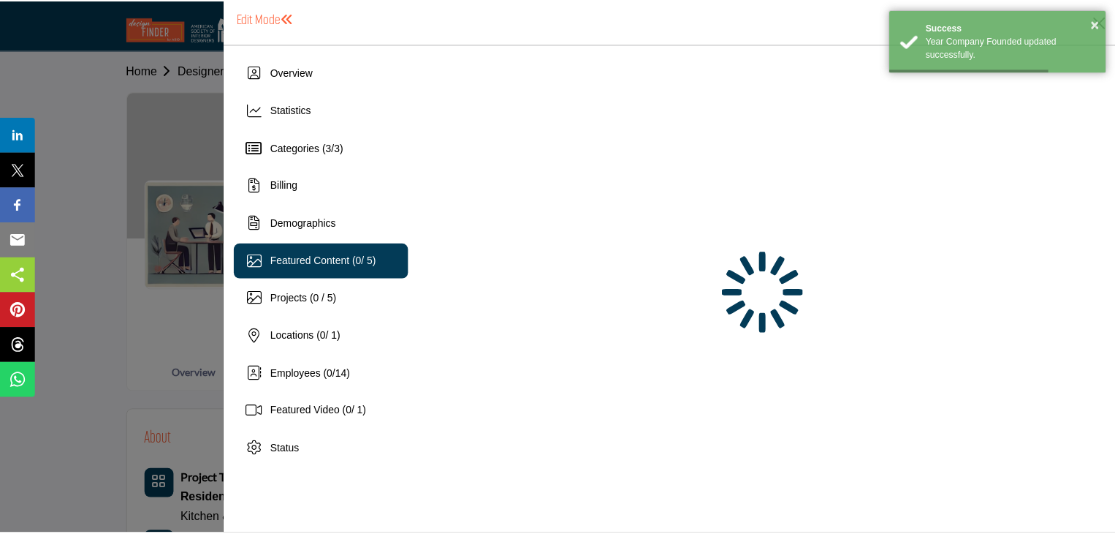
scroll to position [0, 0]
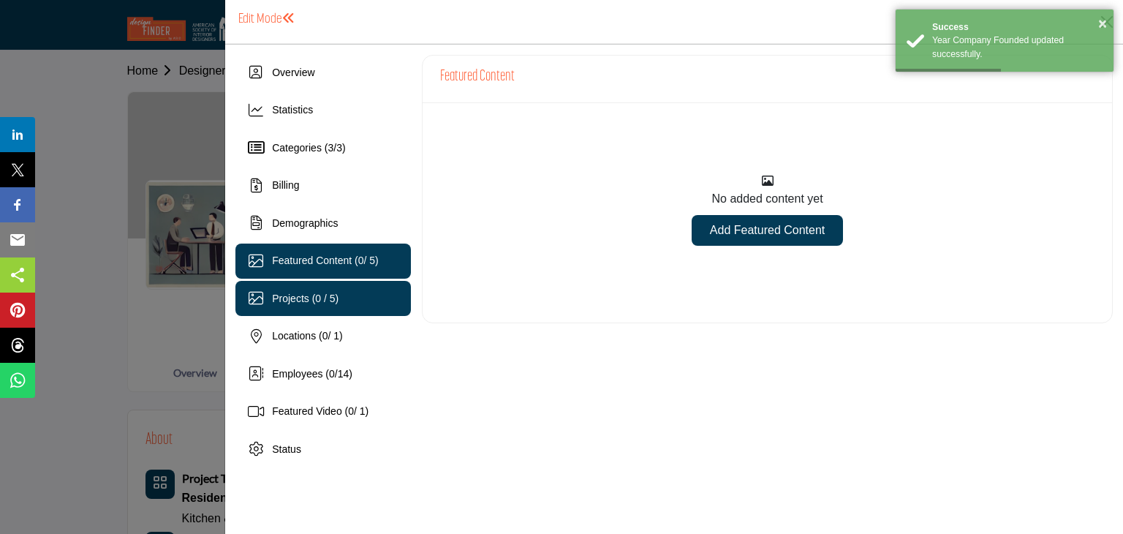
click at [319, 306] on div "Projects (0 / 5)" at bounding box center [322, 298] width 175 height 35
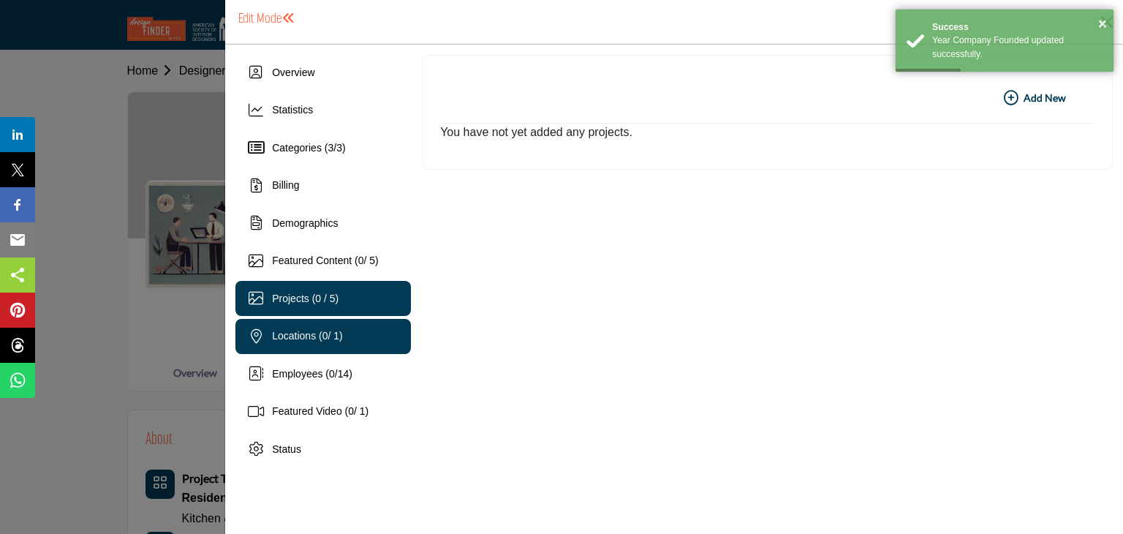
click at [319, 337] on span "Locations ( 0 / 1)" at bounding box center [307, 336] width 71 height 12
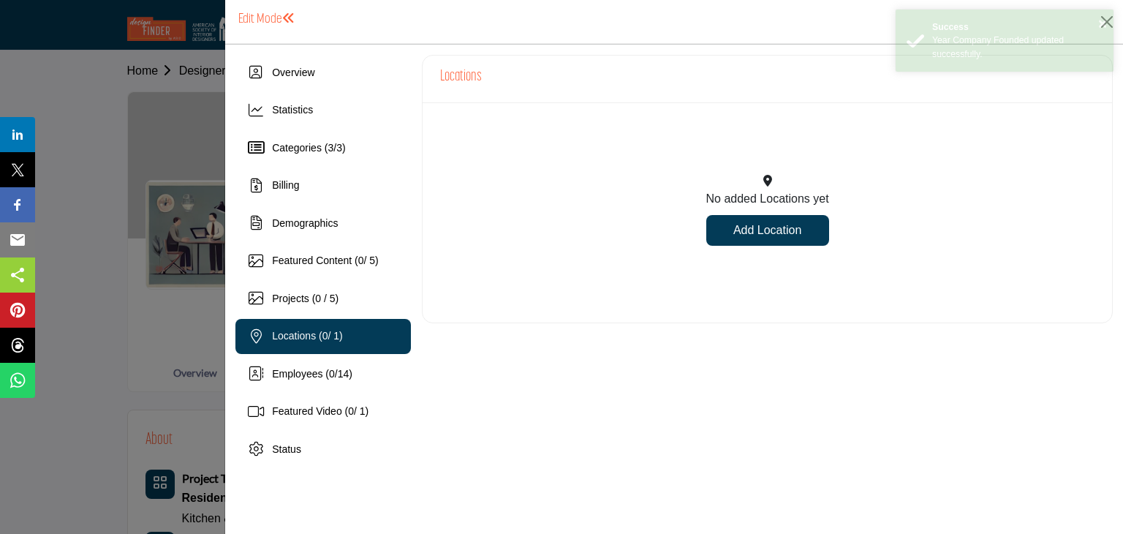
click at [769, 231] on link "Add Location" at bounding box center [767, 230] width 123 height 31
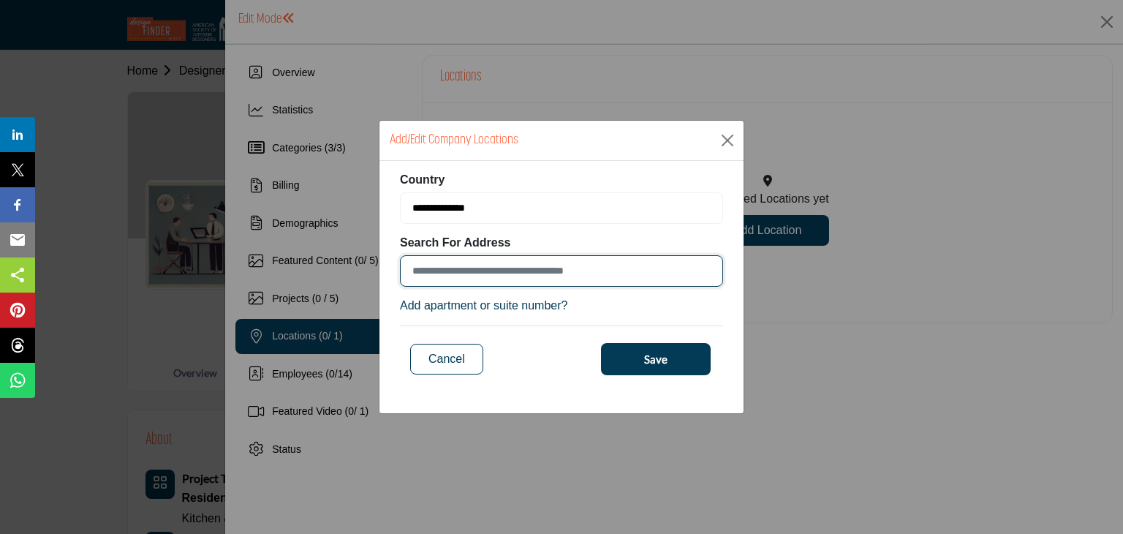
click at [531, 276] on input at bounding box center [561, 270] width 323 height 31
type input "**********"
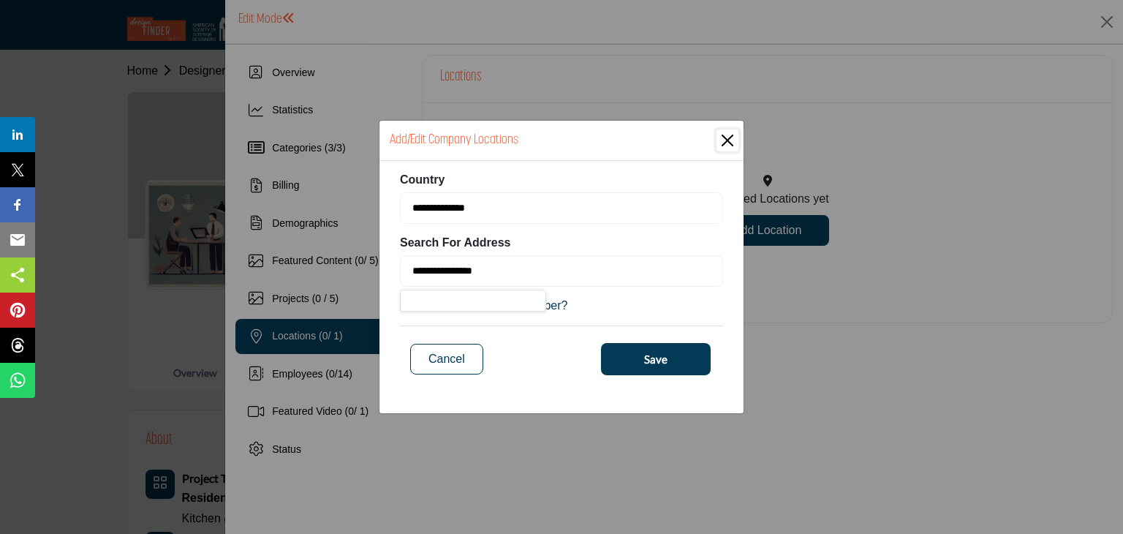
click at [557, 235] on b "Search For Address" at bounding box center [561, 244] width 323 height 21
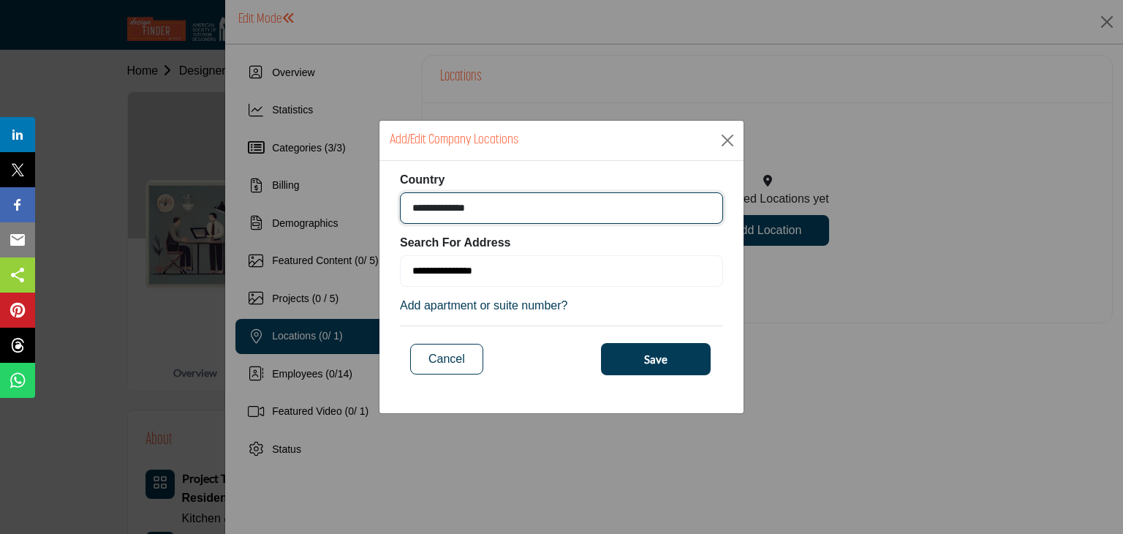
click at [529, 206] on select "**********" at bounding box center [561, 207] width 323 height 31
select select "***"
click at [400, 192] on select "**********" at bounding box center [561, 207] width 323 height 31
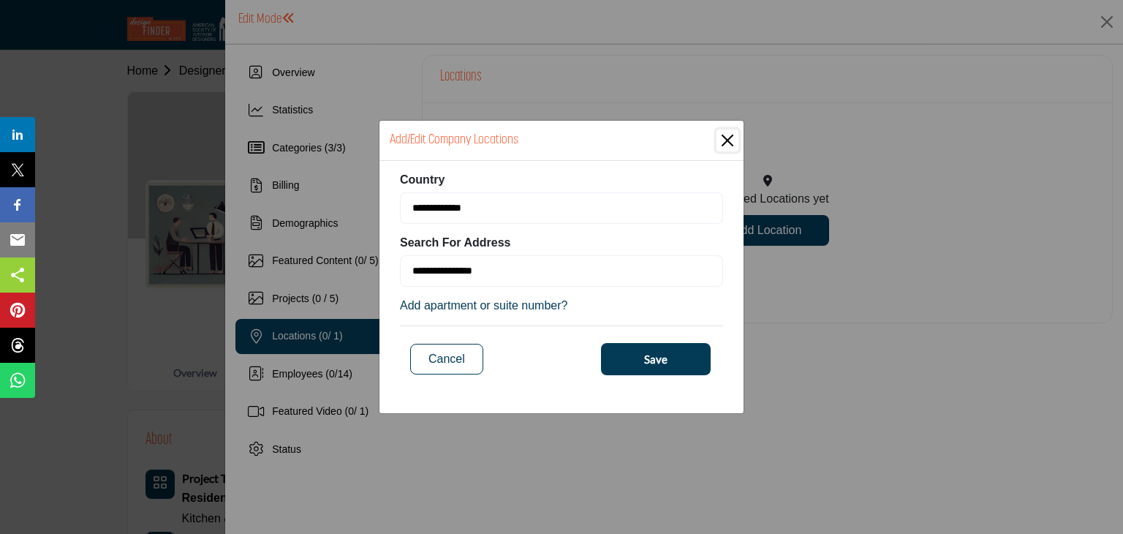
click at [523, 248] on b "Search For Address" at bounding box center [561, 244] width 323 height 21
click at [637, 360] on button "Save" at bounding box center [656, 359] width 110 height 32
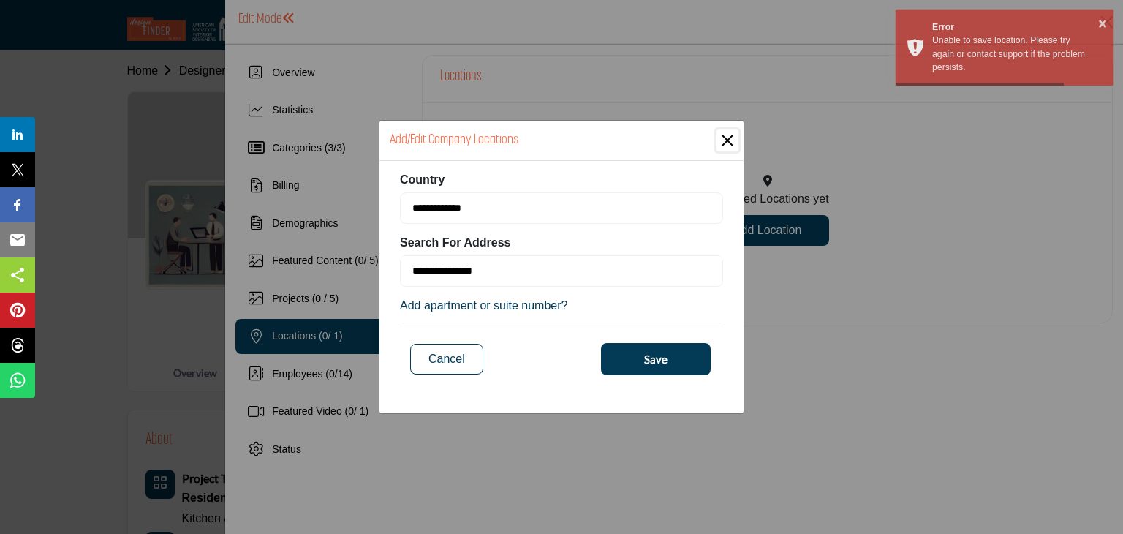
click at [496, 297] on div "Add apartment or suite number?" at bounding box center [561, 306] width 323 height 18
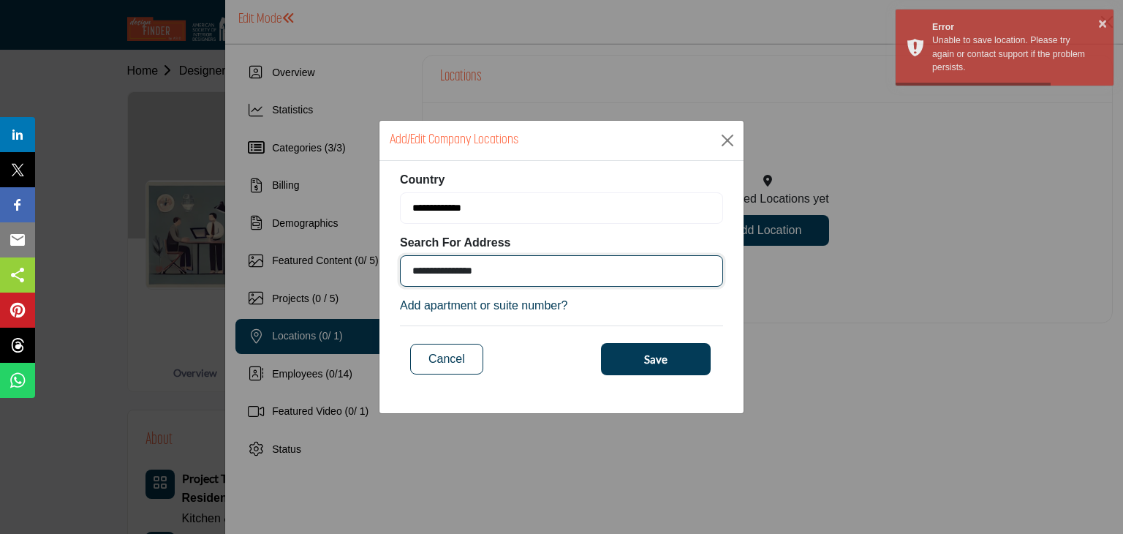
click at [503, 274] on input "**********" at bounding box center [561, 270] width 323 height 31
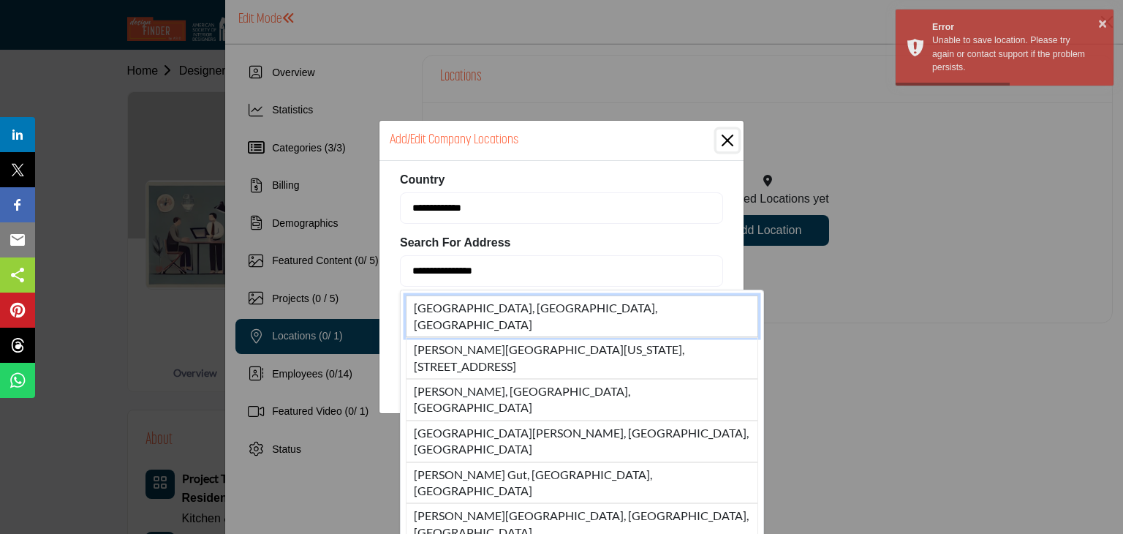
click at [510, 300] on li "McLean, VA, USA" at bounding box center [582, 316] width 352 height 42
type input "**********"
type input "******"
type input "********"
type input "**********"
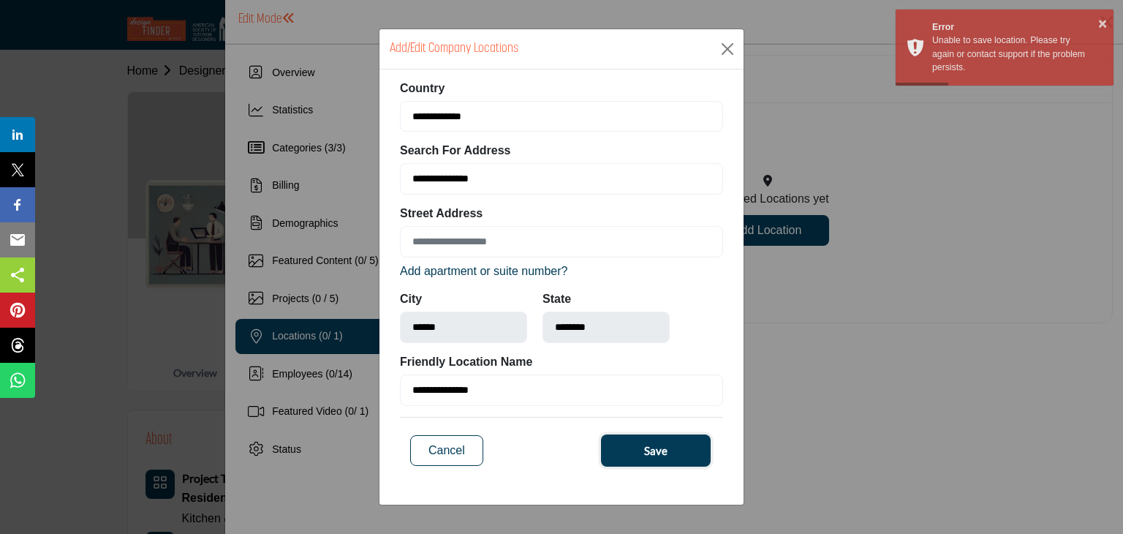
click at [649, 448] on span "Save" at bounding box center [655, 450] width 23 height 17
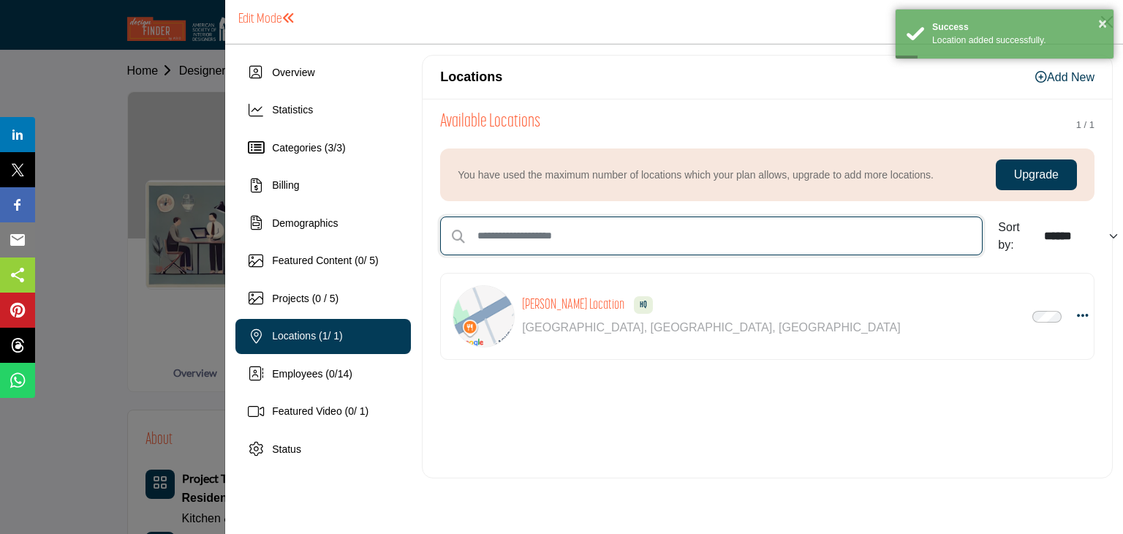
click at [558, 232] on input "text" at bounding box center [711, 235] width 542 height 39
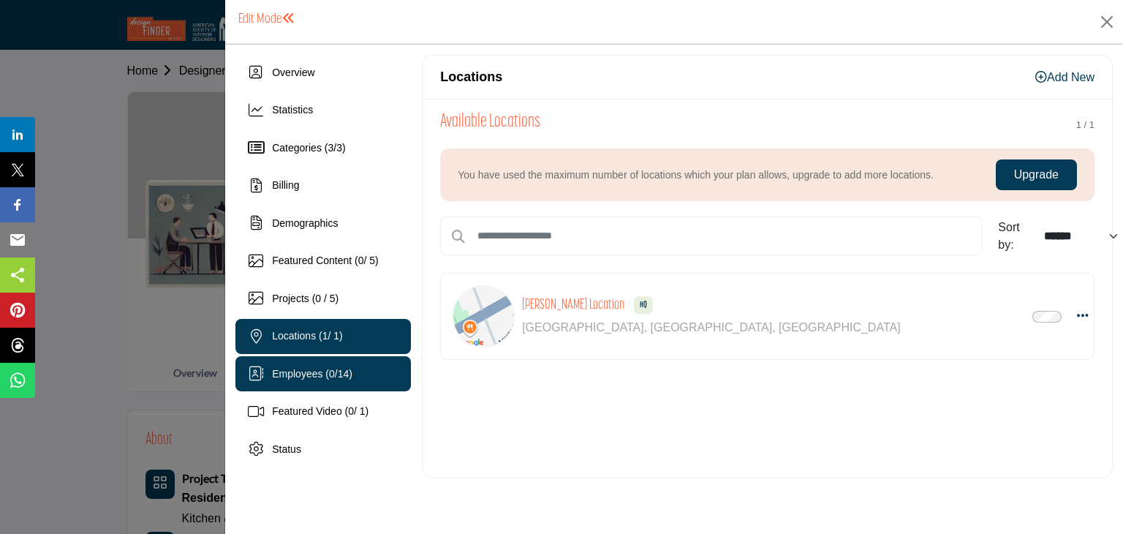
click at [318, 385] on div "Employees ( 0 / 14 )" at bounding box center [322, 373] width 175 height 35
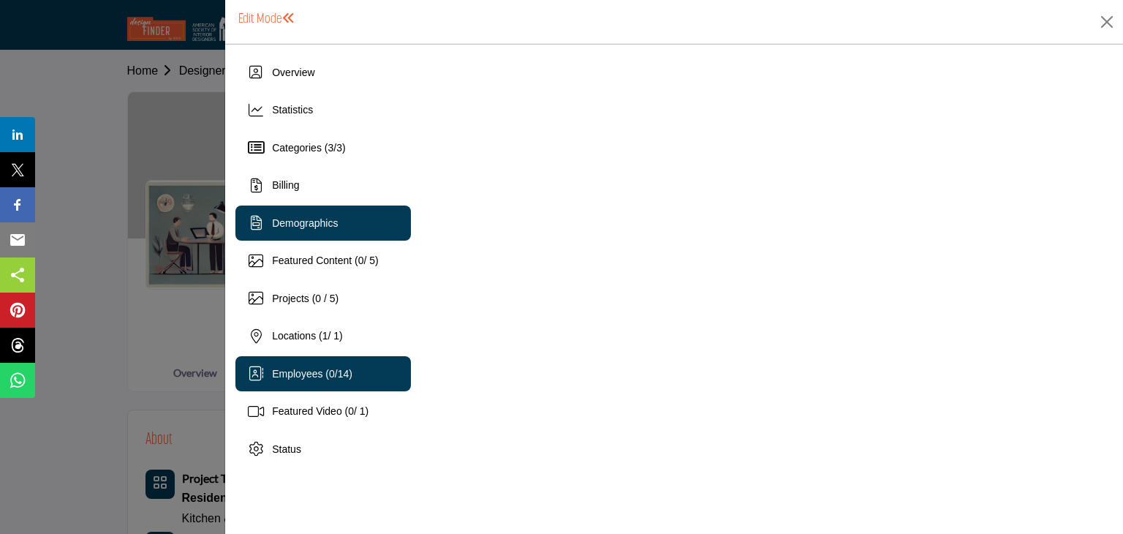
click at [325, 217] on span "Demographics" at bounding box center [305, 223] width 66 height 12
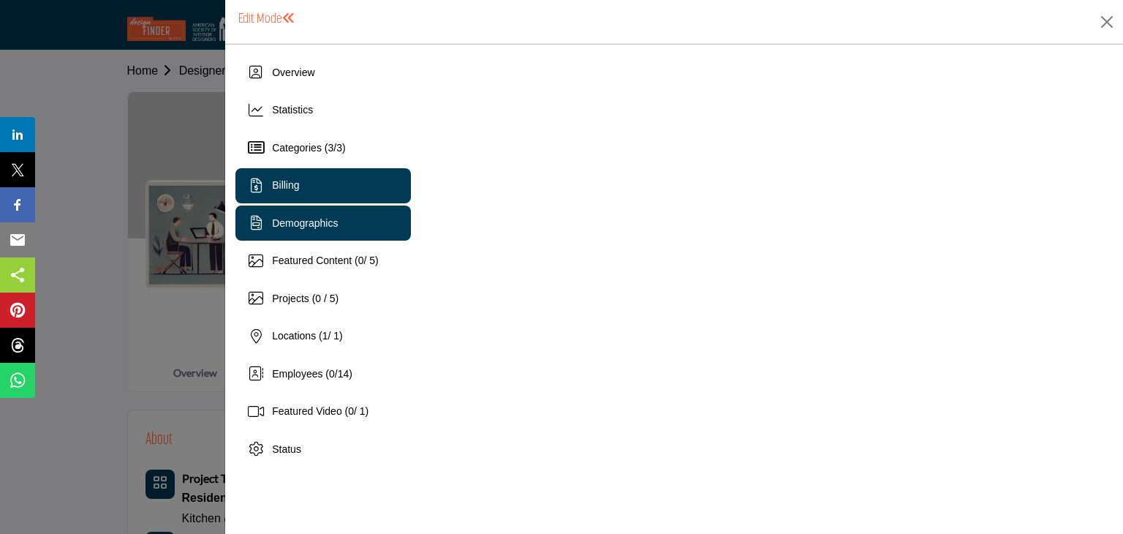
click at [269, 173] on div "Billing" at bounding box center [322, 185] width 175 height 35
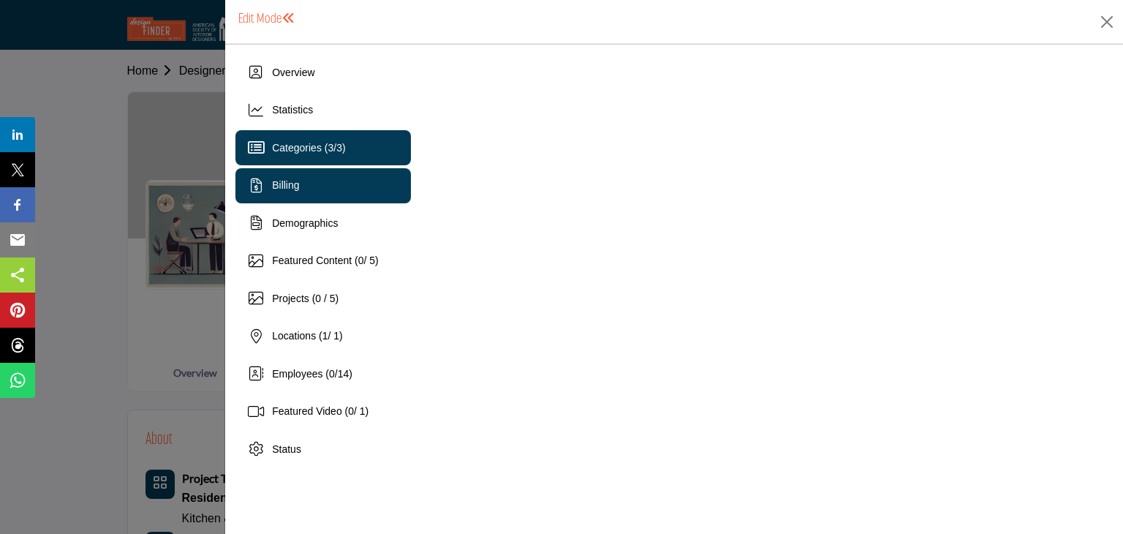
click at [286, 148] on span "Categories ( 3 / 3 )" at bounding box center [308, 148] width 73 height 12
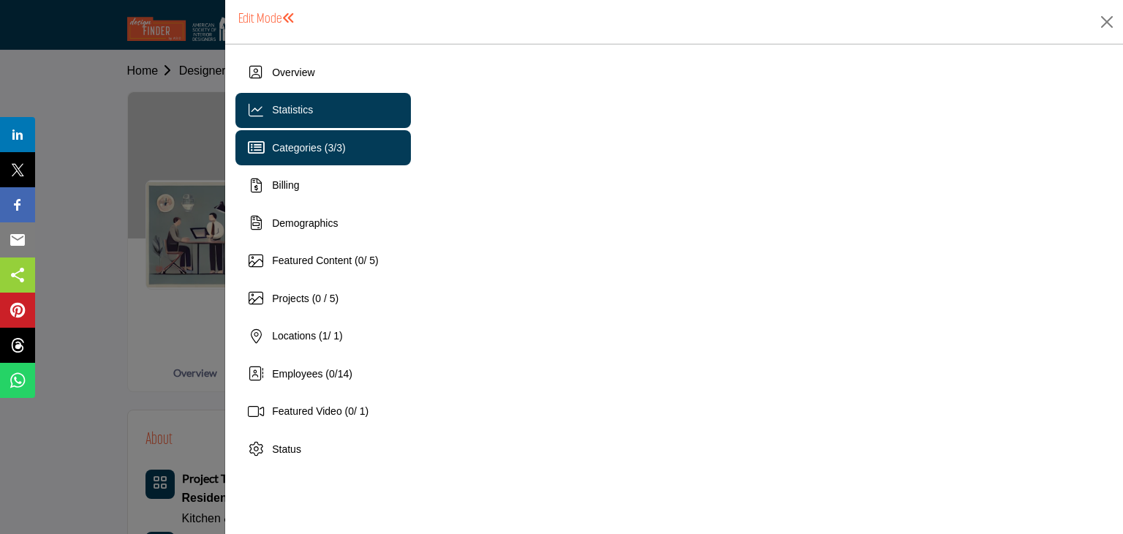
click at [286, 115] on div "Statistics" at bounding box center [292, 109] width 41 height 15
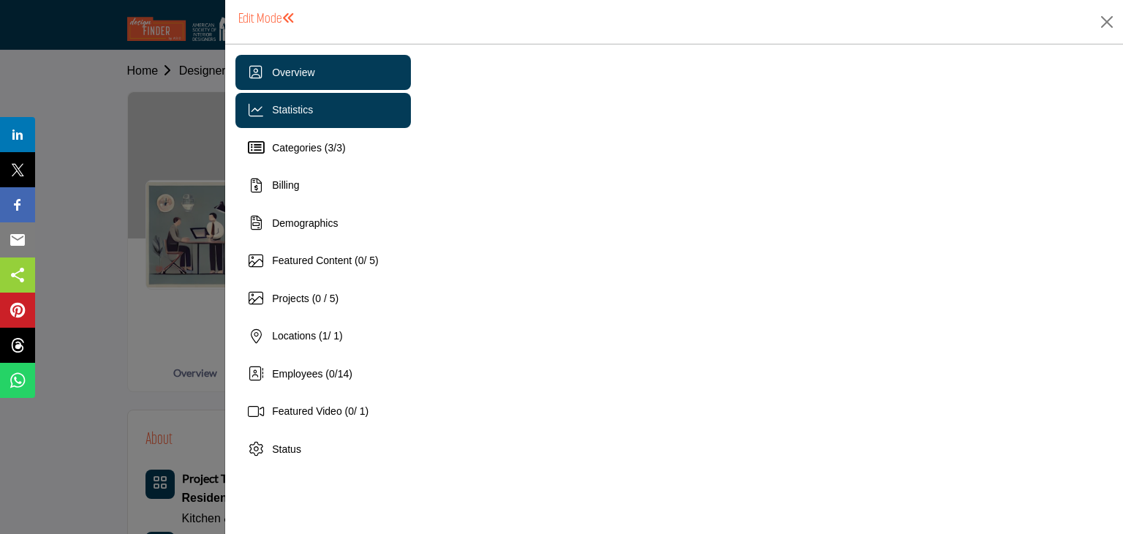
click at [296, 77] on span "Overview" at bounding box center [293, 73] width 42 height 12
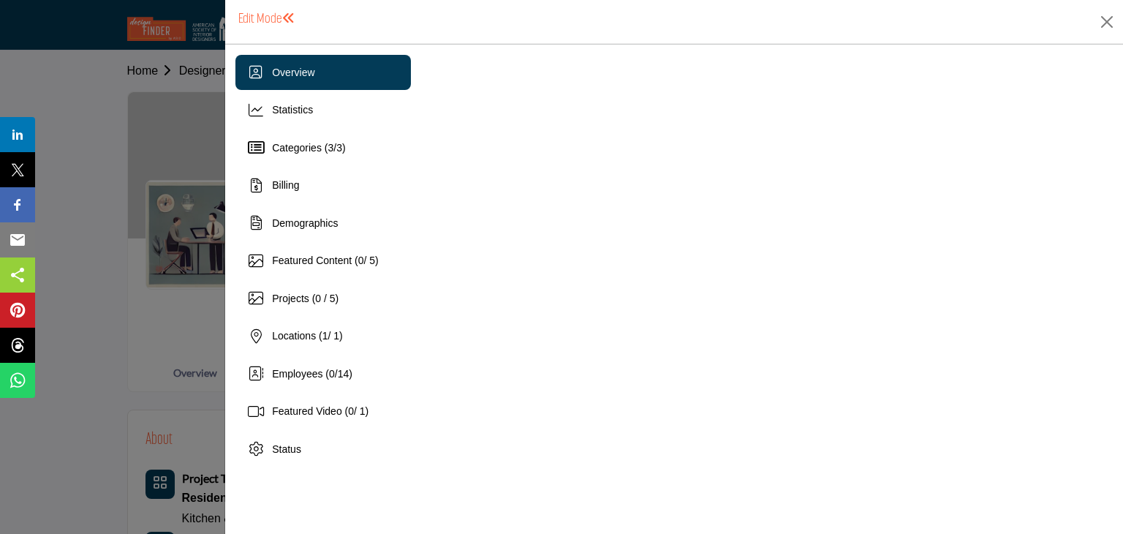
click at [354, 67] on div "Overview" at bounding box center [322, 72] width 175 height 35
click at [1107, 23] on button "Close" at bounding box center [1107, 22] width 22 height 22
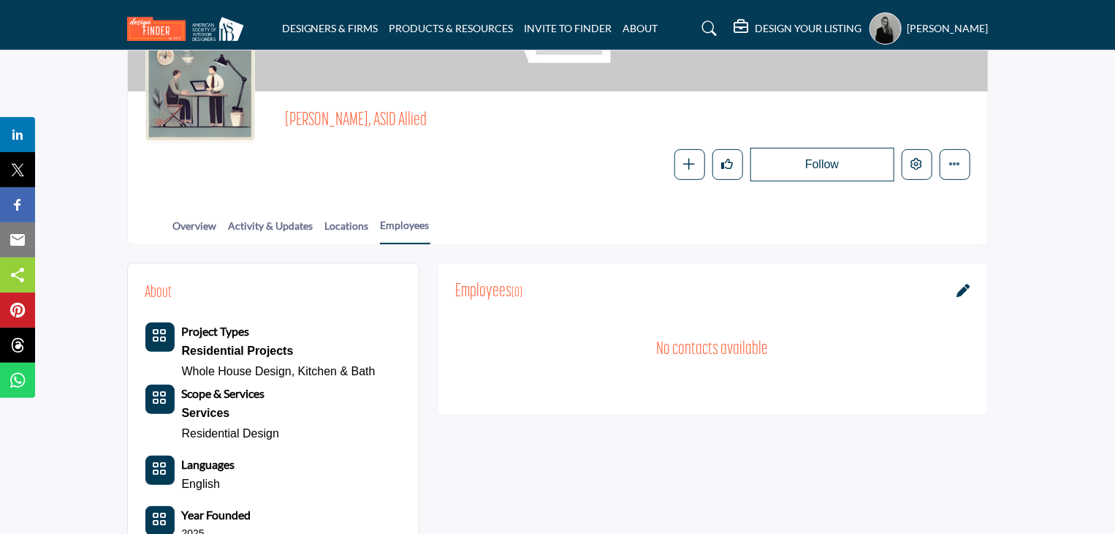
scroll to position [146, 0]
click at [342, 234] on link "Locations" at bounding box center [347, 232] width 45 height 26
click at [265, 229] on link "Activity & Updates" at bounding box center [271, 232] width 86 height 26
click at [184, 232] on link "Overview" at bounding box center [194, 232] width 45 height 26
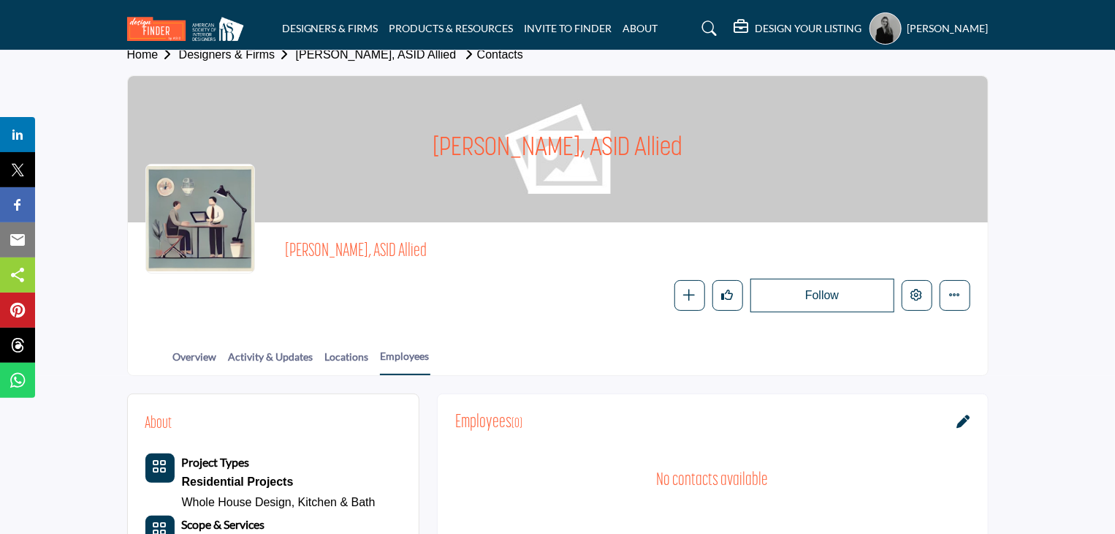
scroll to position [0, 0]
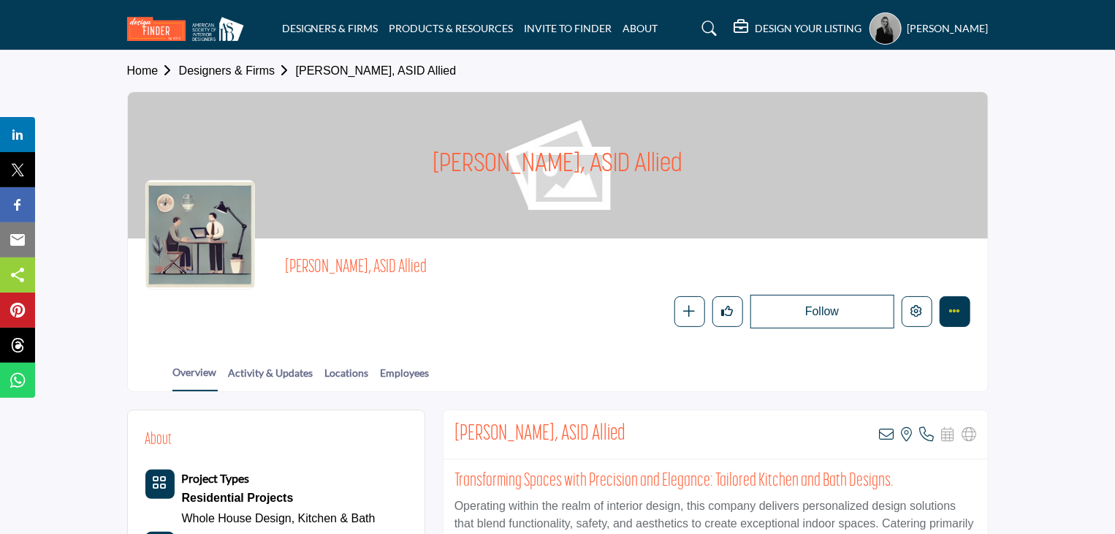
click at [955, 312] on icon "More details" at bounding box center [955, 311] width 12 height 12
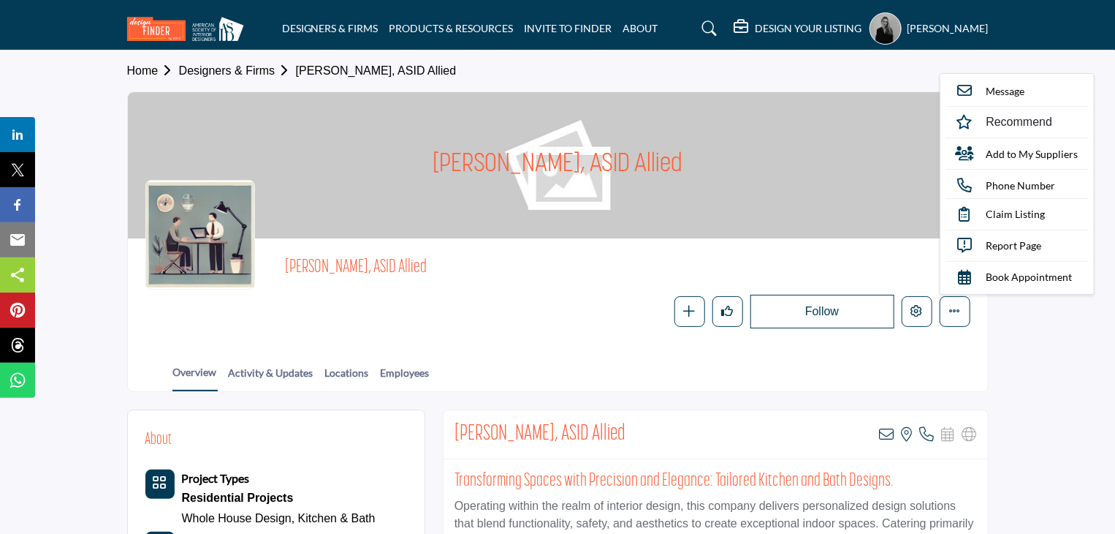
drag, startPoint x: 566, startPoint y: 301, endPoint x: 564, endPoint y: 293, distance: 8.2
click at [566, 300] on div "Follow Following Message Recommend" at bounding box center [730, 312] width 479 height 34
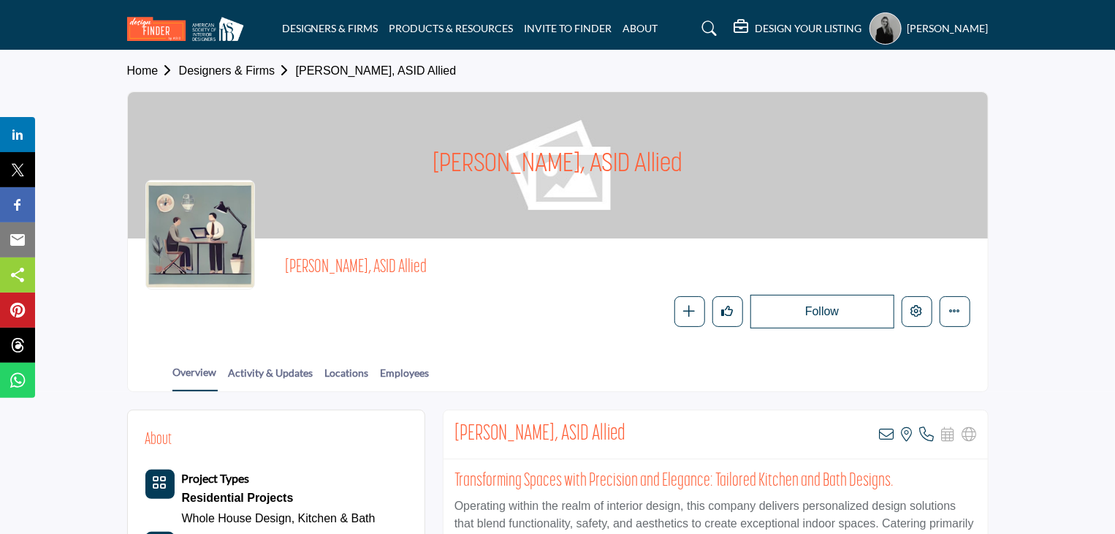
click at [170, 235] on div at bounding box center [200, 235] width 110 height 110
click at [189, 235] on div at bounding box center [200, 235] width 110 height 110
click at [797, 31] on h5 "DESIGN YOUR LISTING" at bounding box center [809, 28] width 107 height 13
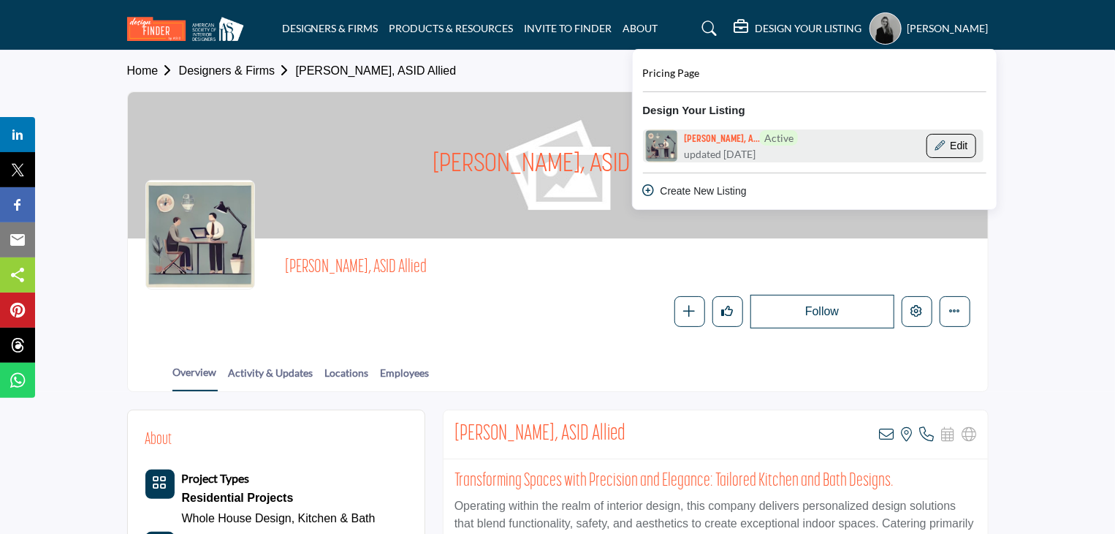
click at [945, 147] on icon "Show Company Details With Edit Page" at bounding box center [940, 145] width 10 height 10
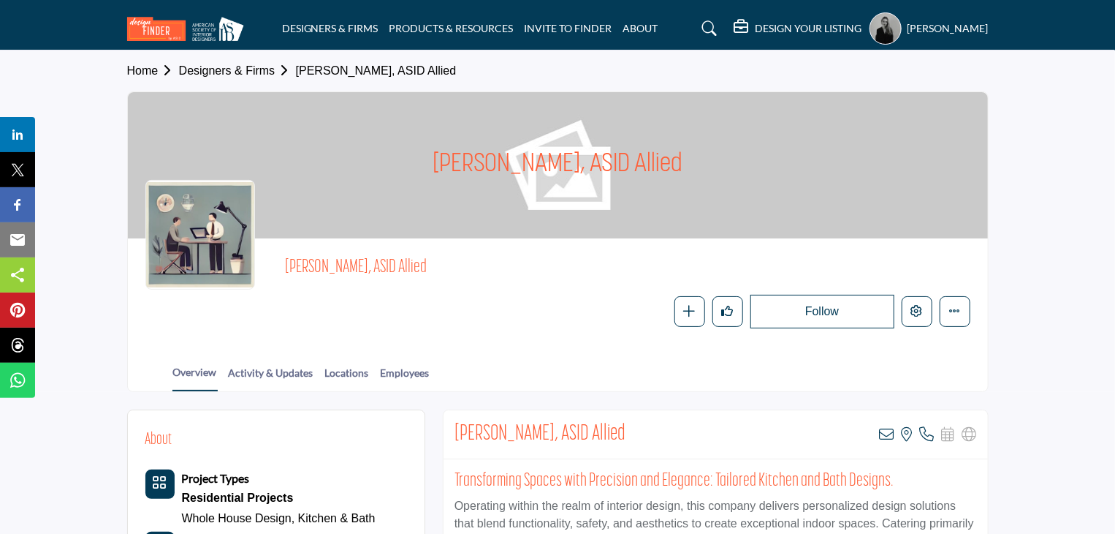
drag, startPoint x: 359, startPoint y: 287, endPoint x: 588, endPoint y: 156, distance: 264.5
click at [359, 287] on div "Julia Winne, ASID Allied Follow Following Message Recommend" at bounding box center [627, 292] width 685 height 72
click at [590, 153] on h1 "Julia Winne, ASID Allied" at bounding box center [558, 165] width 250 height 146
click at [439, 23] on link "PRODUCTS & RESOURCES" at bounding box center [452, 28] width 124 height 12
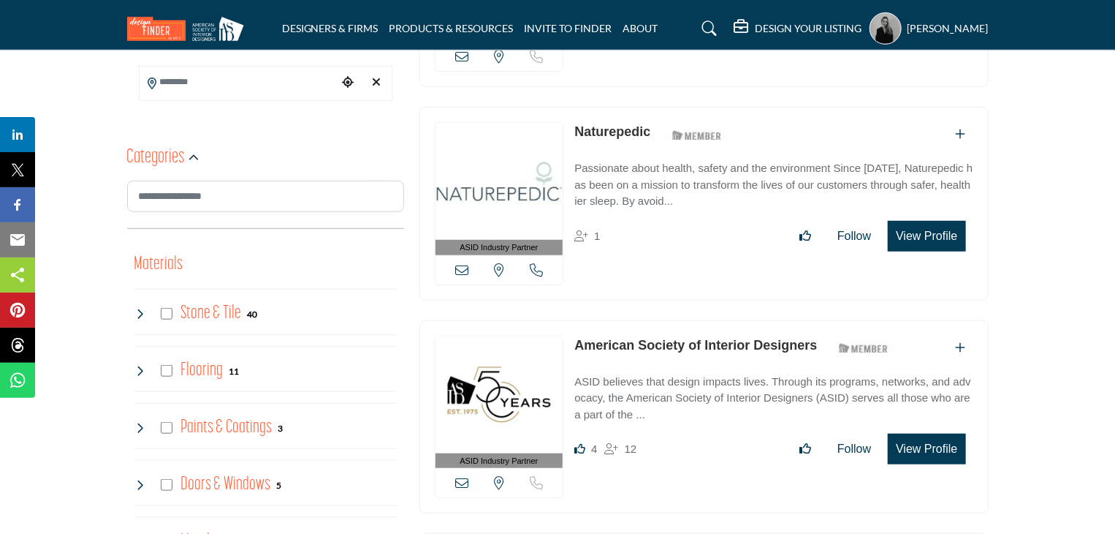
scroll to position [439, 0]
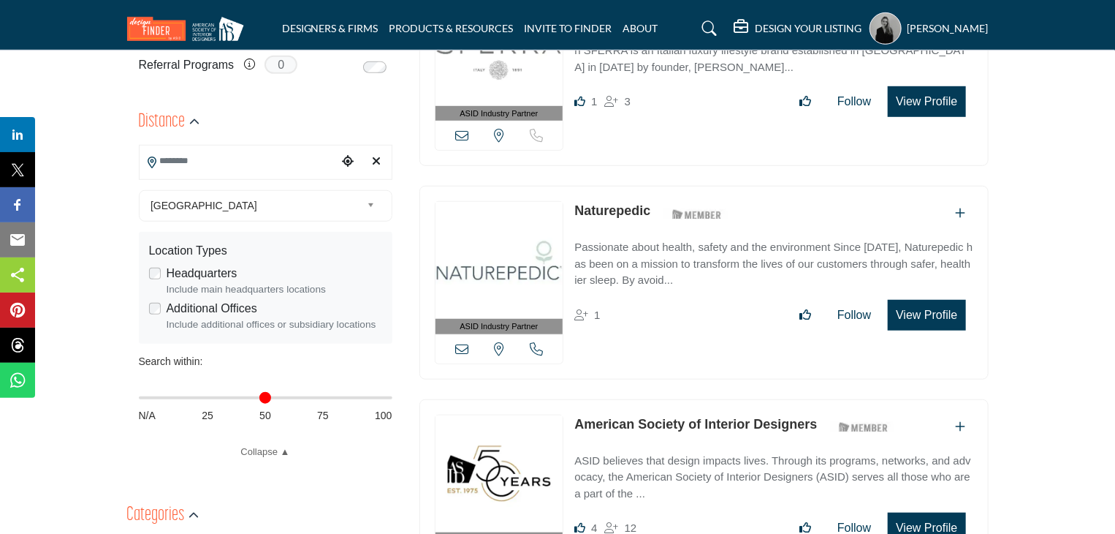
click at [222, 155] on input "Search Location" at bounding box center [238, 160] width 197 height 29
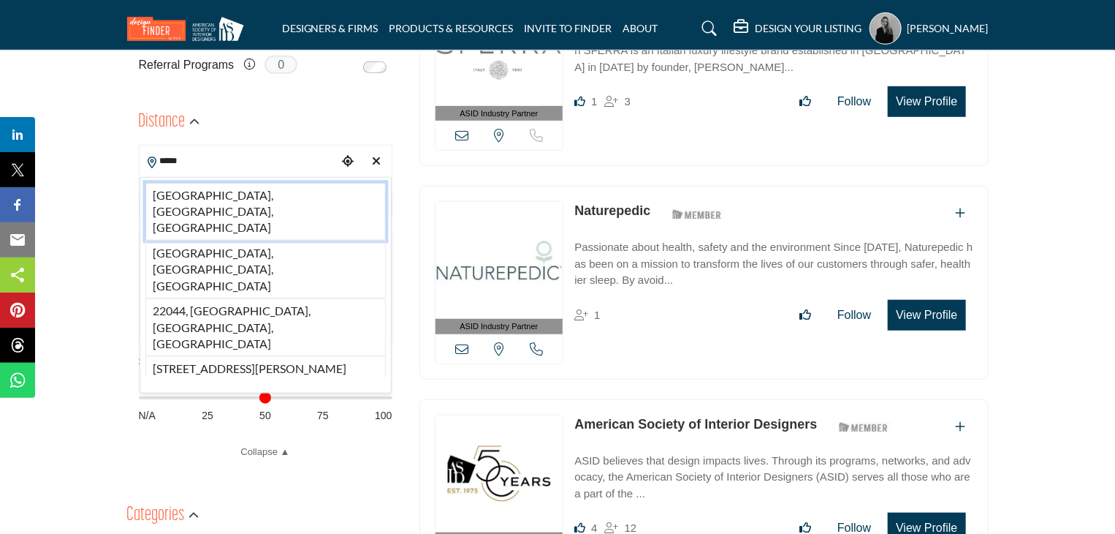
click at [218, 191] on li "[GEOGRAPHIC_DATA], [GEOGRAPHIC_DATA], [GEOGRAPHIC_DATA]" at bounding box center [265, 212] width 240 height 58
type input "**********"
type input "***"
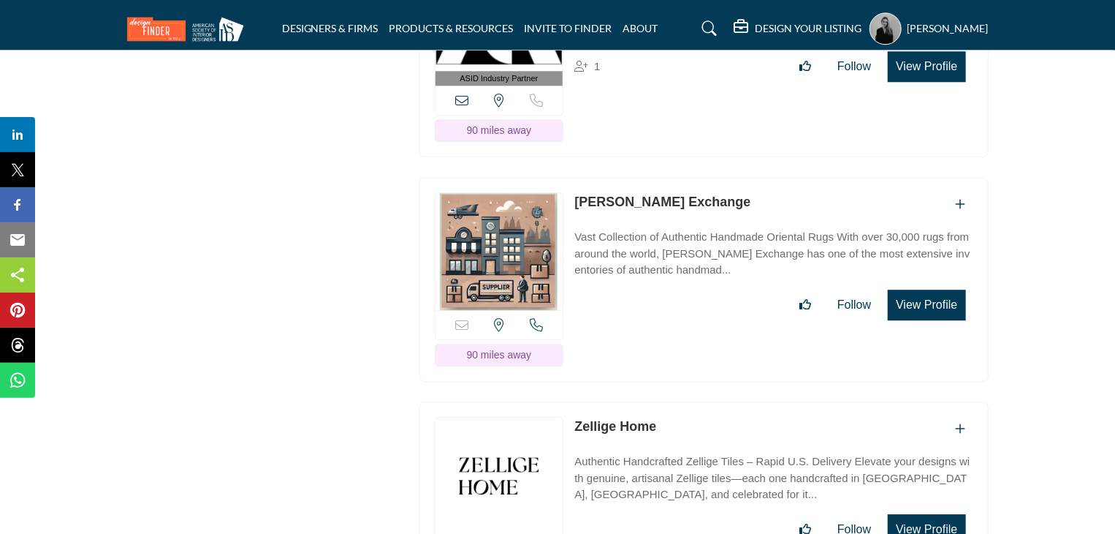
scroll to position [4824, 0]
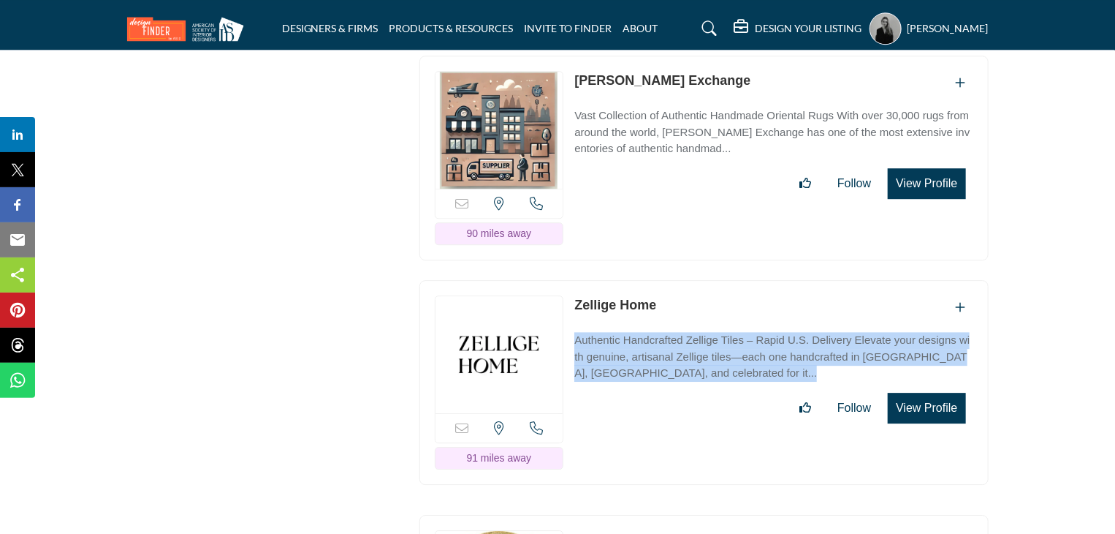
drag, startPoint x: 710, startPoint y: 316, endPoint x: 686, endPoint y: 245, distance: 75.1
click at [686, 295] on div "Zellige Home" at bounding box center [773, 359] width 398 height 128
click at [693, 392] on div "Follow Following" at bounding box center [773, 407] width 398 height 31
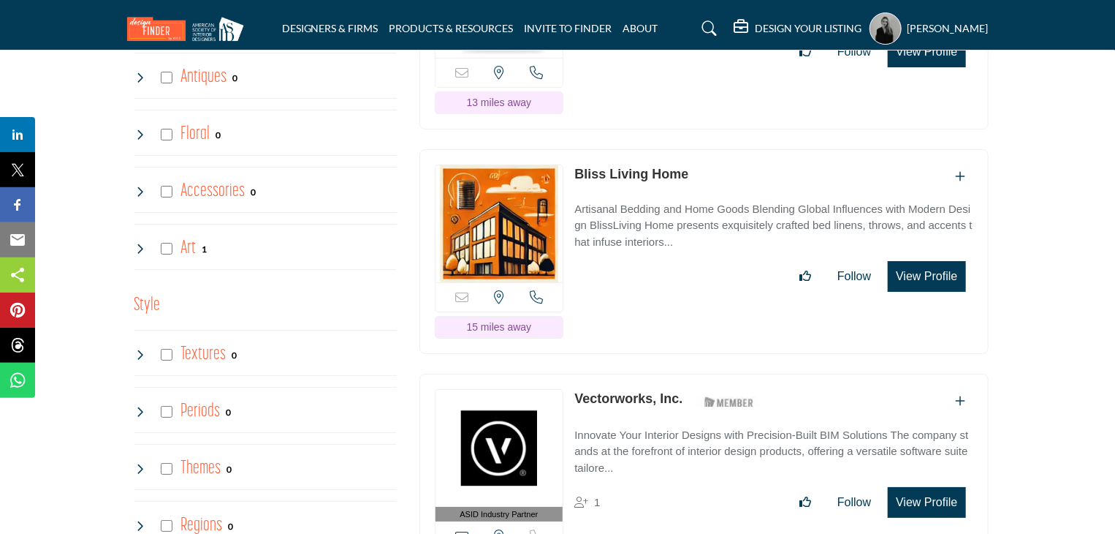
scroll to position [2558, 0]
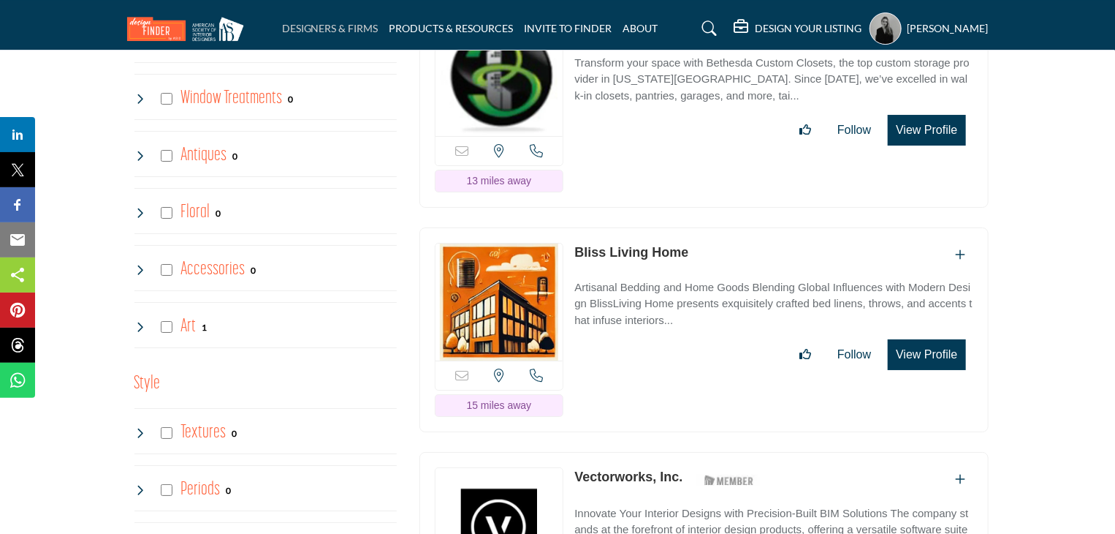
click at [351, 26] on link "DESIGNERS & FIRMS" at bounding box center [330, 28] width 96 height 12
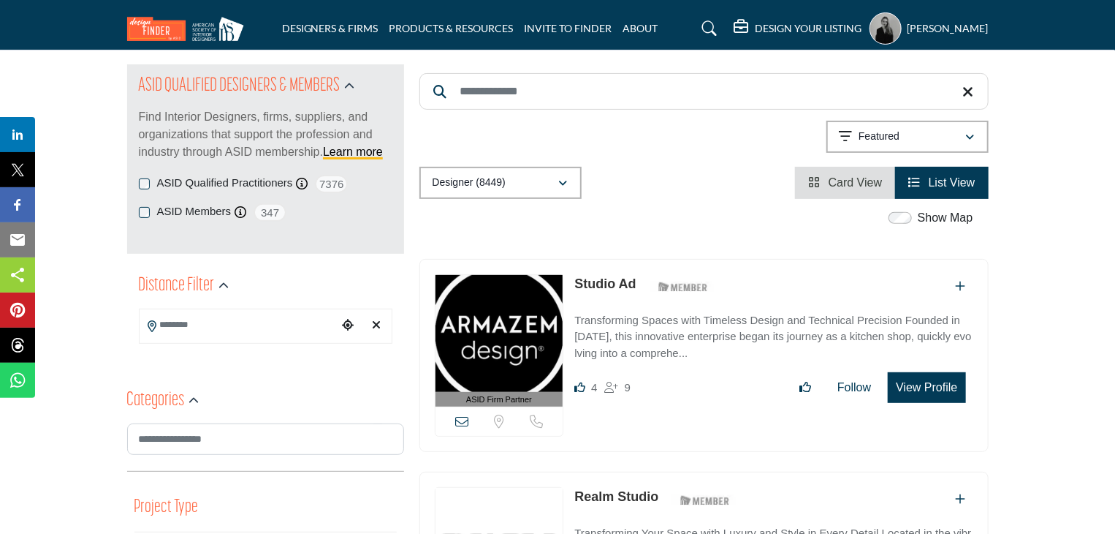
scroll to position [219, 0]
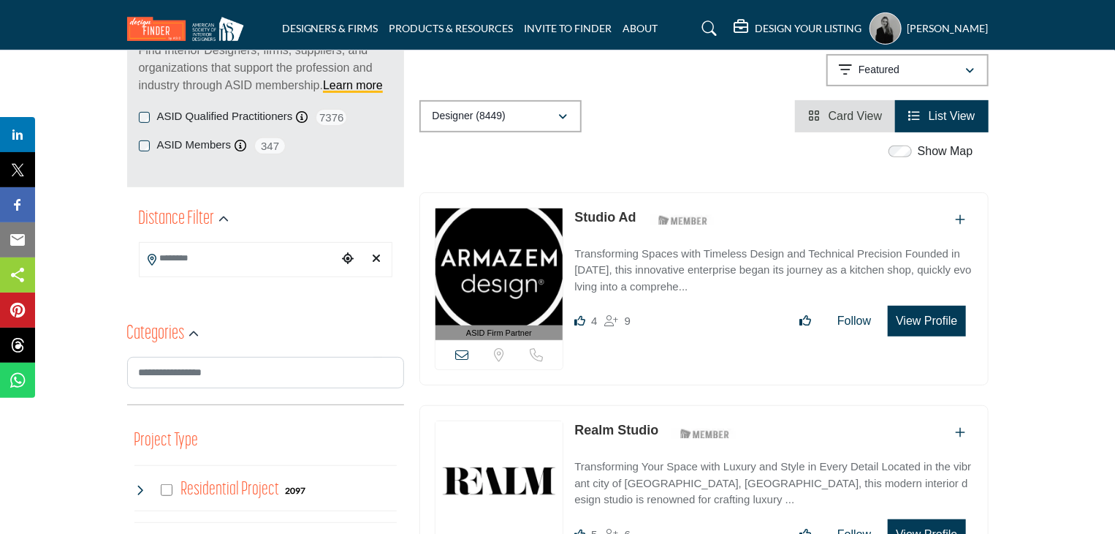
click at [241, 251] on input "Search Location" at bounding box center [238, 258] width 197 height 29
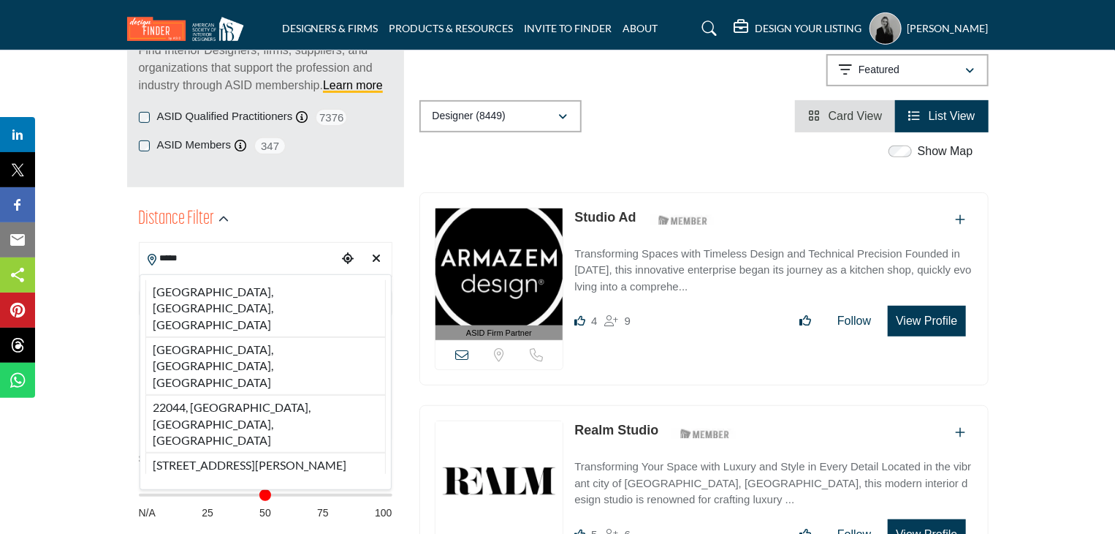
click at [236, 286] on li "[GEOGRAPHIC_DATA], [GEOGRAPHIC_DATA], [GEOGRAPHIC_DATA]" at bounding box center [265, 308] width 240 height 57
click at [278, 296] on span "[GEOGRAPHIC_DATA]" at bounding box center [256, 303] width 210 height 18
type input "**********"
type input "***"
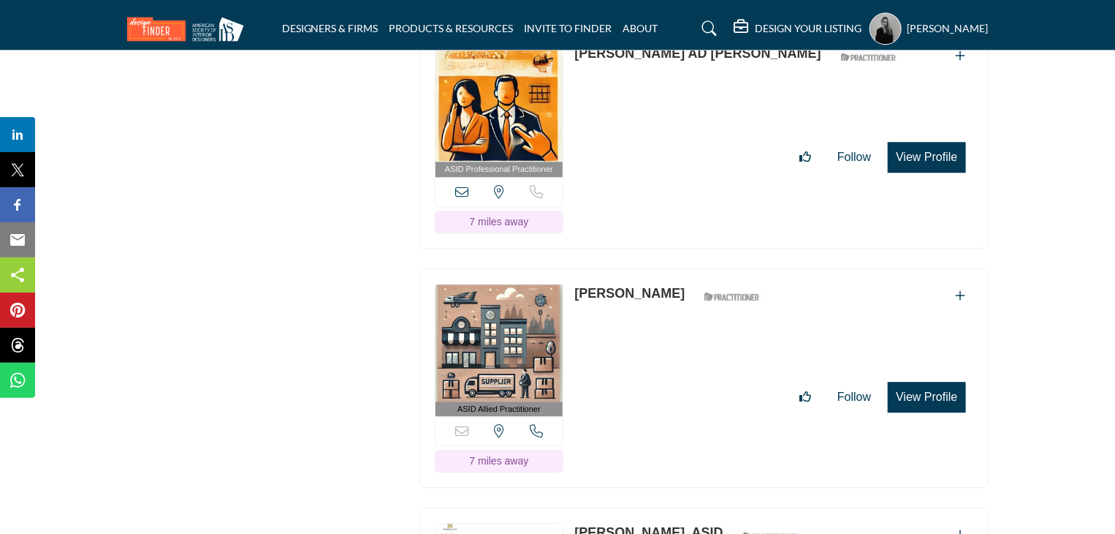
scroll to position [18889, 0]
